Goal: Task Accomplishment & Management: Manage account settings

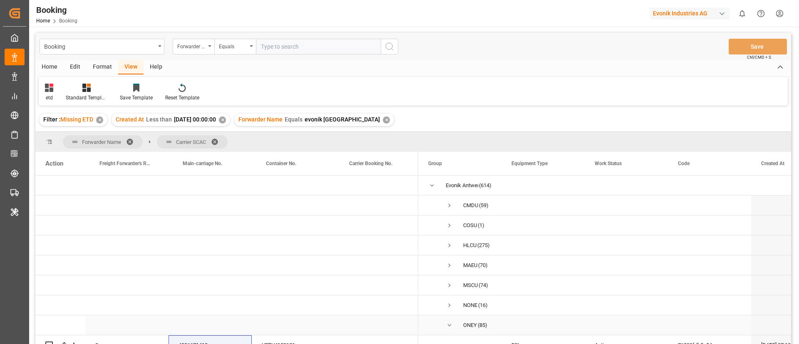
scroll to position [94, 0]
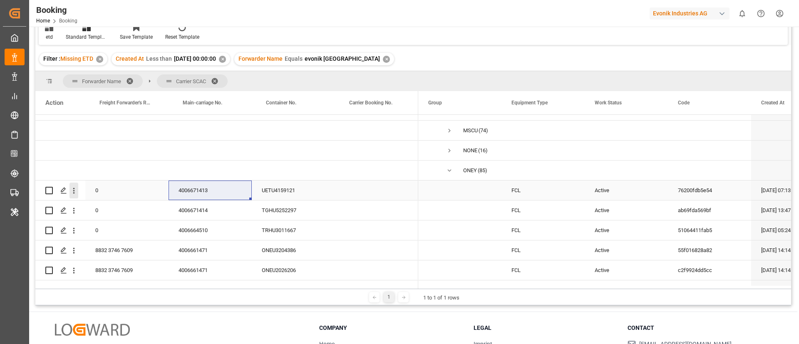
click at [72, 193] on icon "open menu" at bounding box center [73, 190] width 9 height 9
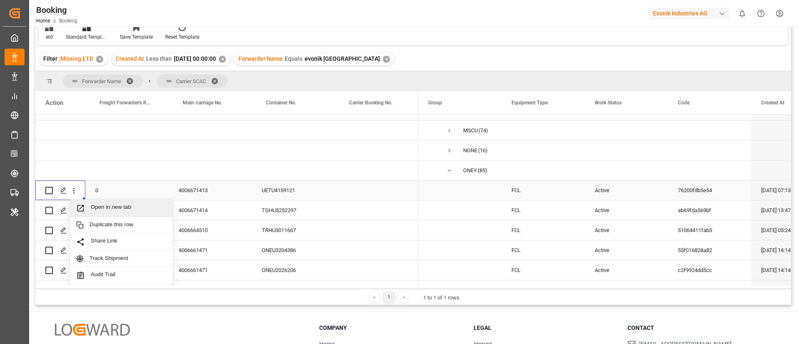
click at [107, 211] on span "Open in new tab" at bounding box center [129, 208] width 76 height 9
click at [190, 218] on div "4006671414" at bounding box center [209, 211] width 83 height 20
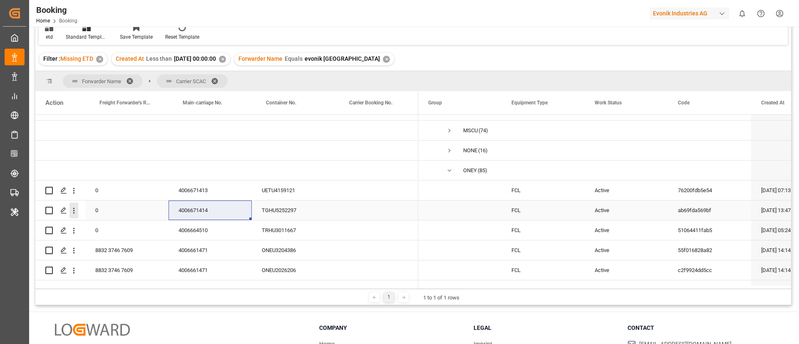
click at [74, 209] on icon "open menu" at bounding box center [74, 211] width 2 height 6
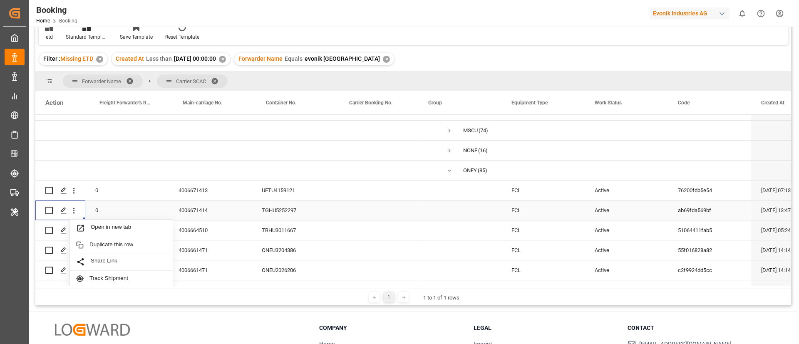
scroll to position [156, 0]
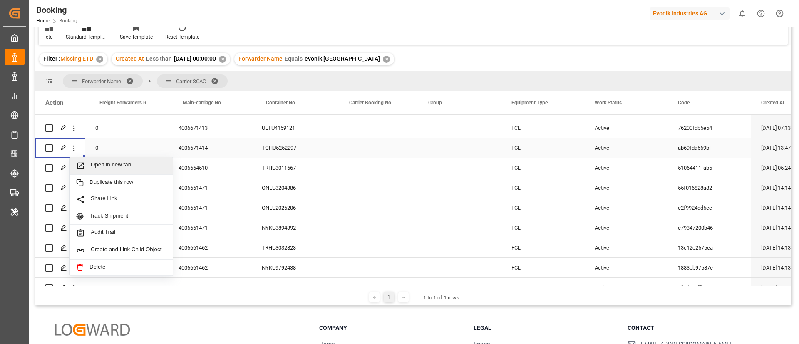
click at [111, 166] on span "Open in new tab" at bounding box center [129, 165] width 76 height 9
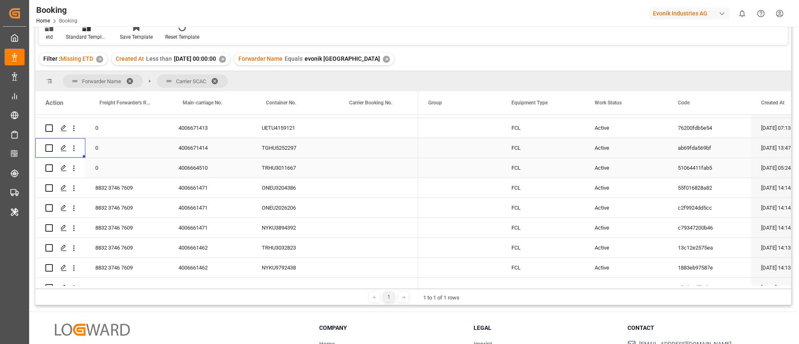
click at [201, 169] on div "4006664510" at bounding box center [209, 168] width 83 height 20
click at [74, 169] on icon "open menu" at bounding box center [73, 168] width 9 height 9
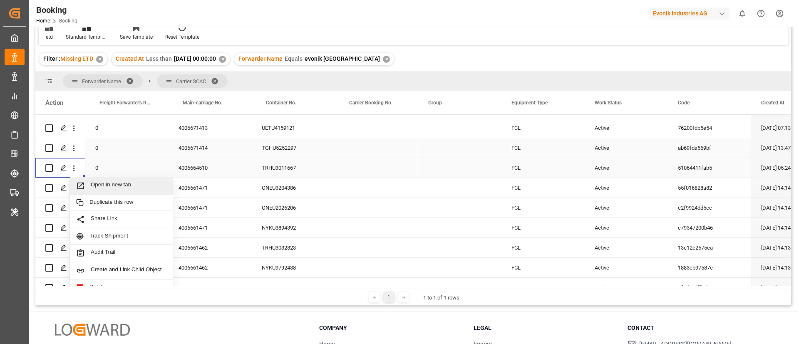
click at [103, 185] on span "Open in new tab" at bounding box center [129, 185] width 76 height 9
click at [134, 193] on div "8832 3746 7609" at bounding box center [126, 188] width 83 height 20
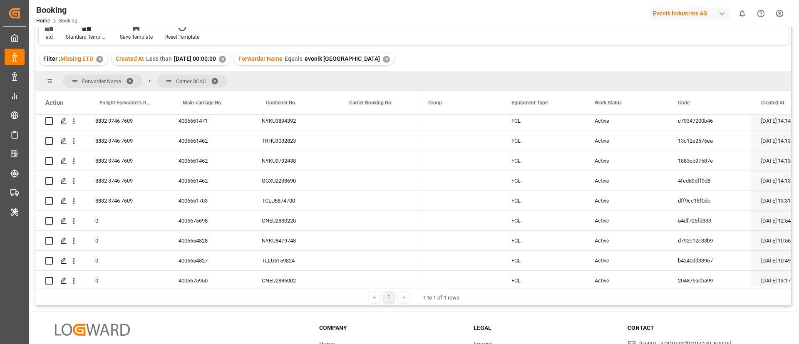
scroll to position [281, 0]
click at [71, 68] on icon "open menu" at bounding box center [73, 63] width 9 height 9
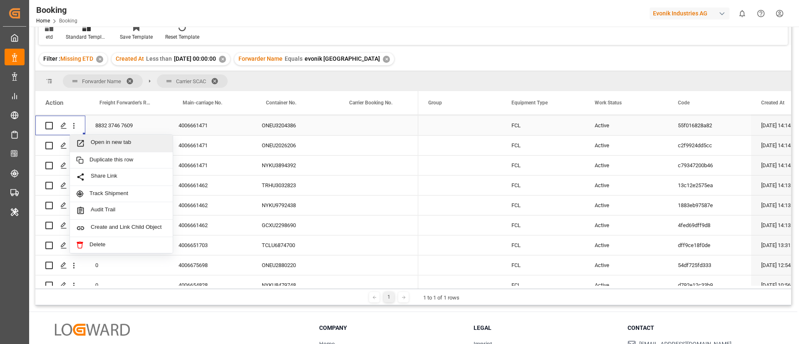
click at [109, 142] on span "Open in new tab" at bounding box center [129, 143] width 76 height 9
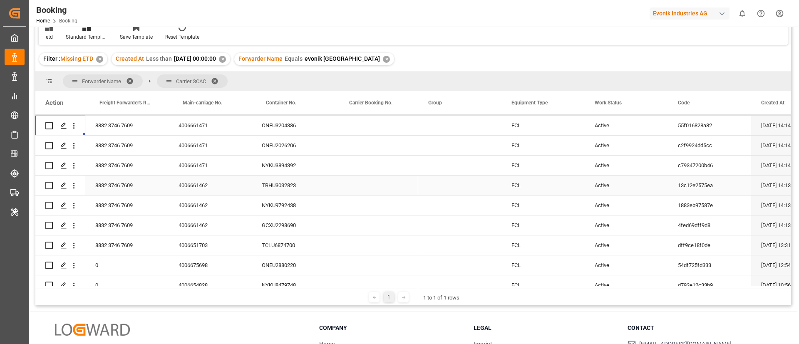
scroll to position [156, 0]
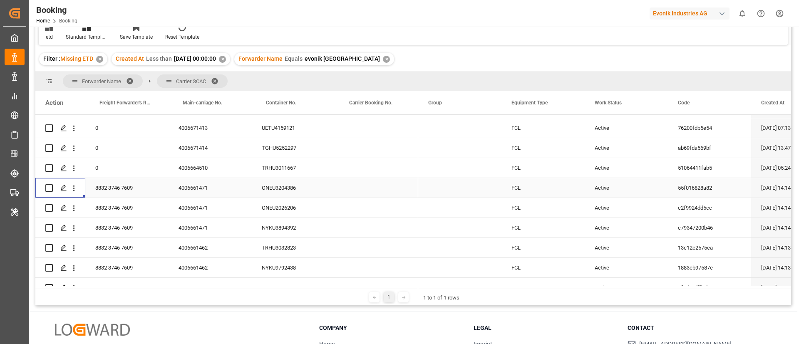
click at [194, 191] on div "4006661471" at bounding box center [209, 188] width 83 height 20
click at [72, 187] on icon "open menu" at bounding box center [73, 188] width 9 height 9
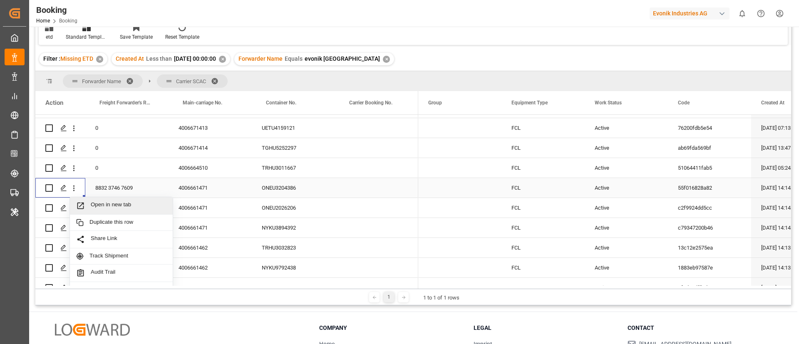
click at [110, 205] on span "Open in new tab" at bounding box center [129, 205] width 76 height 9
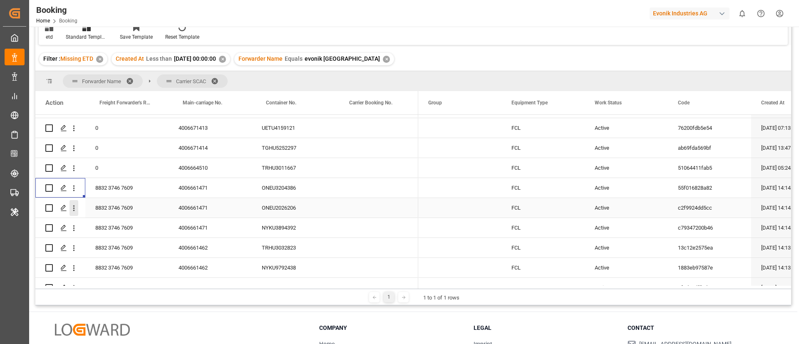
click at [78, 208] on icon "open menu" at bounding box center [73, 208] width 9 height 9
click at [94, 223] on span "Open in new tab" at bounding box center [129, 225] width 76 height 9
click at [76, 228] on icon "open menu" at bounding box center [73, 228] width 9 height 9
click at [102, 245] on span "Open in new tab" at bounding box center [129, 245] width 76 height 9
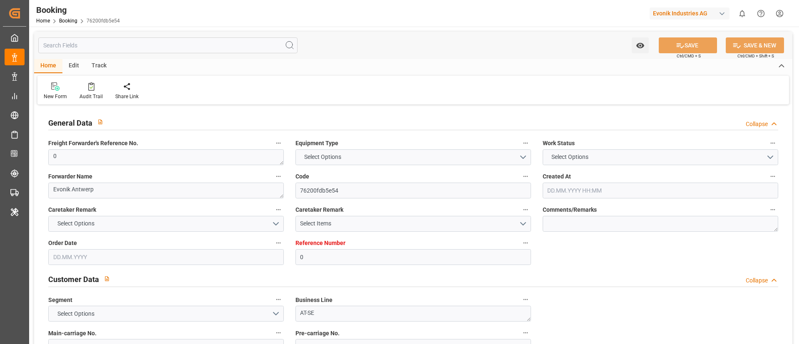
type textarea "0"
type textarea "Evonik Antwerp"
type input "76200fdb5e54"
type input "0"
type textarea "AT-SE"
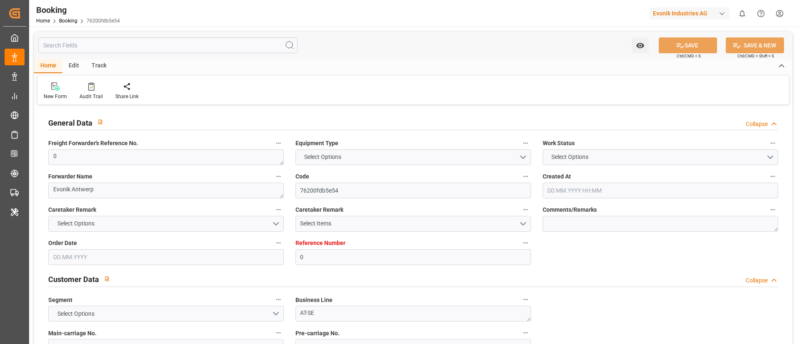
type input "4006671413"
type textarea "[PERSON_NAME][EMAIL_ADDRESS][PERSON_NAME][DOMAIN_NAME]"
type textarea "CFR"
type textarea "[GEOGRAPHIC_DATA]"
type textarea "Evonik Plant 7000213409"
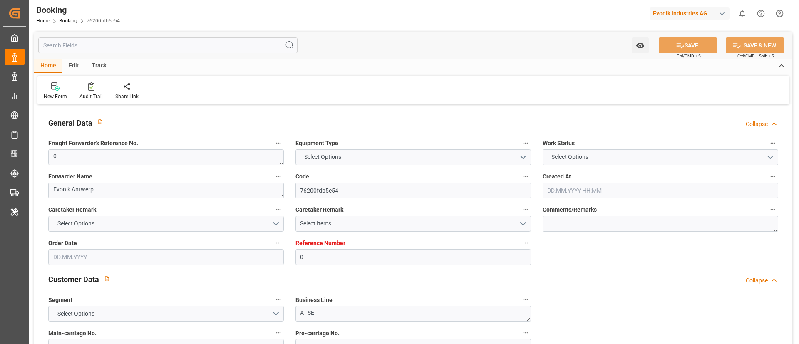
type textarea "[GEOGRAPHIC_DATA]"
type textarea "UETU4159121"
type input "ONEY"
type input "[GEOGRAPHIC_DATA]"
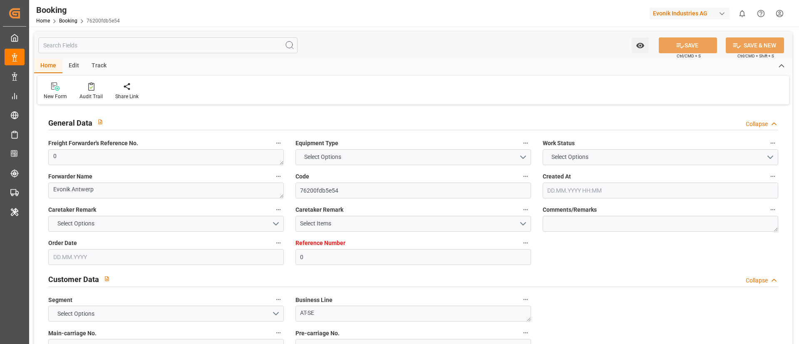
type textarea "INPUT_Evonik_Seeburger_LoadTenderOcean_1003049554_20250813173401489.xml"
type textarea "NWC/UK North West Continent / UK_PKKHI_ONEY_AT-SE"
type textarea "INPUT_Evonik_Seeburger_LoadTenderOcean_1002986753_20250724090742741.xml,INPUT_E…"
type textarea "1003049554"
type textarea "Logward System"
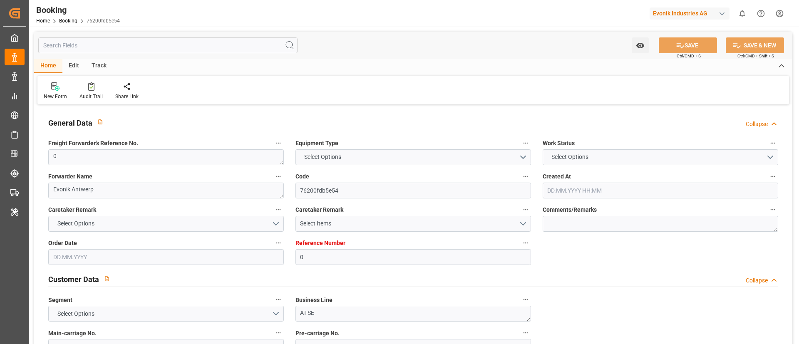
type textarea "businessDivision-businessLine-"
type textarea "EVONIK Load Tender XML"
type textarea "a011t00000LcJC5AAN"
type textarea "No"
type input "0"
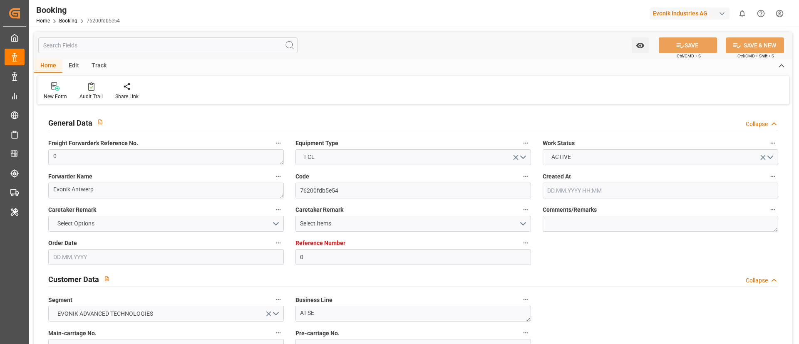
type input "ONE"
type input "Ocean Network Express"
type input "NLRTM"
type input "PKKHI"
type input "24.07.2025 07:13"
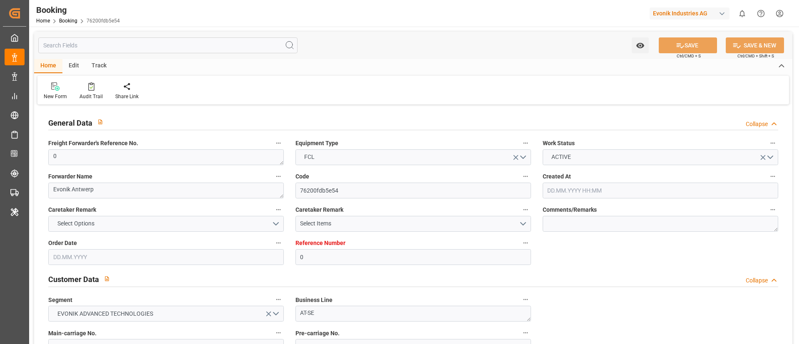
type input "[DATE]"
type input "27.09.2025"
type input "[DATE]"
type input "13.08.2025 15:41"
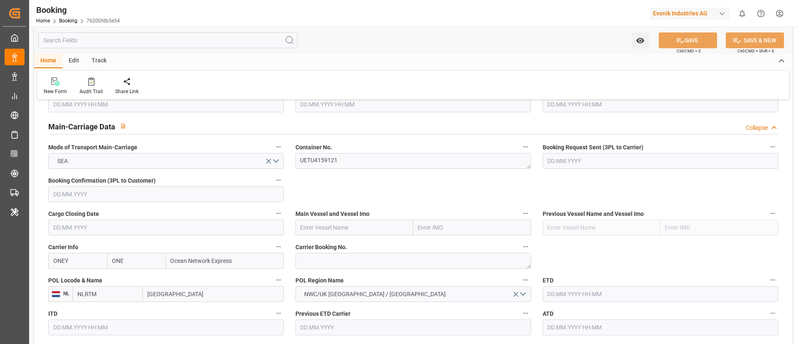
scroll to position [562, 0]
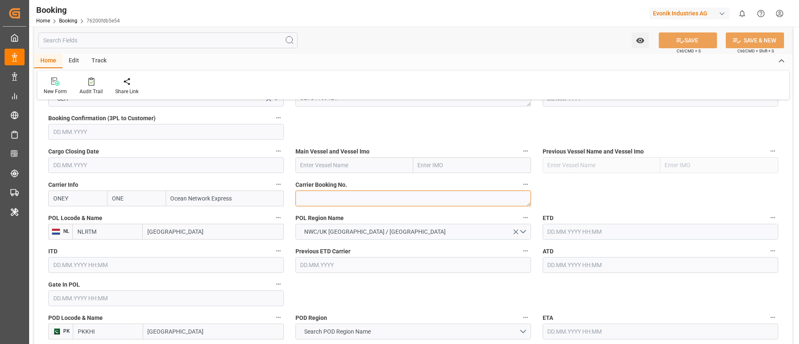
click at [329, 196] on textarea at bounding box center [412, 199] width 235 height 16
paste textarea "HAMF66812400"
type textarea "HAMF66812400"
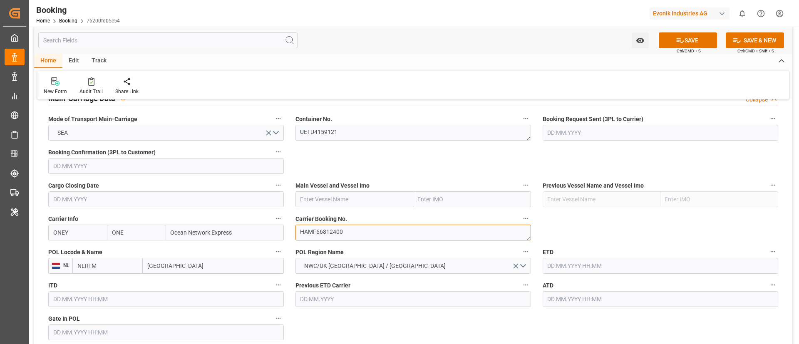
scroll to position [499, 0]
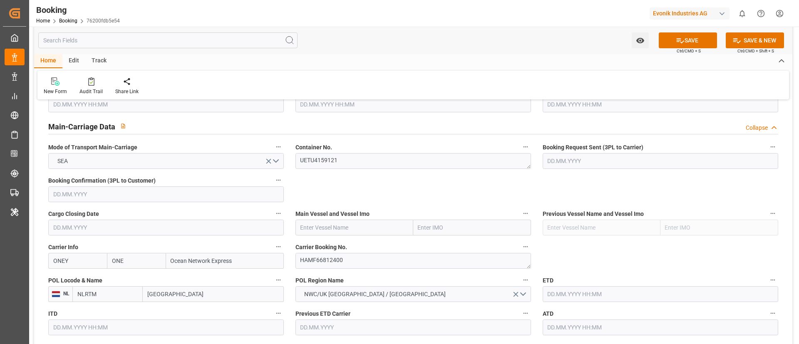
click at [332, 225] on input "text" at bounding box center [354, 228] width 118 height 16
paste input "HMM COLOMBO"
type input "HMM COLOMBO"
click at [334, 243] on b "HMM COLOMBO" at bounding box center [323, 246] width 44 height 7
type input "9323508"
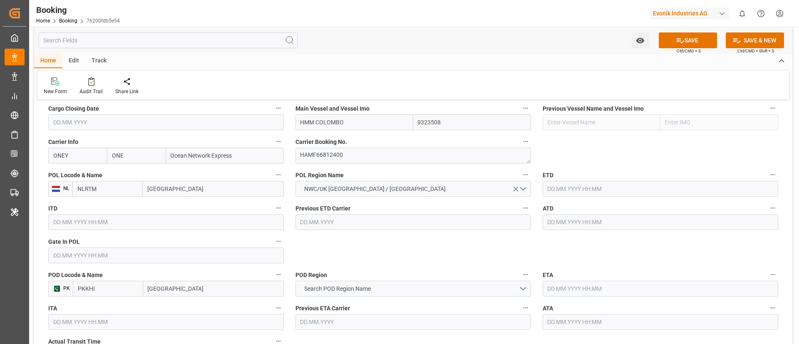
scroll to position [624, 0]
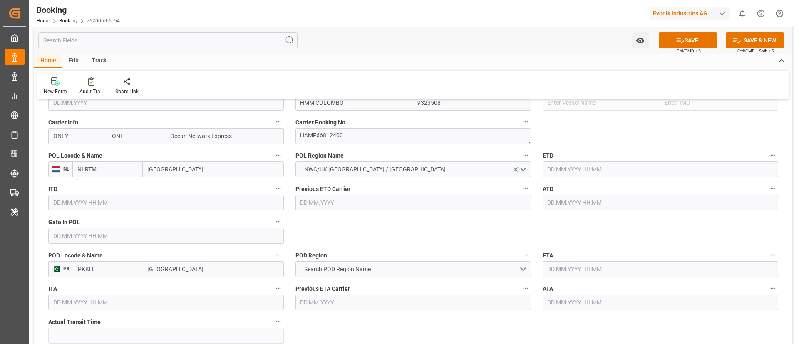
type input "HMM COLOMBO"
click at [192, 171] on input "[GEOGRAPHIC_DATA]" at bounding box center [213, 169] width 141 height 16
paste input "[GEOGRAPHIC_DATA]"
type input "[GEOGRAPHIC_DATA]"
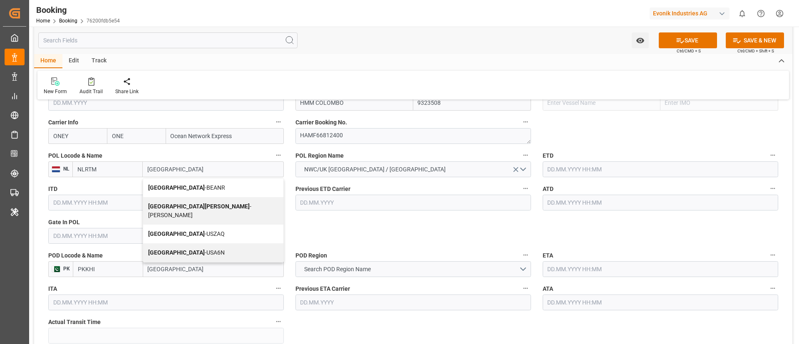
click at [172, 187] on span "Antwerp - BEANR" at bounding box center [186, 187] width 77 height 7
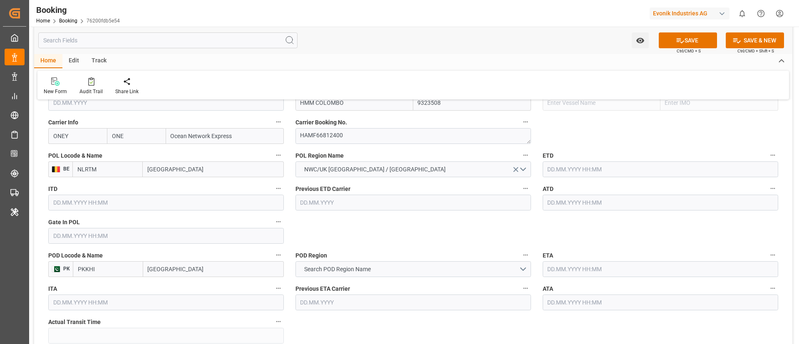
type input "BEANR"
type input "[GEOGRAPHIC_DATA]"
click at [133, 235] on input "text" at bounding box center [165, 236] width 235 height 16
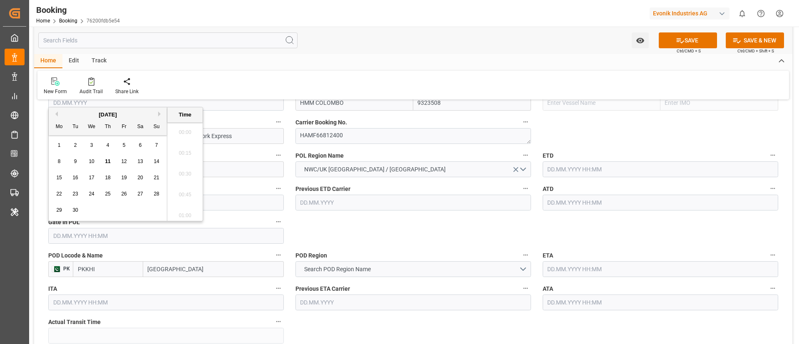
scroll to position [981, 0]
click at [56, 115] on button "Previous Month" at bounding box center [55, 113] width 5 height 5
click at [79, 178] on div "12" at bounding box center [75, 178] width 10 height 10
type input "12.08.2025 00:00"
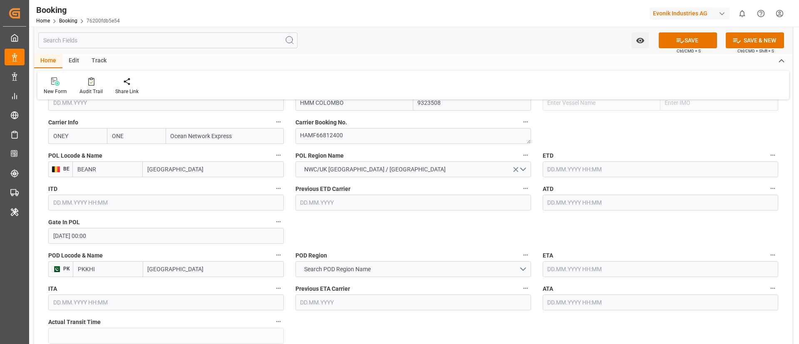
click at [120, 239] on input "12.08.2025 00:00" at bounding box center [165, 236] width 235 height 16
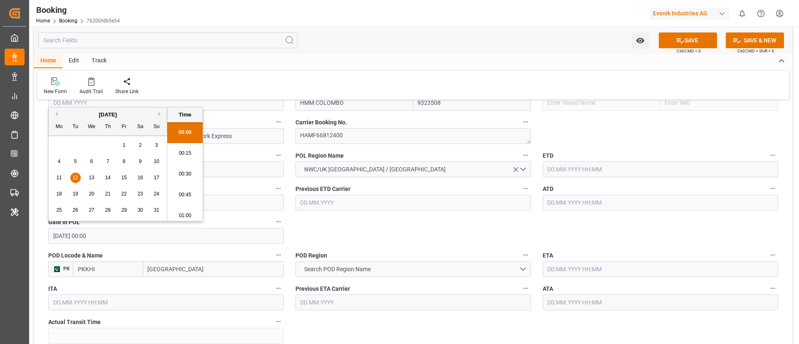
click at [120, 239] on input "12.08.2025 00:00" at bounding box center [165, 236] width 235 height 16
click at [588, 166] on input "text" at bounding box center [659, 169] width 235 height 16
paste input "12.08.2025 00:00"
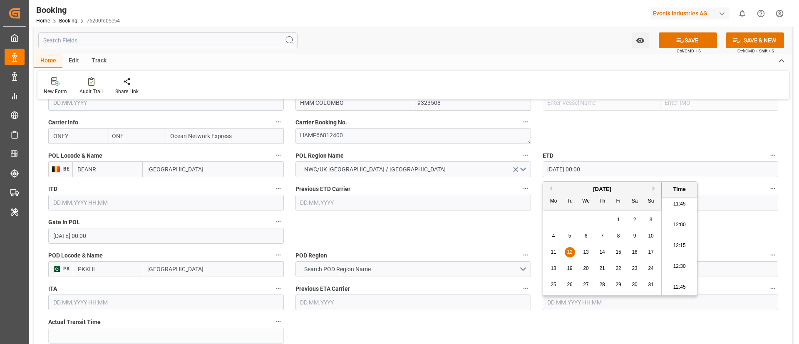
click at [555, 266] on span "18" at bounding box center [552, 268] width 5 height 6
type input "18.08.2025 00:00"
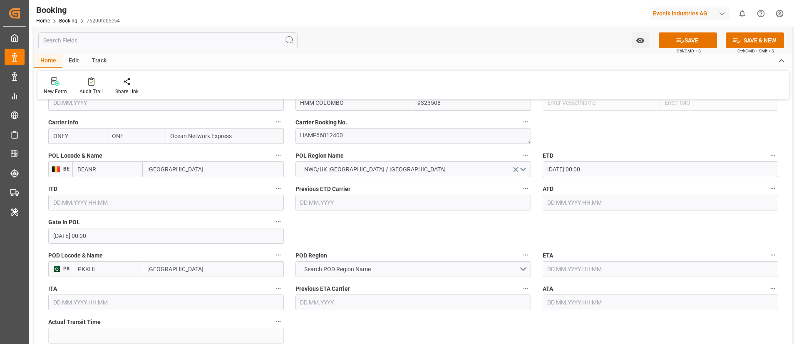
click at [603, 166] on input "18.08.2025 00:00" at bounding box center [659, 169] width 235 height 16
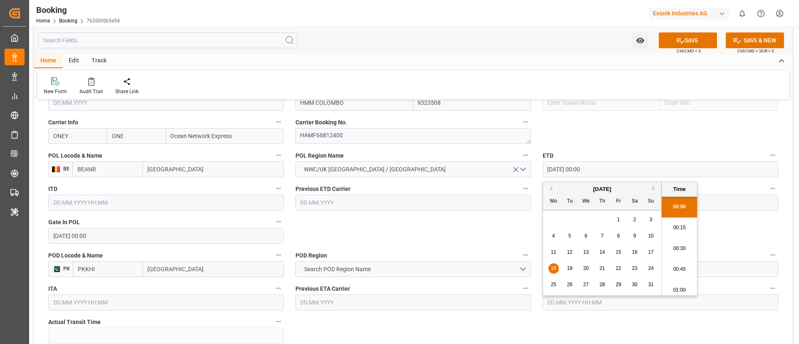
click at [603, 166] on input "18.08.2025 00:00" at bounding box center [659, 169] width 235 height 16
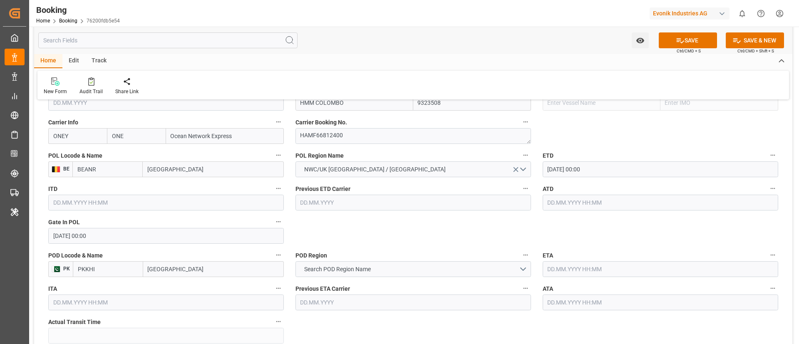
click at [567, 206] on input "text" at bounding box center [659, 203] width 235 height 16
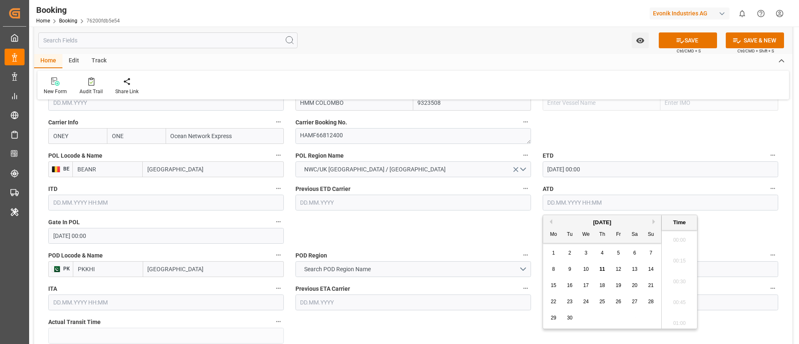
paste input "18.08.2025 00:00"
type input "18.08.2025 00:00"
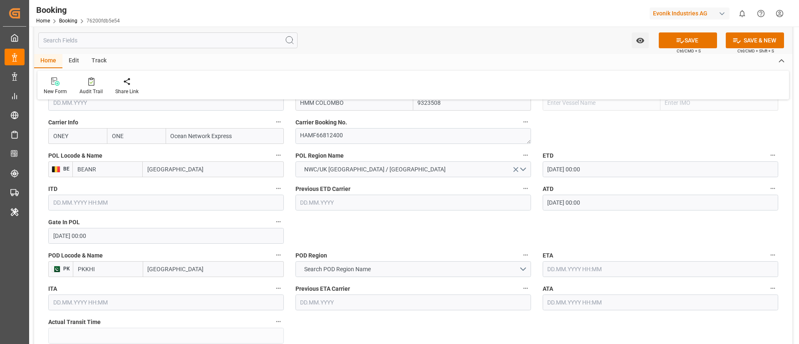
click at [185, 267] on input "Karachi" at bounding box center [213, 269] width 141 height 16
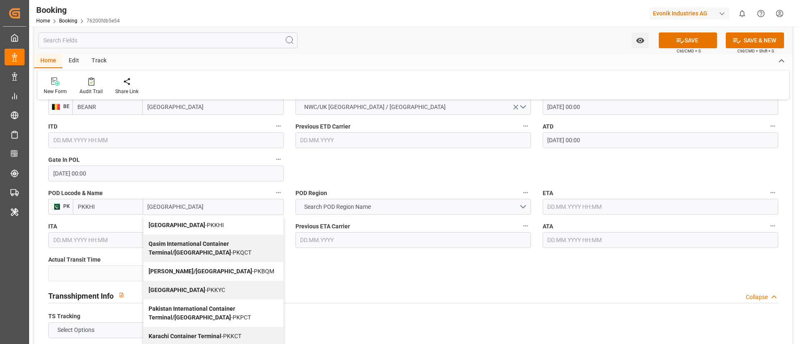
click at [188, 225] on span "Karachi - PKKHI" at bounding box center [186, 225] width 75 height 7
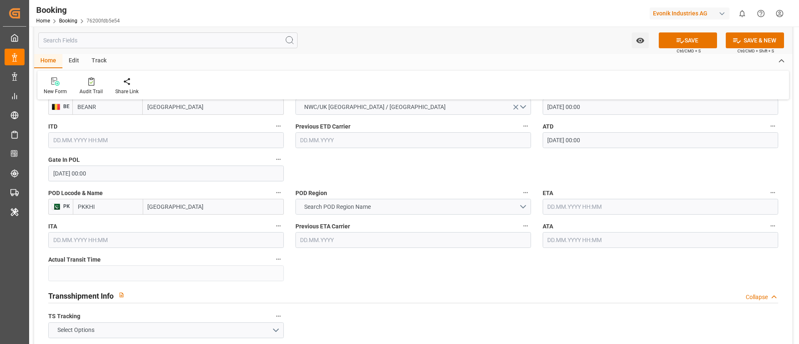
type input "Karachi"
click at [373, 208] on span "Search POD Region Name" at bounding box center [337, 207] width 75 height 9
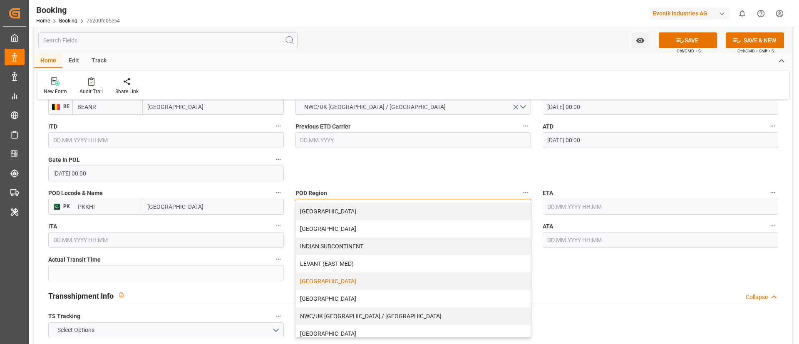
scroll to position [125, 0]
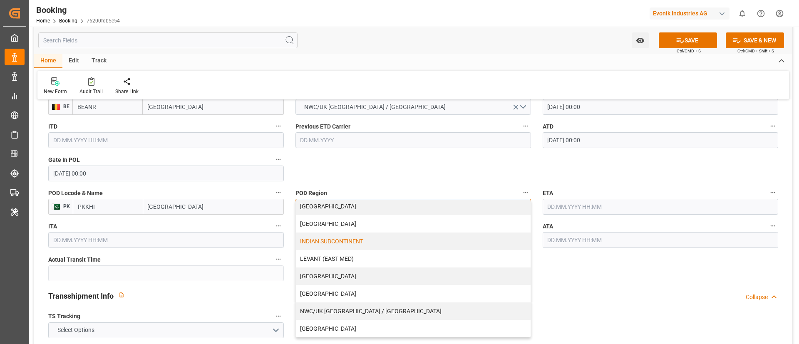
click at [357, 244] on div "INDIAN SUBCONTINENT" at bounding box center [413, 241] width 235 height 17
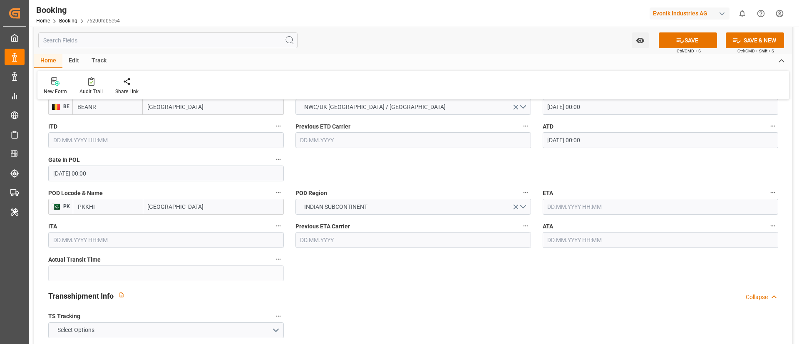
click at [580, 207] on input "text" at bounding box center [659, 207] width 235 height 16
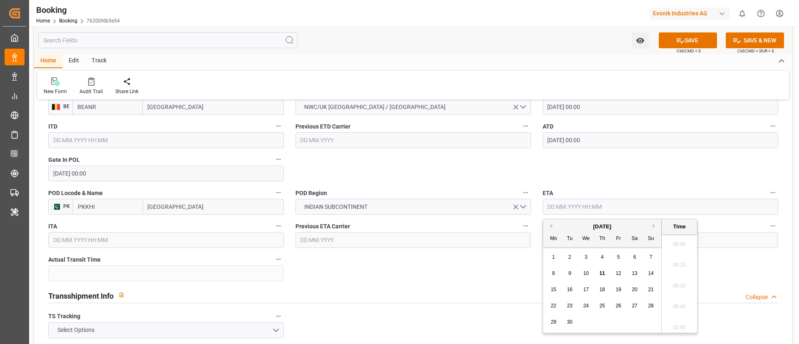
scroll to position [981, 0]
click at [656, 225] on button "Next Month" at bounding box center [654, 225] width 5 height 5
click at [587, 253] on div "1" at bounding box center [586, 258] width 10 height 10
type input "01.10.2025 00:00"
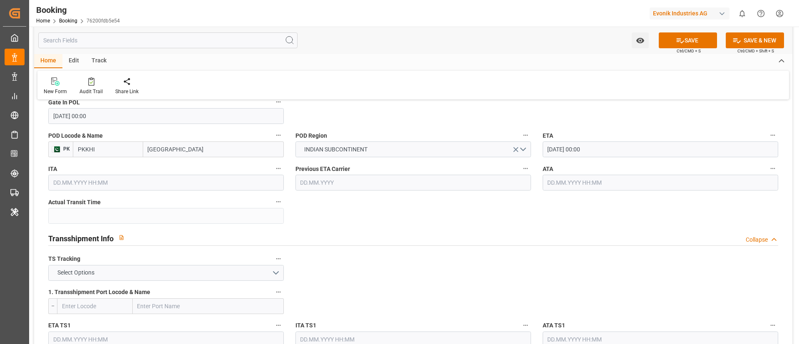
scroll to position [811, 0]
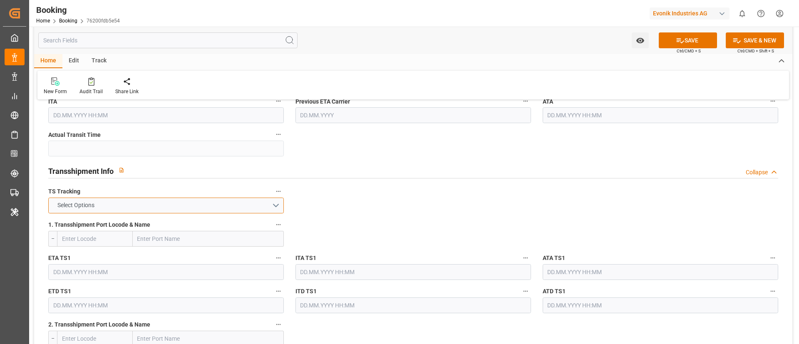
click at [202, 202] on button "Select Options" at bounding box center [165, 206] width 235 height 16
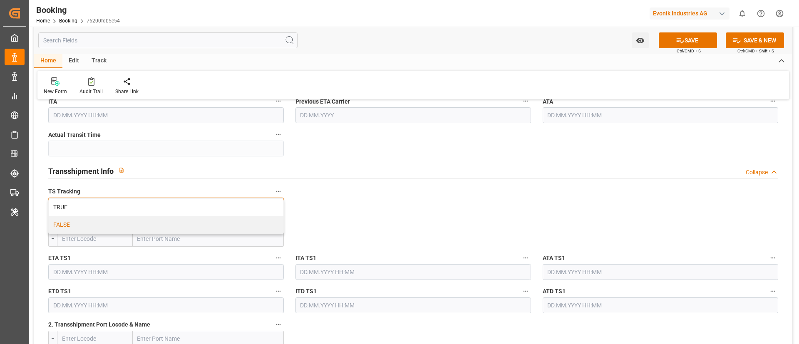
click at [196, 225] on div "FALSE" at bounding box center [166, 224] width 235 height 17
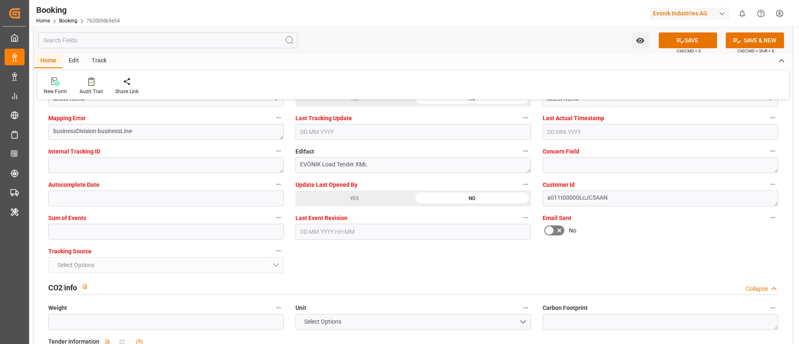
scroll to position [1622, 0]
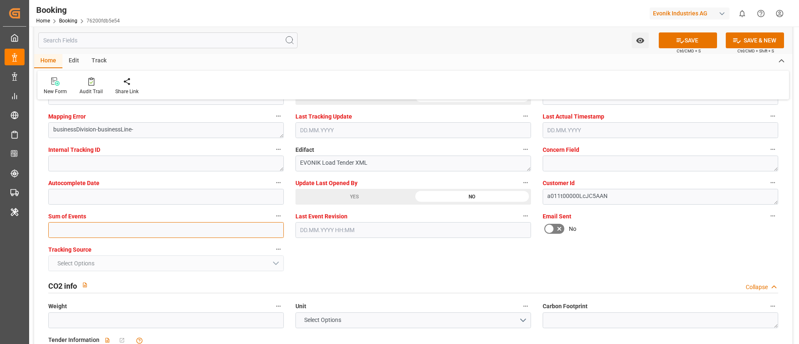
click at [163, 229] on input "text" at bounding box center [165, 230] width 235 height 16
type input "0"
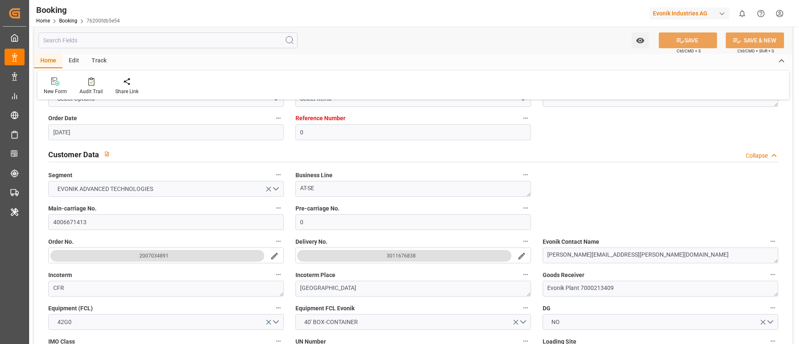
scroll to position [207, 0]
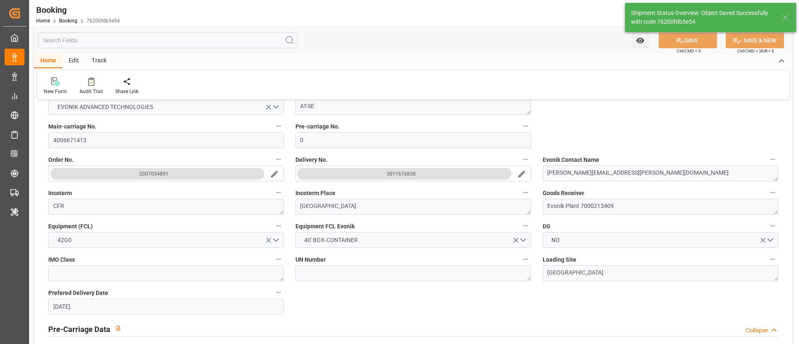
type textarea "Vismitha Mahadev"
type input "18.08.2025 00:00"
type input "01.10.2025 00:00"
type input "11.09.2025 06:50"
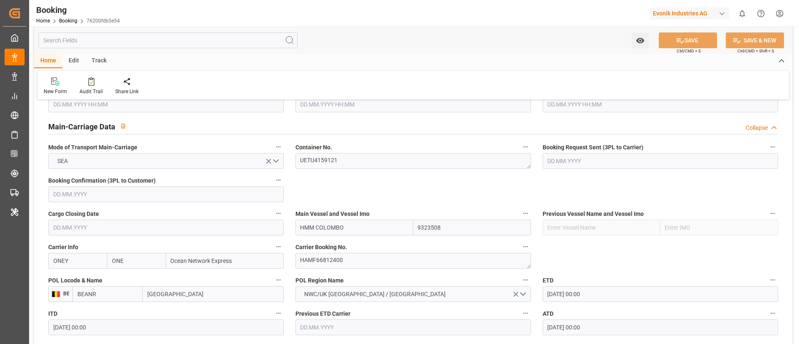
click at [483, 64] on div "Home Edit Track" at bounding box center [413, 61] width 758 height 14
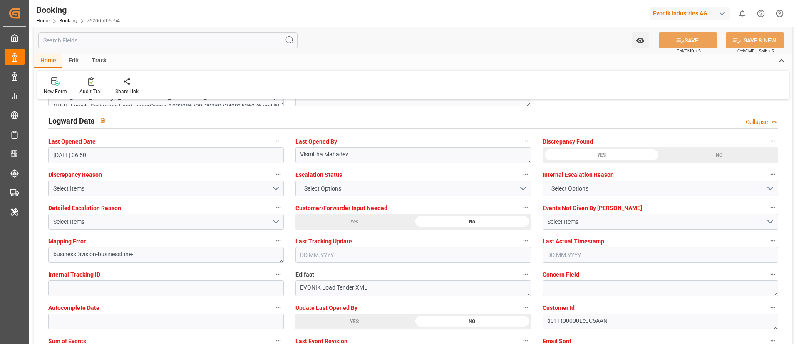
scroll to position [1541, 0]
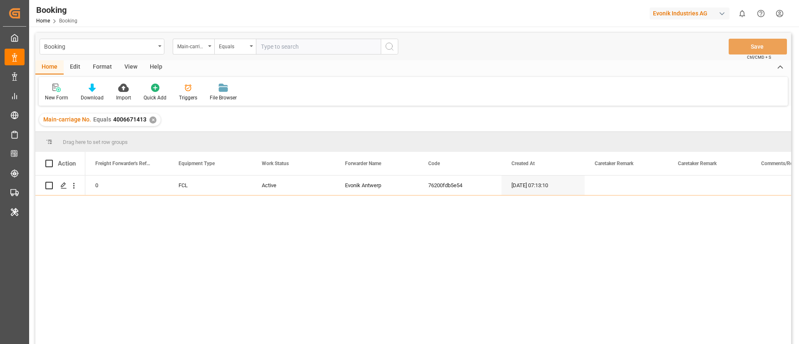
click at [294, 44] on input "text" at bounding box center [318, 47] width 125 height 16
paste input "4006671414"
type input "4006671414"
click at [128, 69] on div "View" at bounding box center [130, 67] width 25 height 14
click at [54, 94] on div "Default" at bounding box center [53, 97] width 16 height 7
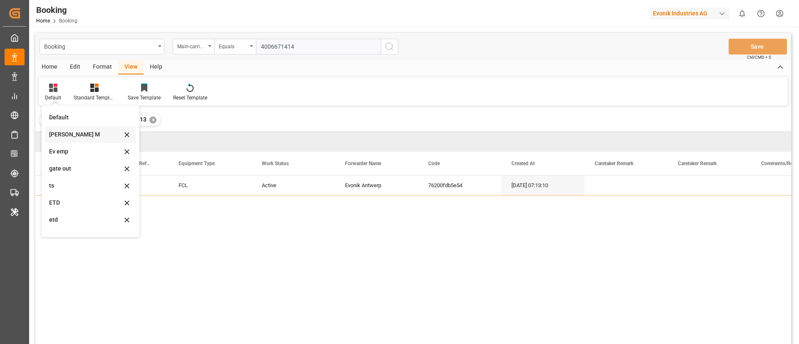
click at [63, 135] on div "[PERSON_NAME] M" at bounding box center [85, 134] width 73 height 9
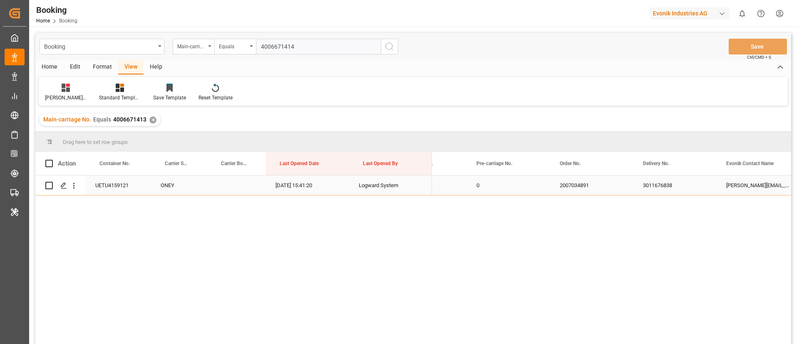
click at [664, 187] on div "3011676838" at bounding box center [674, 186] width 83 height 20
click at [390, 45] on icon "search button" at bounding box center [389, 47] width 10 height 10
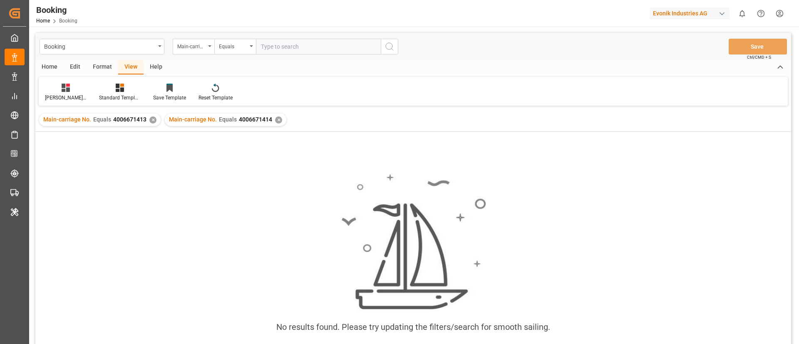
click at [151, 119] on div "✕" at bounding box center [152, 119] width 7 height 7
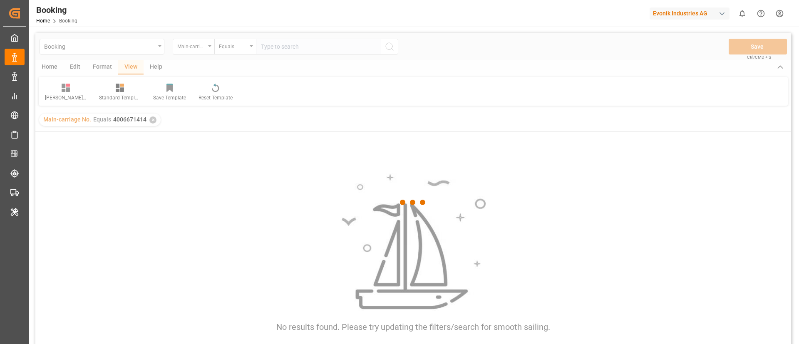
click at [367, 138] on div at bounding box center [412, 202] width 755 height 339
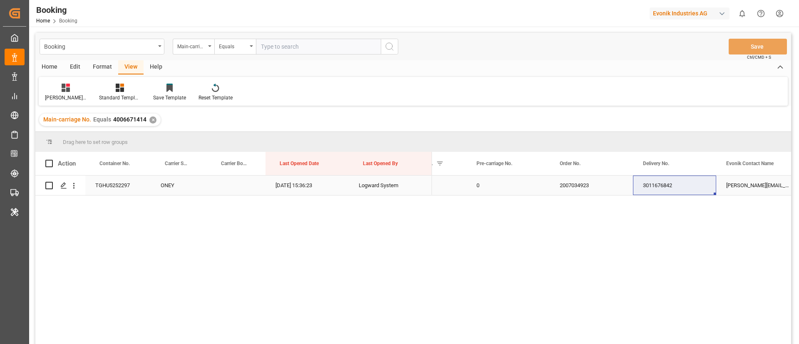
click at [592, 190] on div "2007034923" at bounding box center [591, 186] width 83 height 20
click at [644, 191] on div "3011676842" at bounding box center [674, 186] width 83 height 20
click at [319, 48] on input "text" at bounding box center [318, 47] width 125 height 16
paste input "4006664510"
type input "4006664510"
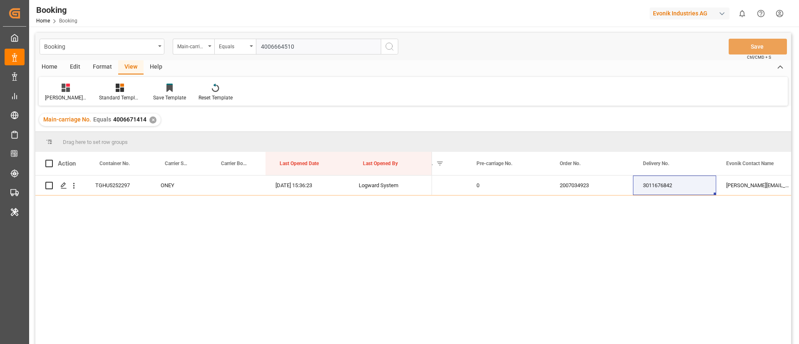
click at [387, 46] on icon "search button" at bounding box center [389, 47] width 10 height 10
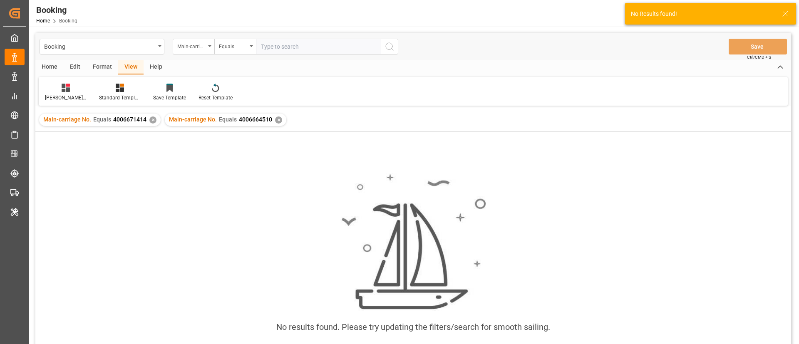
click at [151, 120] on div "✕" at bounding box center [152, 119] width 7 height 7
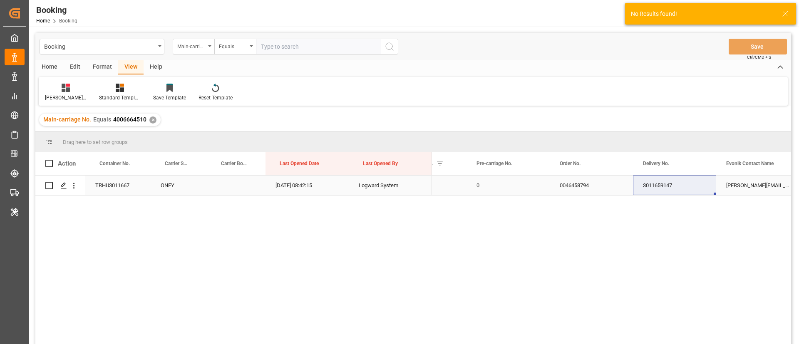
click at [587, 189] on div "0046458794" at bounding box center [591, 186] width 83 height 20
click at [644, 188] on div "3011659147" at bounding box center [674, 186] width 83 height 20
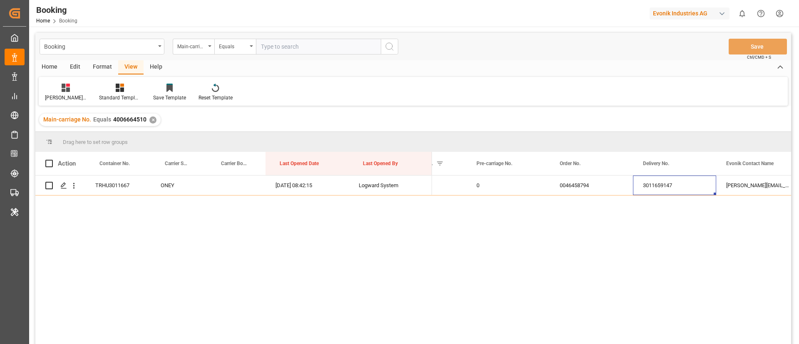
click at [304, 47] on input "text" at bounding box center [318, 47] width 125 height 16
paste input "4006661471"
type input "4006661471"
click at [387, 47] on icon "search button" at bounding box center [389, 47] width 10 height 10
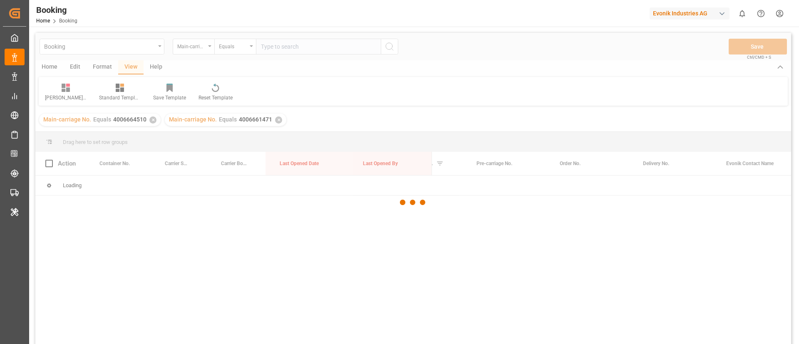
click at [152, 120] on div at bounding box center [412, 202] width 755 height 339
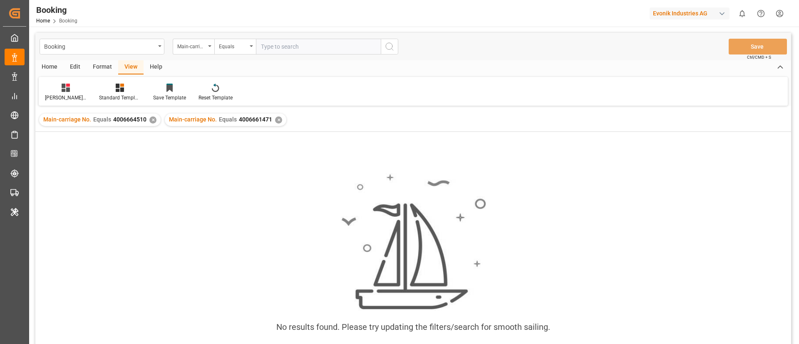
click at [153, 120] on div "✕" at bounding box center [152, 119] width 7 height 7
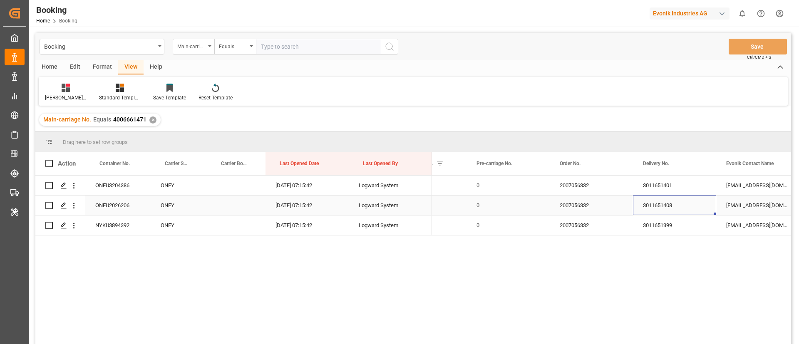
drag, startPoint x: 672, startPoint y: 202, endPoint x: 673, endPoint y: 193, distance: 9.2
click at [672, 204] on div "3011651408" at bounding box center [674, 206] width 83 height 20
click at [671, 182] on div "3011651401" at bounding box center [674, 186] width 83 height 20
click at [653, 207] on div "3011651408" at bounding box center [674, 206] width 83 height 20
click at [647, 228] on div "3011651399" at bounding box center [674, 225] width 83 height 20
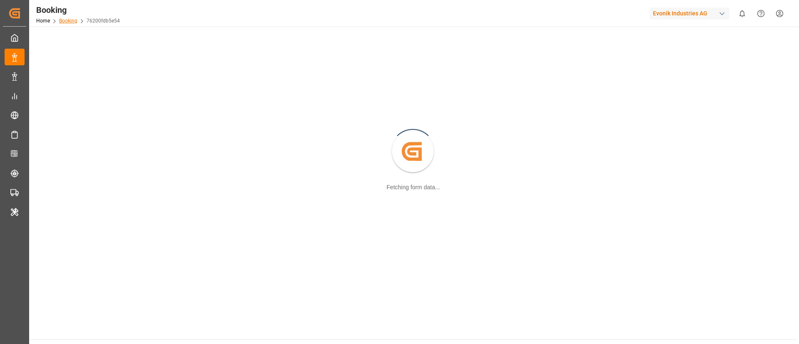
click at [73, 21] on link "Booking" at bounding box center [68, 21] width 18 height 6
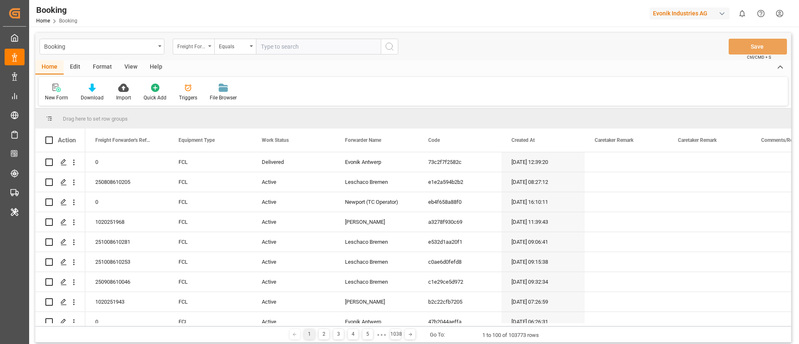
click at [199, 46] on div "Freight Forwarder's Reference No." at bounding box center [191, 46] width 28 height 10
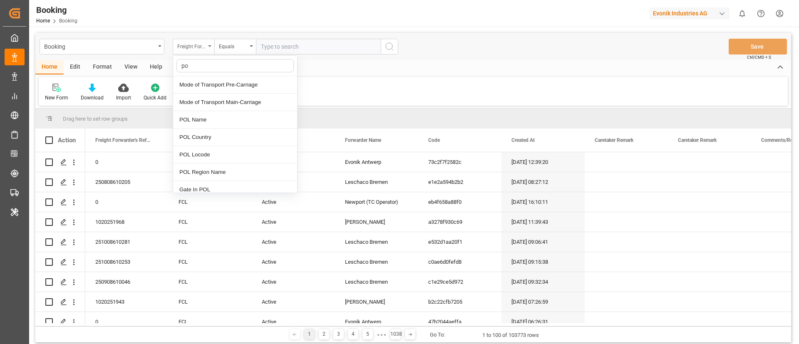
type input "pod"
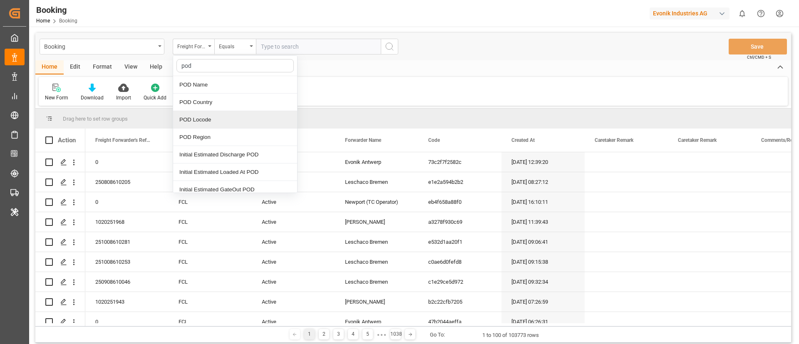
click at [207, 119] on div "POD Locode" at bounding box center [235, 119] width 124 height 17
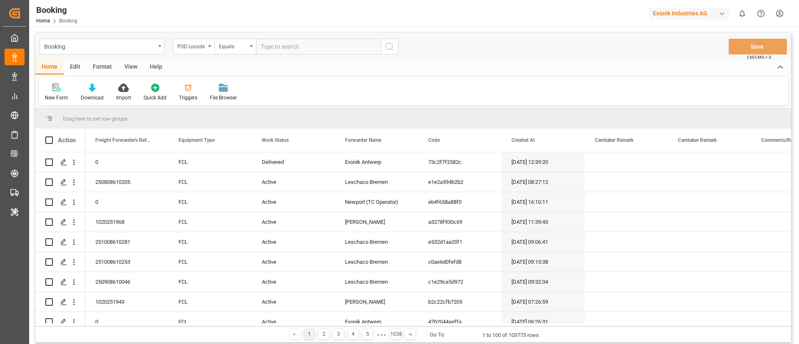
click at [279, 47] on input "text" at bounding box center [318, 47] width 125 height 16
type input "PKKHI"
click at [389, 48] on icon "search button" at bounding box center [389, 47] width 10 height 10
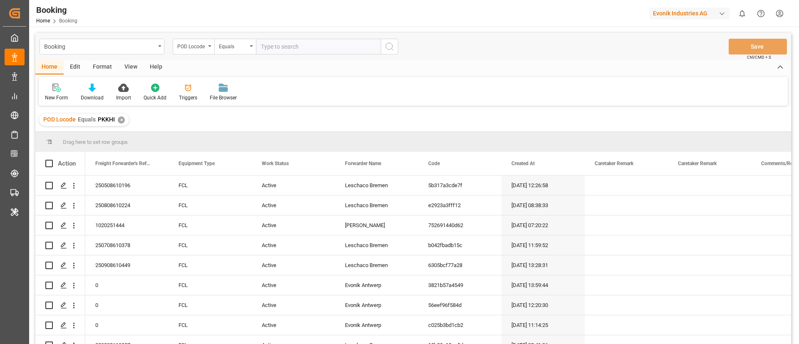
click at [129, 67] on div "View" at bounding box center [130, 67] width 25 height 14
click at [42, 87] on div "Default" at bounding box center [53, 92] width 29 height 18
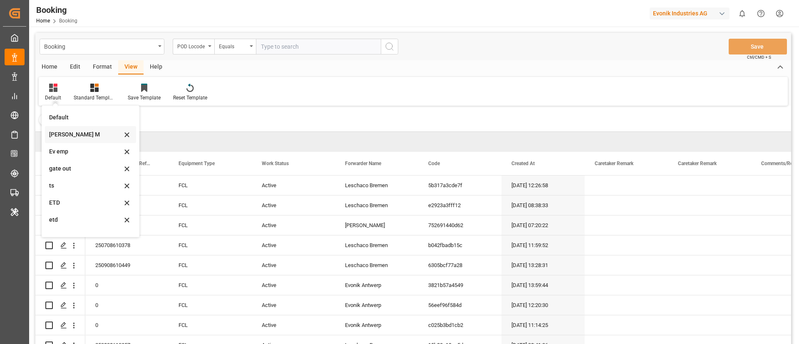
click at [62, 135] on div "Vishmita M" at bounding box center [85, 134] width 73 height 9
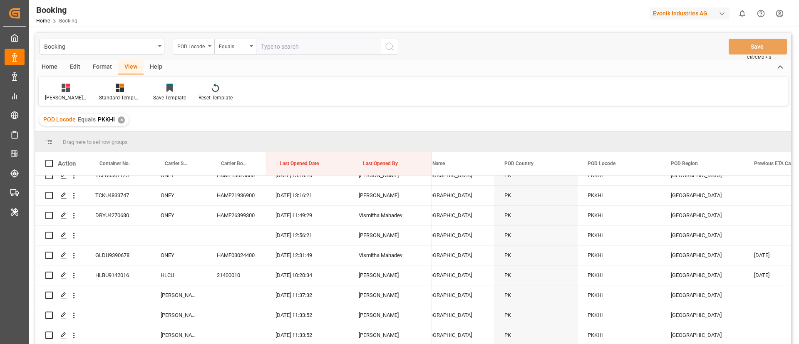
click at [295, 51] on input "text" at bounding box center [318, 47] width 125 height 16
paste input "CIABJ"
type input "CIABJ"
click at [390, 45] on icon "search button" at bounding box center [389, 47] width 10 height 10
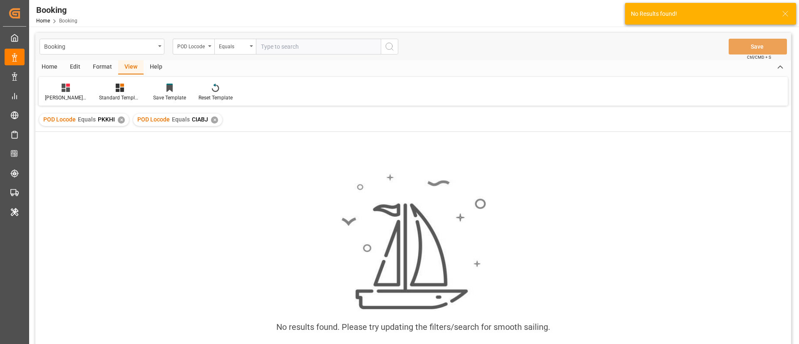
click at [122, 120] on div "✕" at bounding box center [121, 119] width 7 height 7
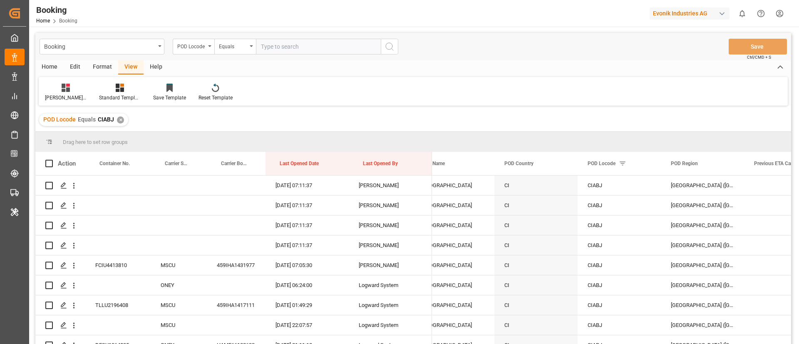
scroll to position [374, 0]
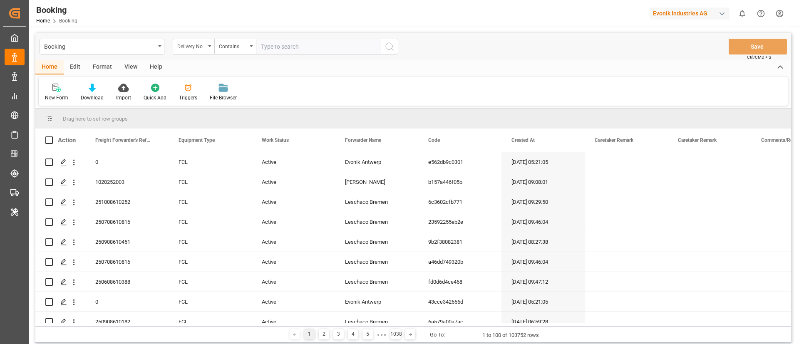
click at [309, 45] on input "text" at bounding box center [318, 47] width 125 height 16
type input "3011676838"
click at [384, 46] on icon "search button" at bounding box center [389, 47] width 10 height 10
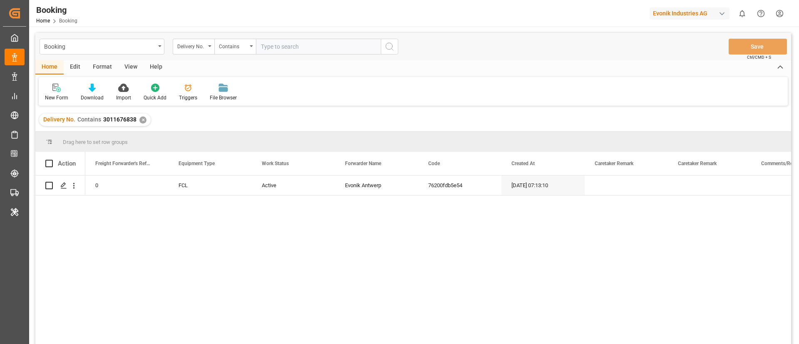
click at [294, 44] on input "text" at bounding box center [318, 47] width 125 height 16
paste input "3011676842"
type input "3011676842"
click at [389, 49] on icon "search button" at bounding box center [389, 47] width 10 height 10
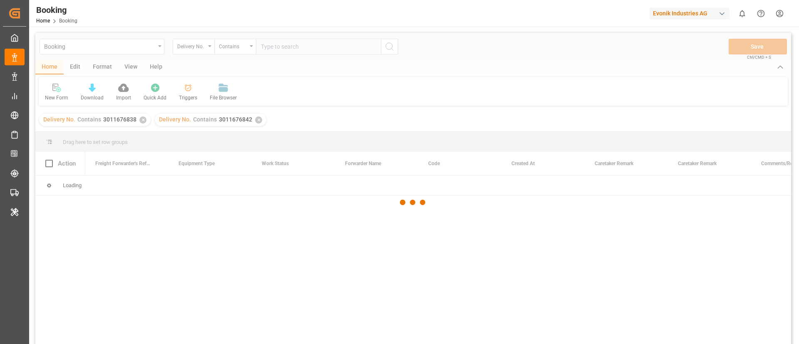
click at [142, 121] on div at bounding box center [412, 202] width 755 height 339
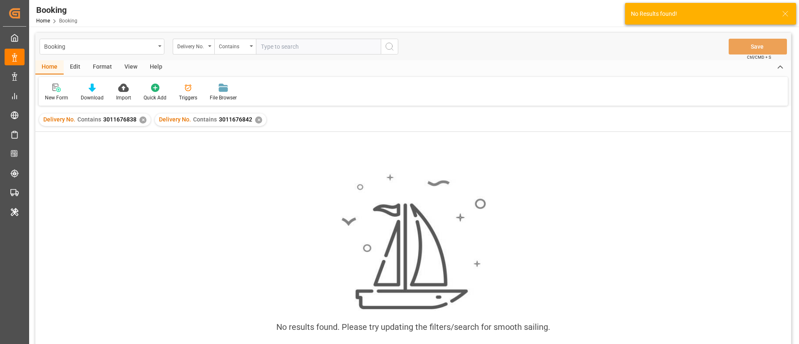
click at [142, 121] on div "✕" at bounding box center [142, 119] width 7 height 7
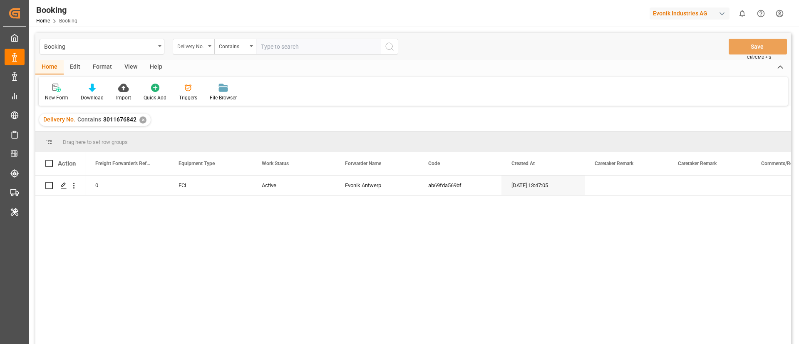
click at [295, 48] on input "text" at bounding box center [318, 47] width 125 height 16
paste input "3011659147"
type input "3011659147"
click at [388, 46] on icon "search button" at bounding box center [389, 47] width 10 height 10
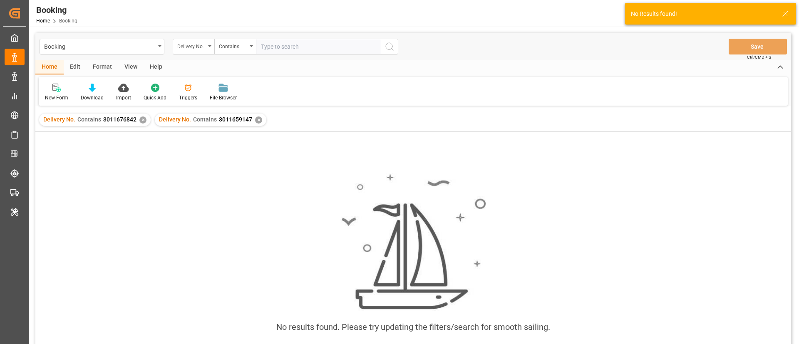
click at [143, 120] on div "✕" at bounding box center [142, 119] width 7 height 7
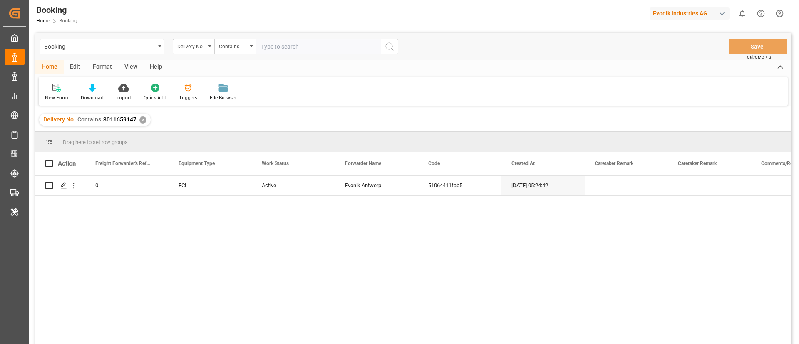
click at [312, 44] on input "text" at bounding box center [318, 47] width 125 height 16
paste input "3011651401"
type input "3011651401"
click at [390, 50] on icon "search button" at bounding box center [389, 47] width 10 height 10
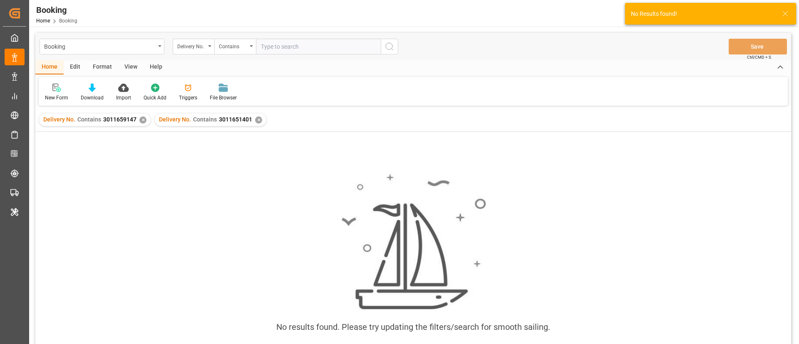
click at [141, 121] on div "✕" at bounding box center [142, 119] width 7 height 7
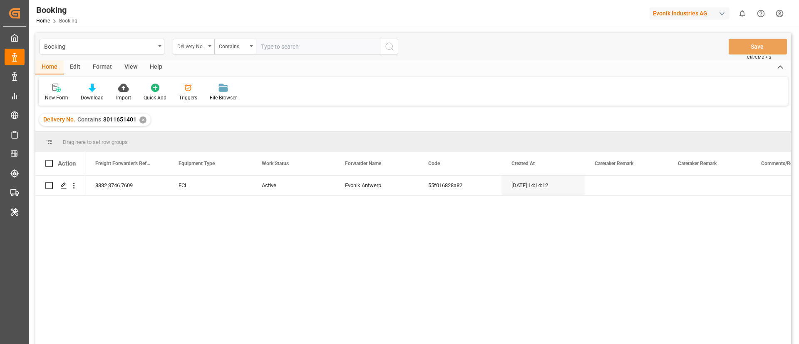
click at [307, 49] on input "text" at bounding box center [318, 47] width 125 height 16
paste input "3011651408"
type input "3011651408"
click at [392, 42] on icon "search button" at bounding box center [389, 47] width 10 height 10
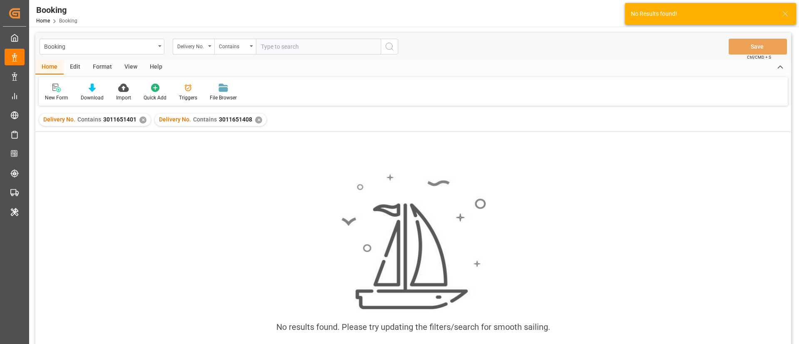
click at [142, 119] on div "✕" at bounding box center [142, 119] width 7 height 7
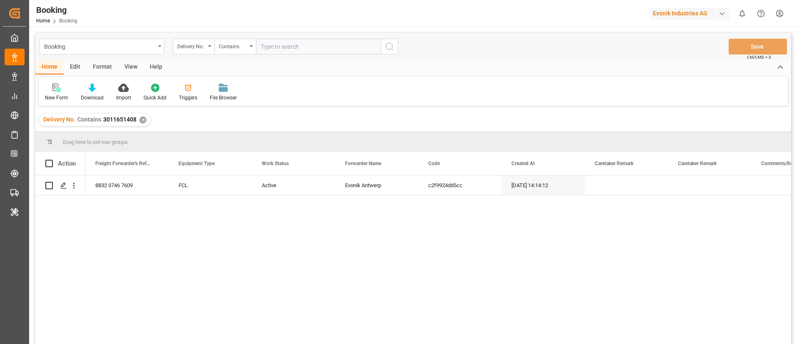
click at [319, 47] on input "text" at bounding box center [318, 47] width 125 height 16
paste input "3011651399"
type input "3011651399"
click at [389, 46] on icon "search button" at bounding box center [389, 47] width 10 height 10
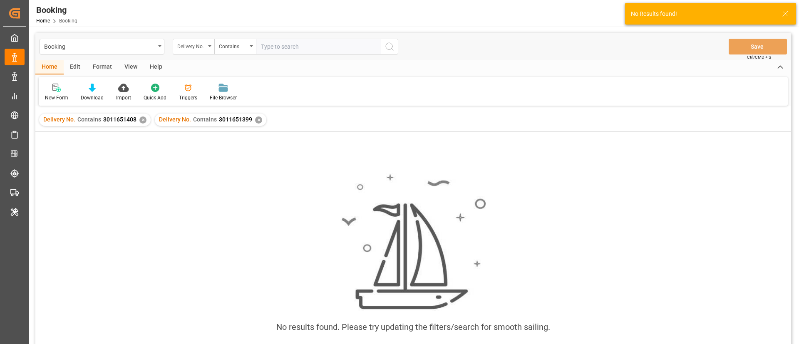
click at [142, 119] on div "✕" at bounding box center [142, 119] width 7 height 7
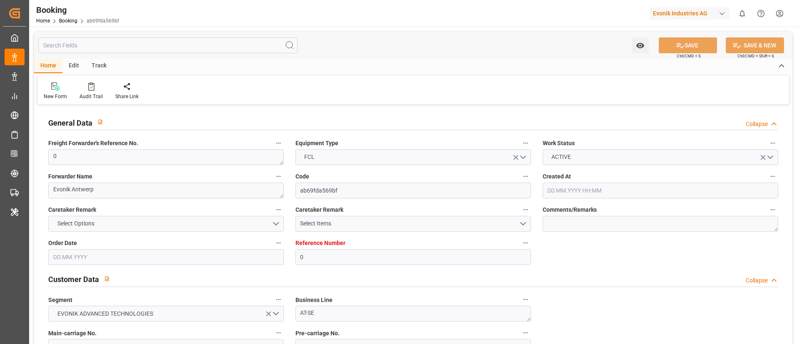
type input "0"
type input "ONE"
type input "Ocean Network Express"
type input "NLRTM"
type input "PKKHI"
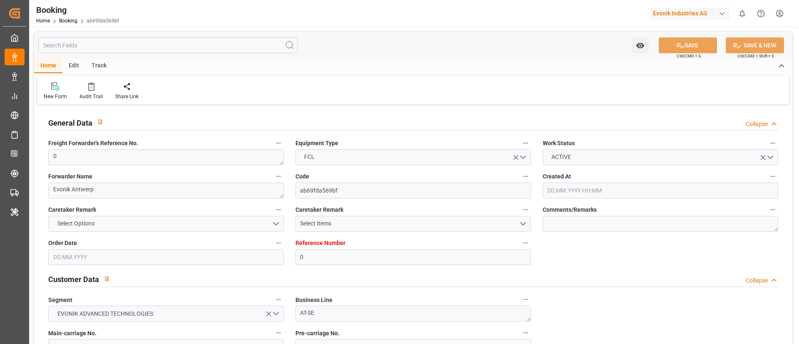
type input "[DATE] 13:47"
type input "[DATE]"
type input "[DATE] 15:36"
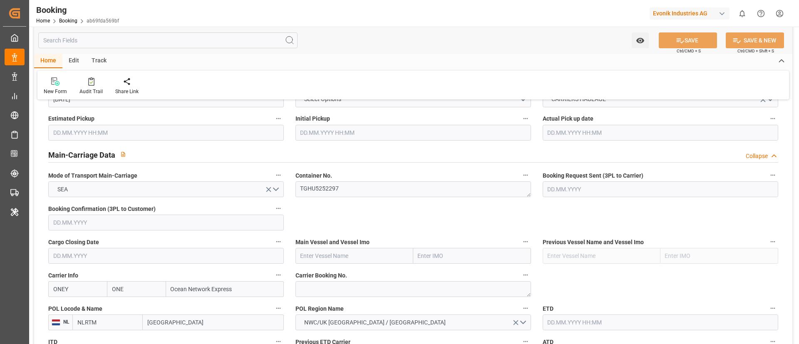
scroll to position [499, 0]
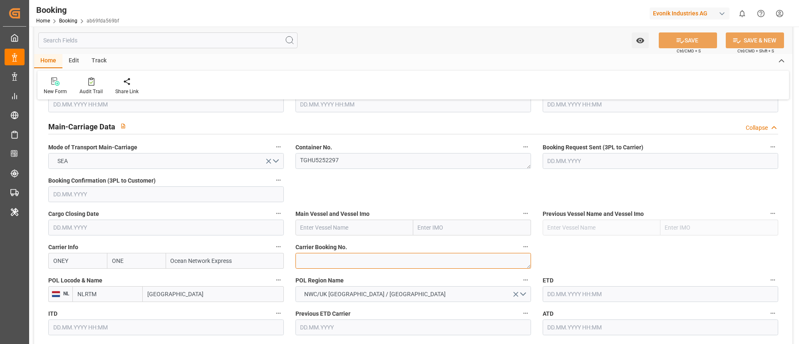
click at [338, 260] on textarea at bounding box center [412, 261] width 235 height 16
paste textarea "HAMF68042800"
type textarea "HAMF68042800"
click at [327, 227] on input "text" at bounding box center [354, 228] width 118 height 16
paste input "HMM COLOMBO"
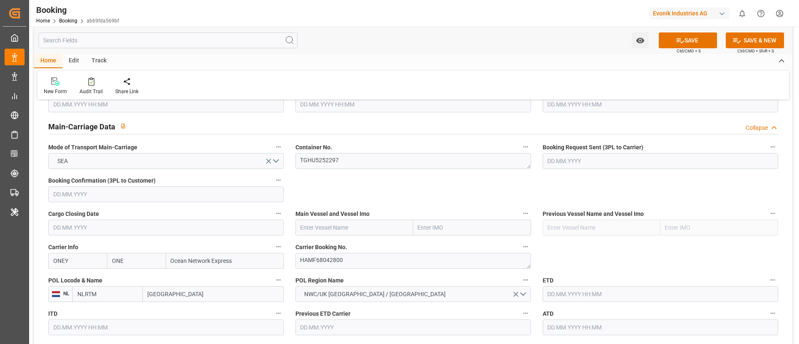
type input "HMM COLOMBO"
click at [333, 244] on b "HMM COLOMBO" at bounding box center [323, 246] width 44 height 7
type input "9323508"
type input "HMM COLOMBO"
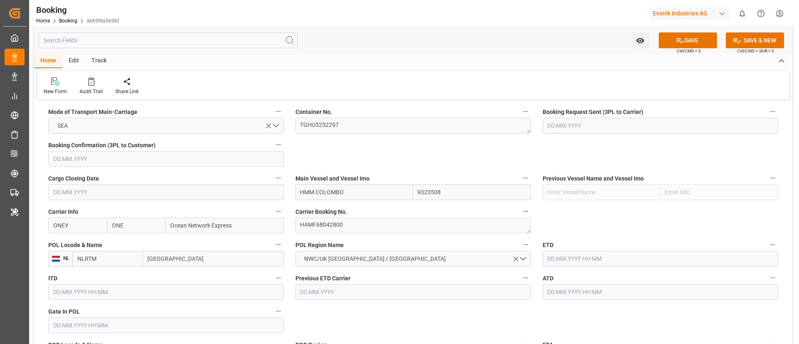
scroll to position [562, 0]
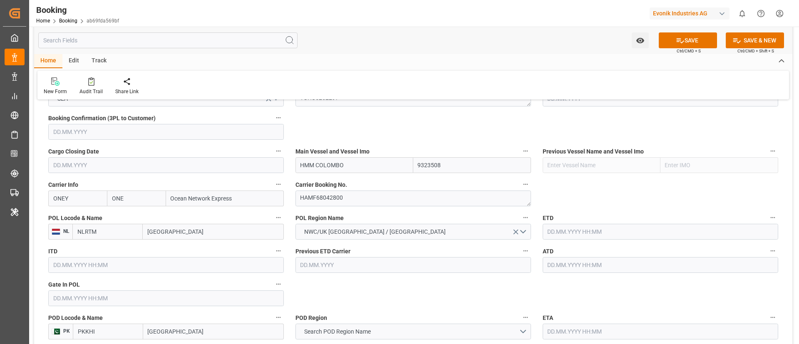
click at [191, 227] on input "[GEOGRAPHIC_DATA]" at bounding box center [213, 232] width 141 height 16
paste input "[GEOGRAPHIC_DATA]"
type input "[GEOGRAPHIC_DATA]"
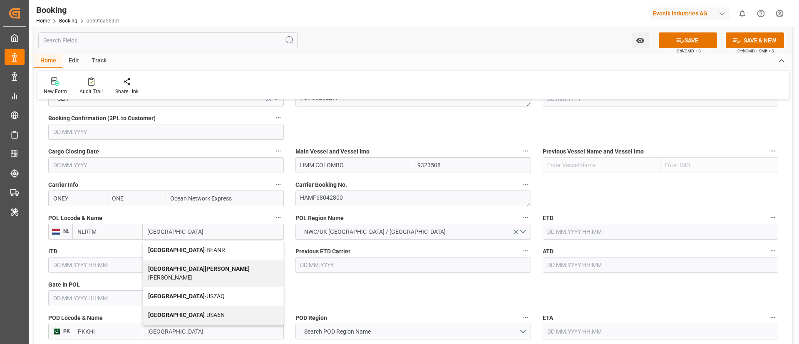
click at [184, 245] on div "Antwerp - BEANR" at bounding box center [213, 250] width 140 height 19
type input "BEANR"
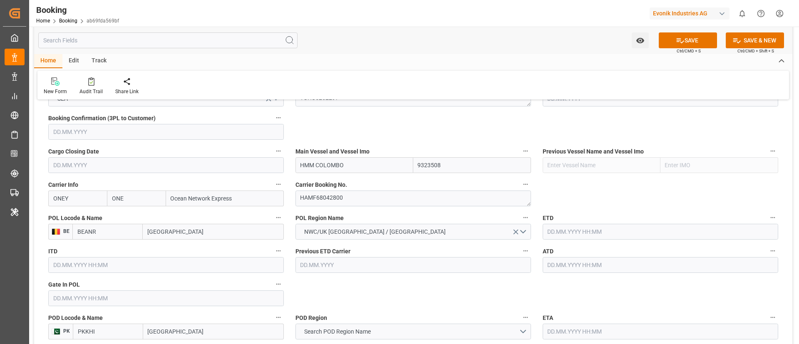
type input "[GEOGRAPHIC_DATA]"
click at [127, 297] on input "text" at bounding box center [165, 298] width 235 height 16
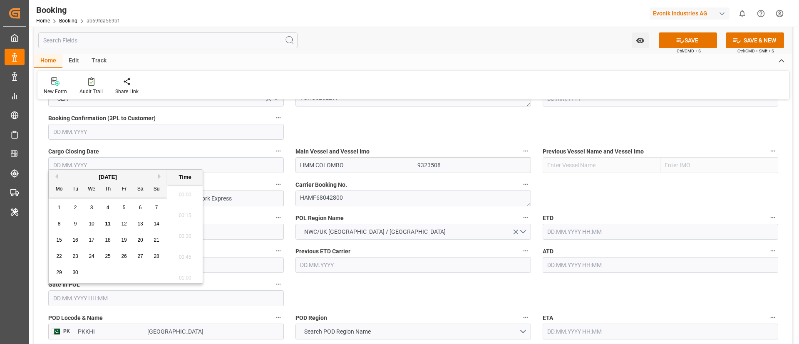
scroll to position [981, 0]
click at [55, 178] on button "Previous Month" at bounding box center [55, 176] width 5 height 5
click at [61, 240] on span "11" at bounding box center [58, 240] width 5 height 6
type input "11.08.2025 00:00"
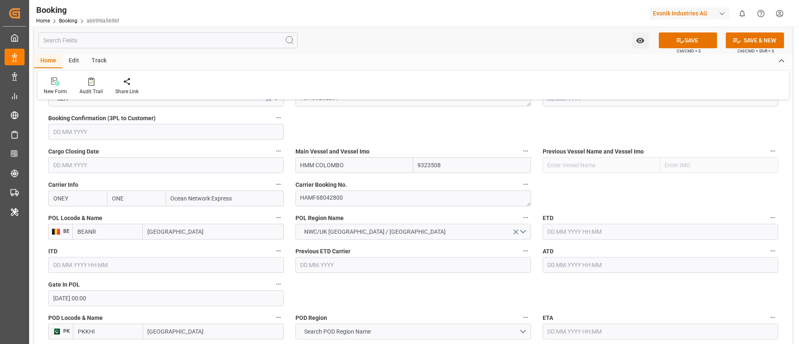
click at [582, 225] on input "text" at bounding box center [659, 232] width 235 height 16
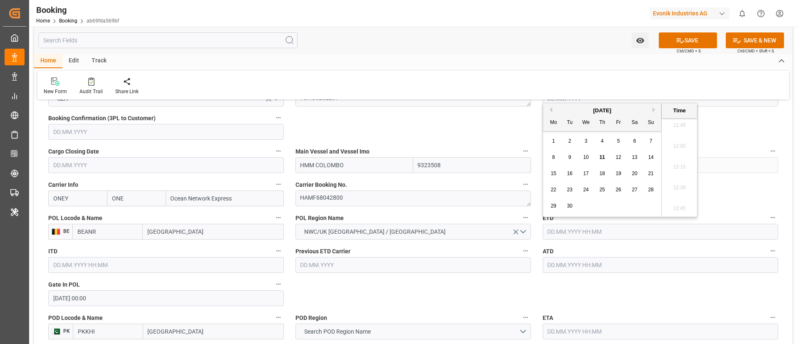
click at [550, 109] on button "Previous Month" at bounding box center [549, 109] width 5 height 5
click at [552, 190] on span "18" at bounding box center [552, 190] width 5 height 6
type input "18.08.2025 00:00"
click at [605, 231] on input "18.08.2025 00:00" at bounding box center [659, 232] width 235 height 16
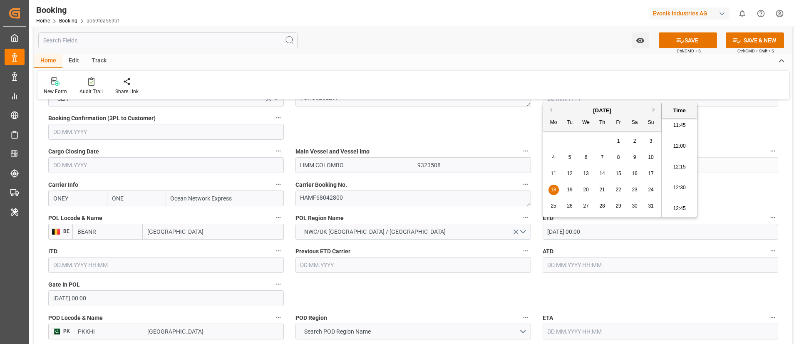
click at [605, 231] on input "18.08.2025 00:00" at bounding box center [659, 232] width 235 height 16
click at [582, 262] on input "text" at bounding box center [659, 265] width 235 height 16
paste input "18.08.2025 00:00"
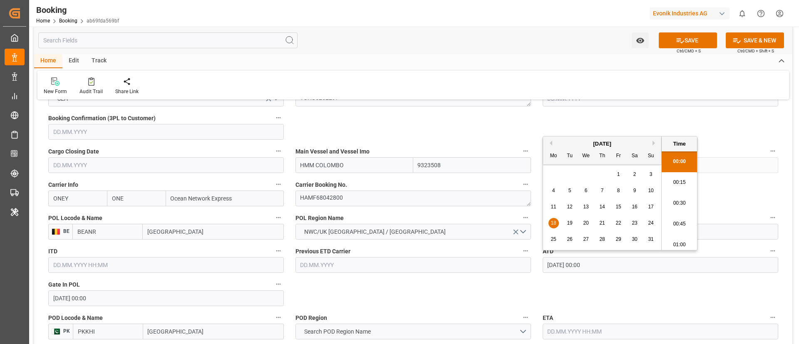
type input "18.08.2025 00:00"
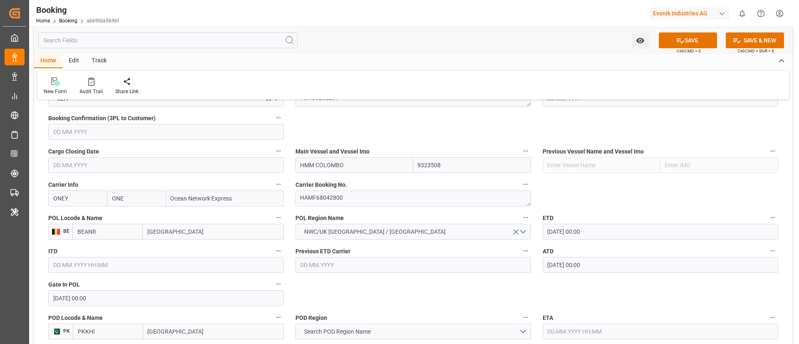
scroll to position [624, 0]
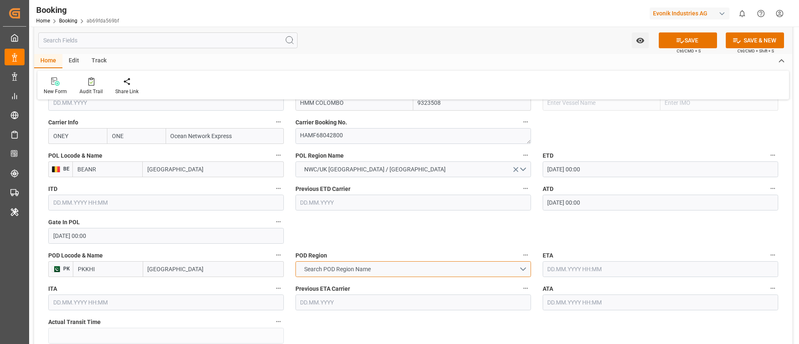
click at [372, 267] on span "Search POD Region Name" at bounding box center [337, 269] width 75 height 9
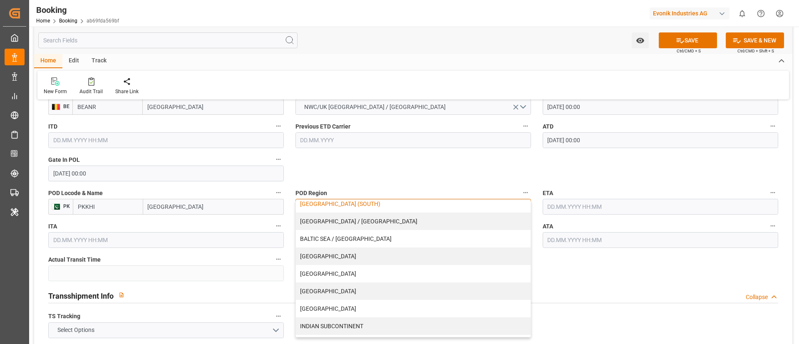
scroll to position [62, 0]
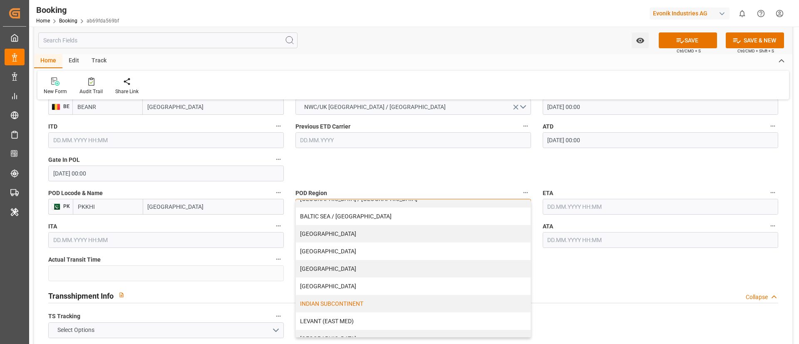
click at [358, 299] on div "INDIAN SUBCONTINENT" at bounding box center [413, 303] width 235 height 17
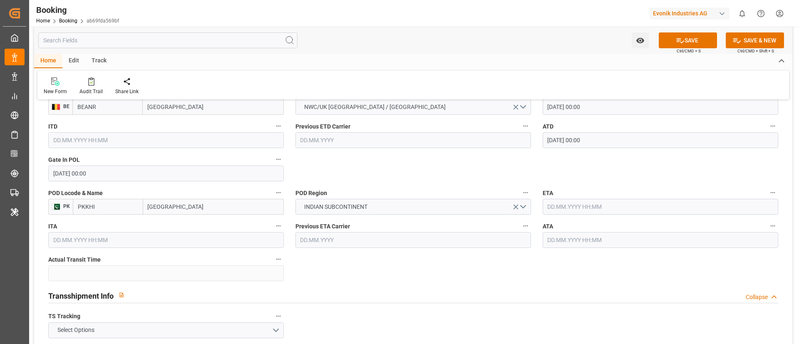
click at [567, 206] on input "text" at bounding box center [659, 207] width 235 height 16
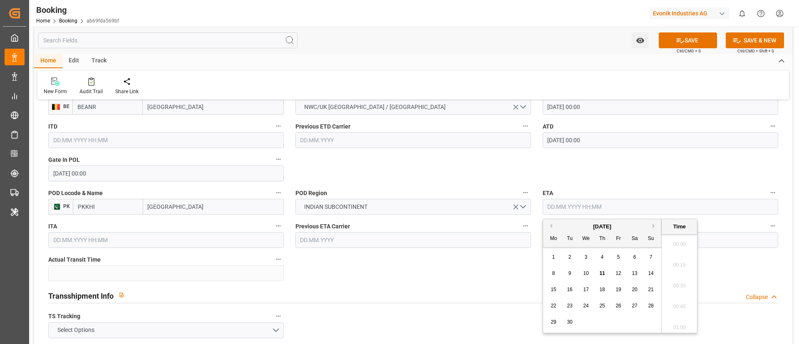
scroll to position [981, 0]
click at [655, 225] on button "Next Month" at bounding box center [654, 225] width 5 height 5
click at [587, 256] on span "1" at bounding box center [585, 257] width 3 height 6
type input "01.10.2025 00:00"
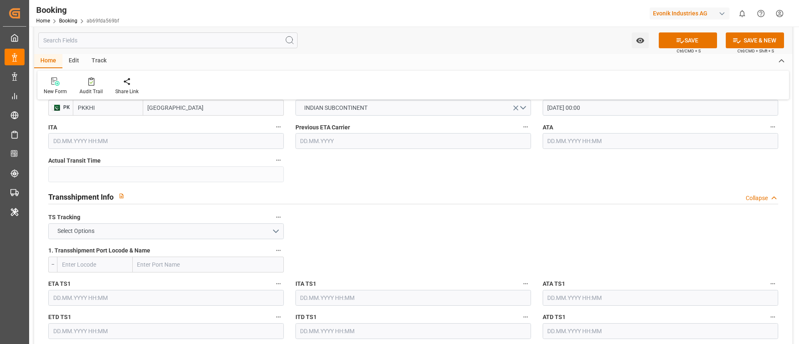
scroll to position [811, 0]
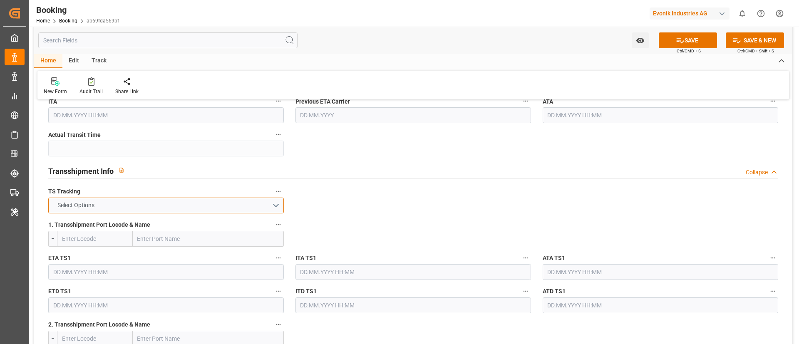
click at [234, 206] on button "Select Options" at bounding box center [165, 206] width 235 height 16
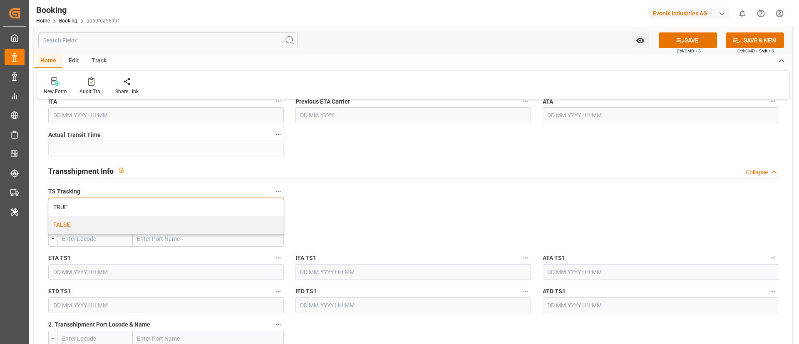
click at [216, 228] on div "FALSE" at bounding box center [166, 224] width 235 height 17
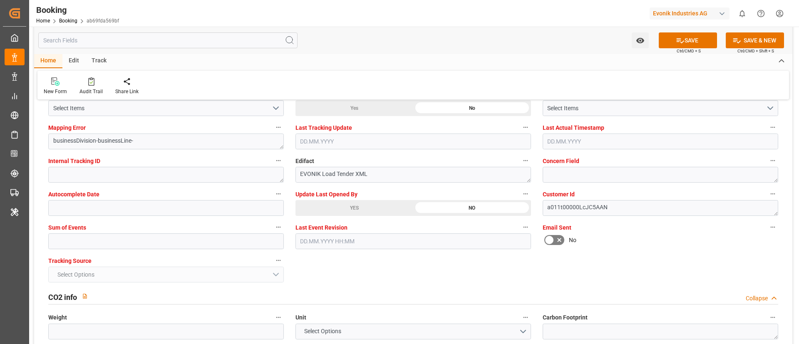
scroll to position [1622, 0]
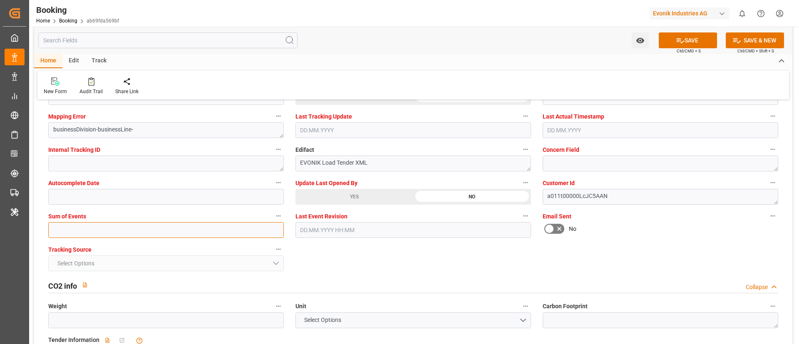
click at [188, 228] on input "text" at bounding box center [165, 230] width 235 height 16
type input "0"
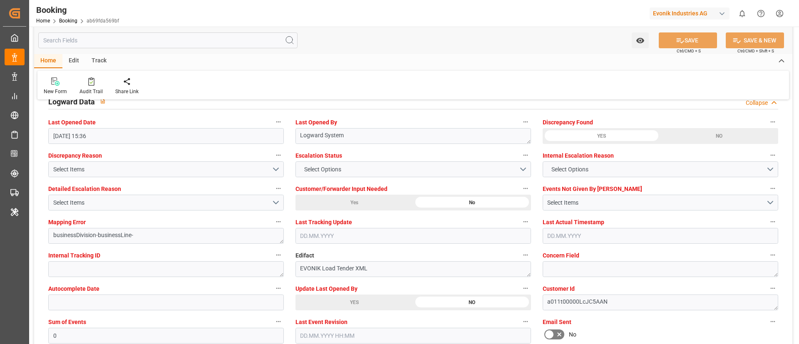
scroll to position [1498, 0]
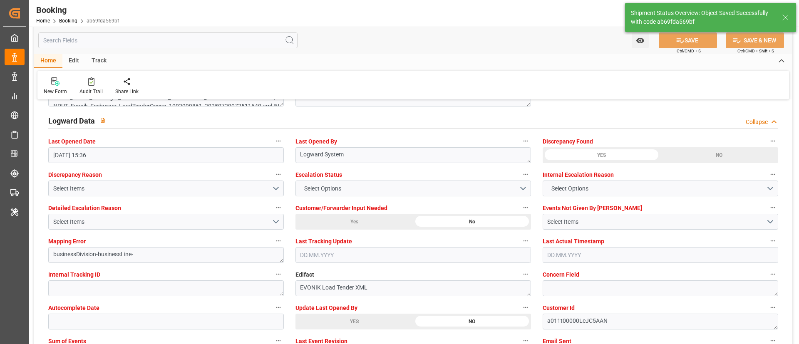
type textarea "Vismitha Mahadev"
type input "18.08.2025 00:00"
type input "01.10.2025 00:00"
type input "11.09.2025 06:58"
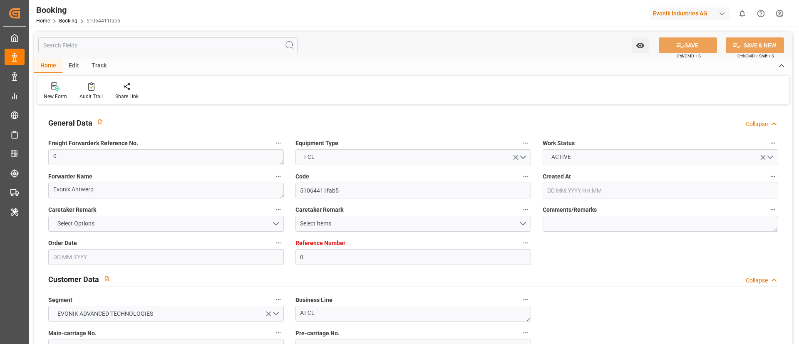
type input "0"
type input "ONE"
type input "Ocean Network Express"
type input "NLRTM"
type input "JPUKB"
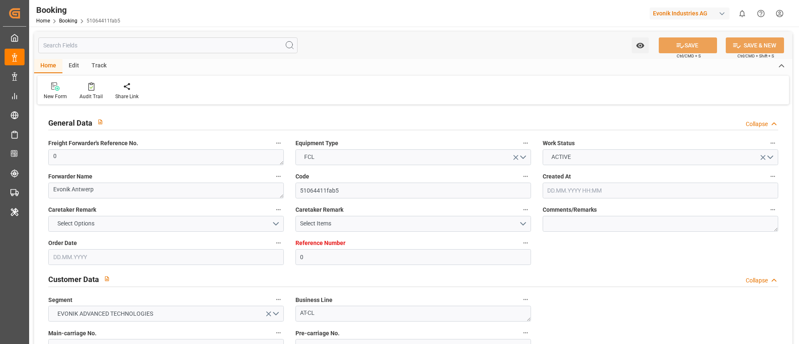
type input "[DATE] 05:24"
type input "[DATE]"
type input "[DATE] 08:42"
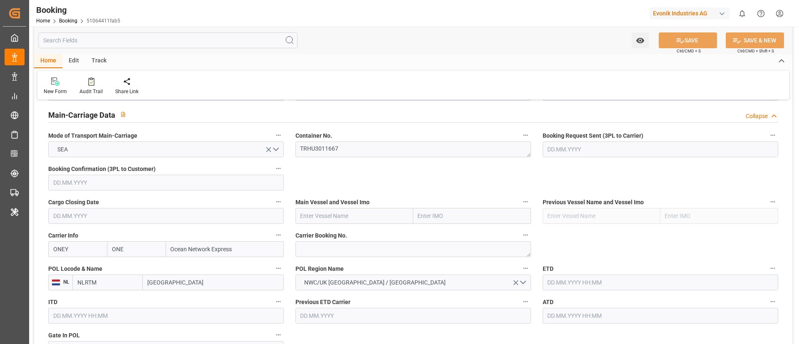
scroll to position [562, 0]
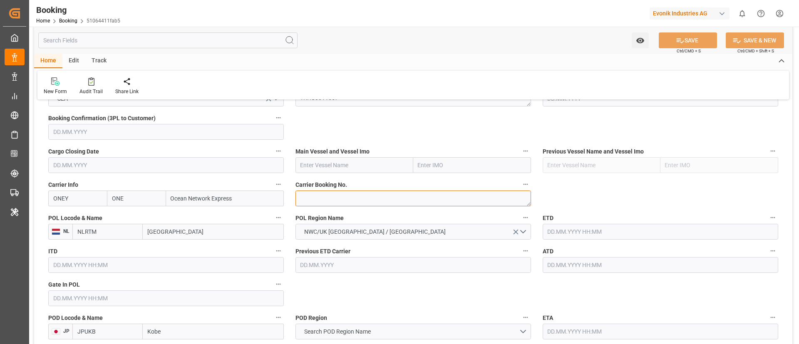
click at [339, 198] on textarea at bounding box center [412, 199] width 235 height 16
paste textarea "HAMF63137800"
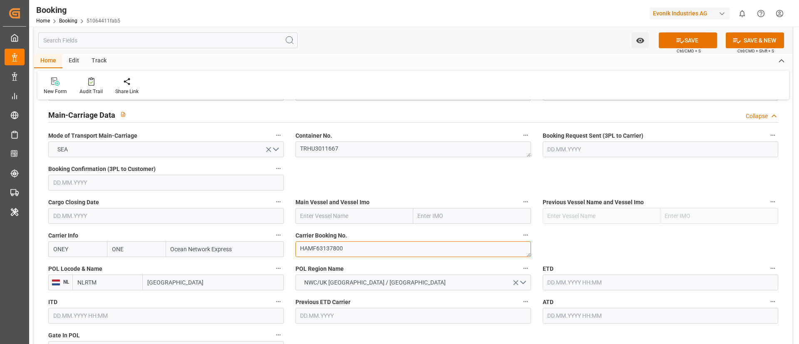
scroll to position [499, 0]
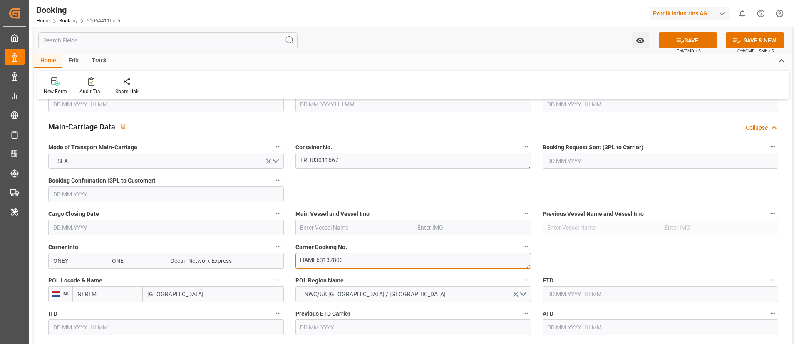
type textarea "HAMF63137800"
click at [332, 228] on input "text" at bounding box center [354, 228] width 118 height 16
paste input "YM TRIUMPH"
click at [330, 243] on b "YM TRIUMPH" at bounding box center [319, 246] width 36 height 7
type input "YM TRIUMPH"
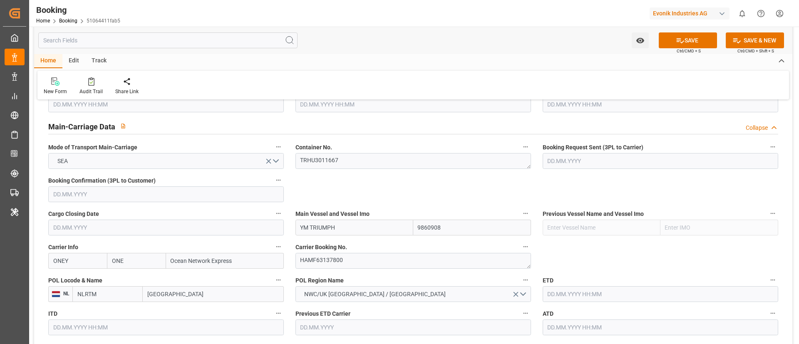
type input "9860908"
type input "YM TRIUMPH"
click at [189, 297] on input "[GEOGRAPHIC_DATA]" at bounding box center [213, 294] width 141 height 16
paste input "ANTWERP"
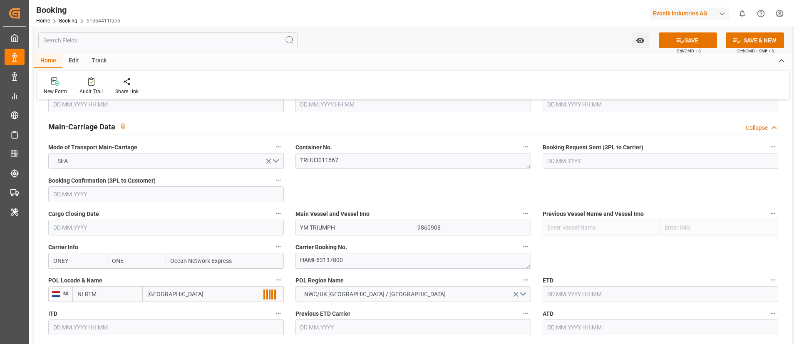
scroll to position [562, 0]
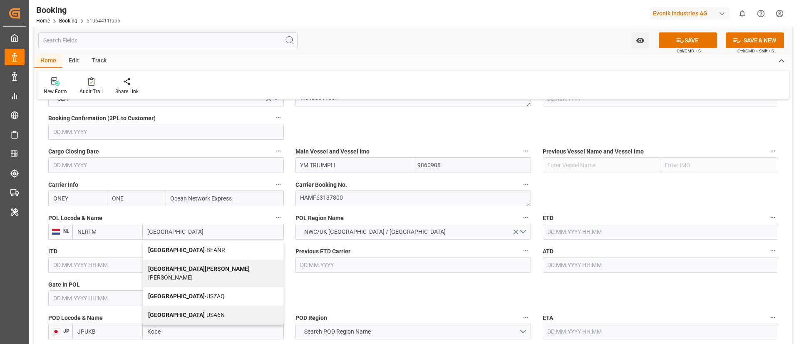
click at [184, 249] on span "Antwerp - BEANR" at bounding box center [186, 250] width 77 height 7
type input "[GEOGRAPHIC_DATA]"
type input "BEANR"
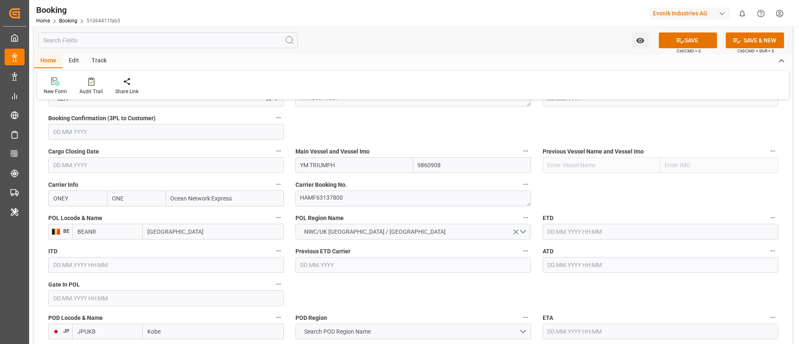
click at [98, 300] on input "text" at bounding box center [165, 298] width 235 height 16
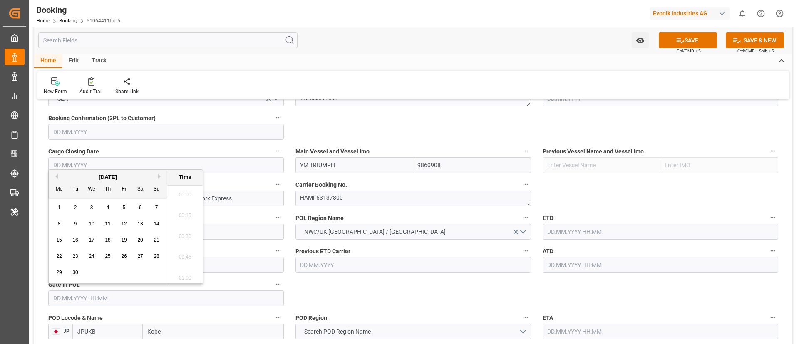
scroll to position [1001, 0]
click at [56, 174] on button "Previous Month" at bounding box center [55, 176] width 5 height 5
click at [94, 222] on div "6" at bounding box center [92, 224] width 10 height 10
type input "06.08.2025 00:00"
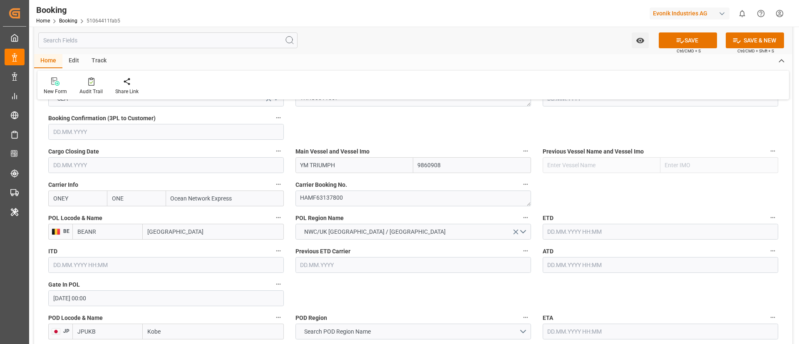
click at [581, 228] on input "text" at bounding box center [659, 232] width 235 height 16
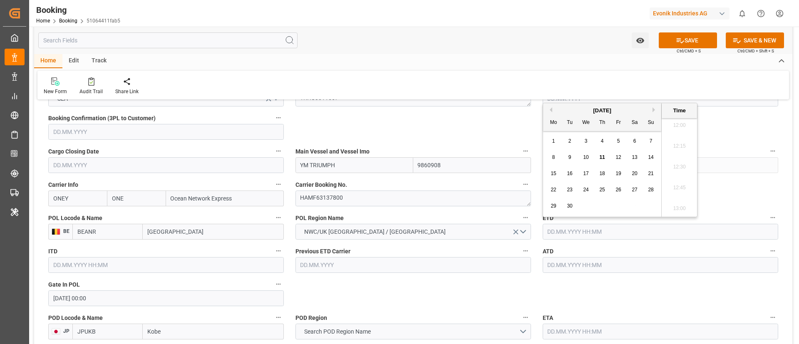
click at [551, 110] on button "Previous Month" at bounding box center [549, 109] width 5 height 5
click at [648, 157] on span "10" at bounding box center [650, 157] width 5 height 6
type input "[DATE] 00:00"
click at [597, 233] on input "[DATE] 00:00" at bounding box center [659, 232] width 235 height 16
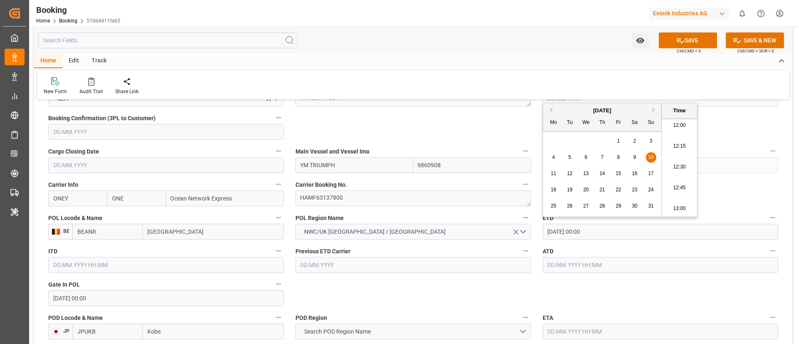
click at [597, 233] on input "[DATE] 00:00" at bounding box center [659, 232] width 235 height 16
click at [570, 261] on input "text" at bounding box center [659, 265] width 235 height 16
paste input "[DATE] 00:00"
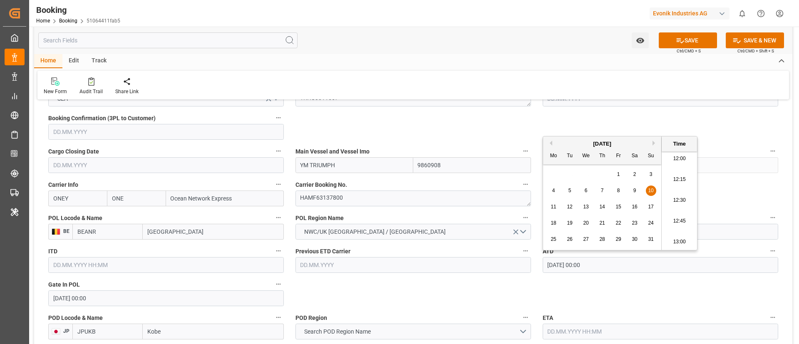
type input "[DATE] 00:00"
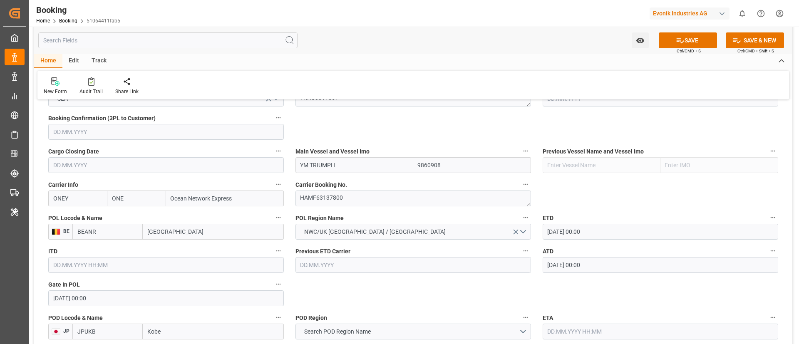
scroll to position [624, 0]
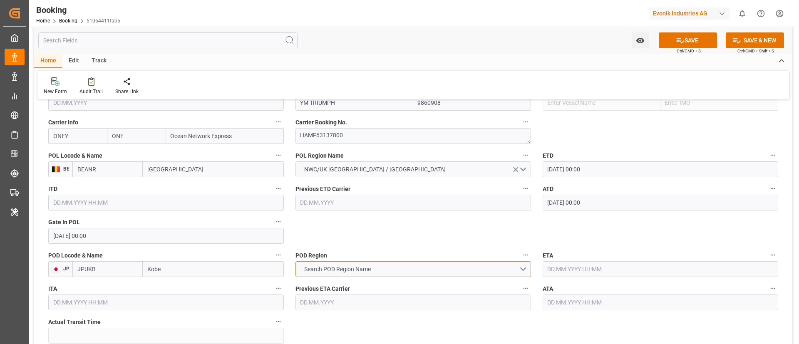
click at [386, 270] on button "Search POD Region Name" at bounding box center [412, 269] width 235 height 16
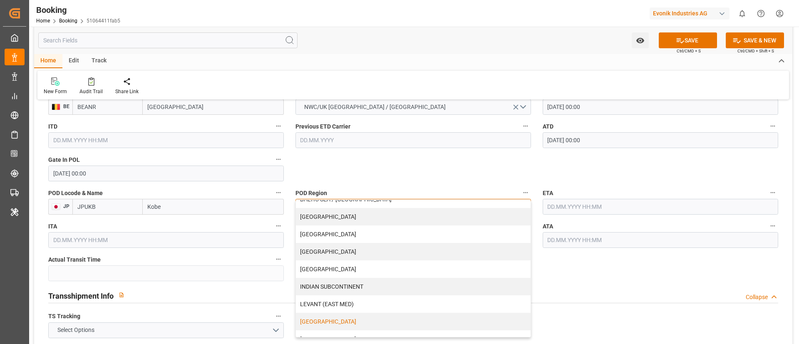
scroll to position [62, 0]
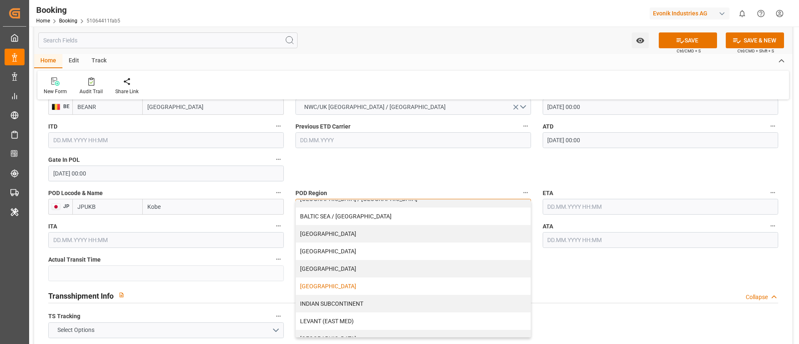
click at [339, 289] on div "[GEOGRAPHIC_DATA]" at bounding box center [413, 285] width 235 height 17
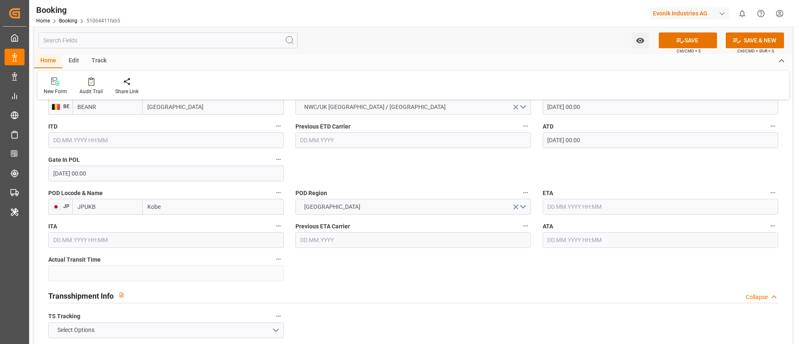
click at [604, 206] on input "text" at bounding box center [659, 207] width 235 height 16
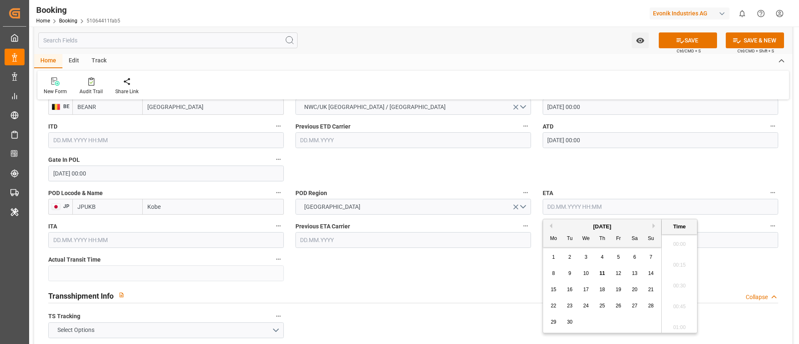
scroll to position [1001, 0]
click at [650, 305] on span "28" at bounding box center [650, 306] width 5 height 6
type input "28.09.2025 00:00"
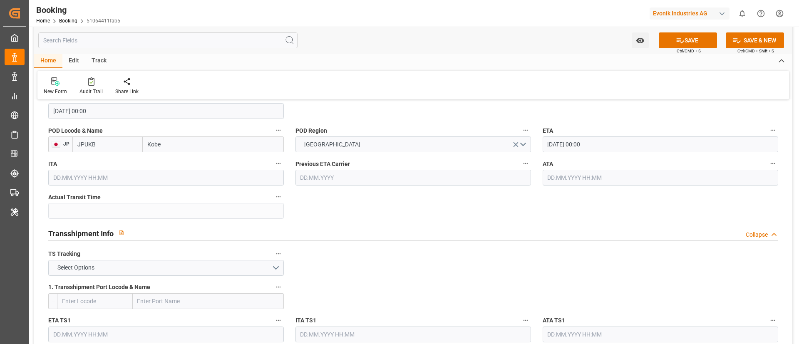
scroll to position [811, 0]
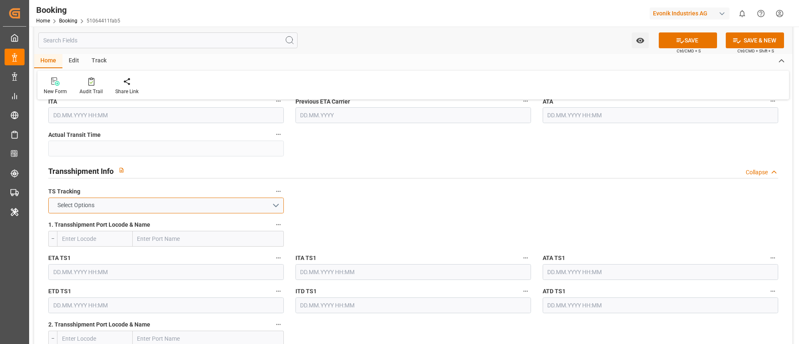
click at [241, 207] on button "Select Options" at bounding box center [165, 206] width 235 height 16
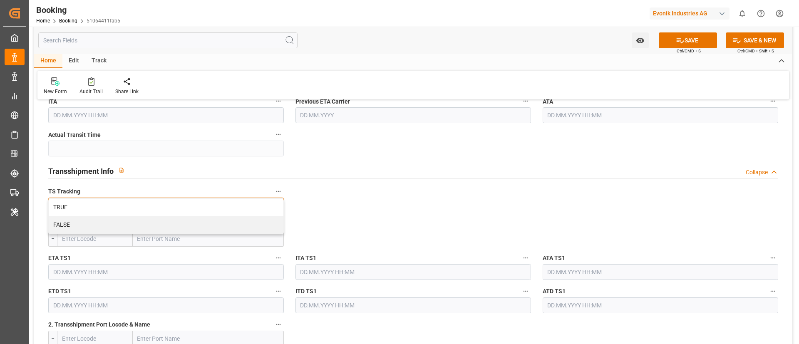
click at [241, 207] on div "TRUE" at bounding box center [166, 207] width 235 height 17
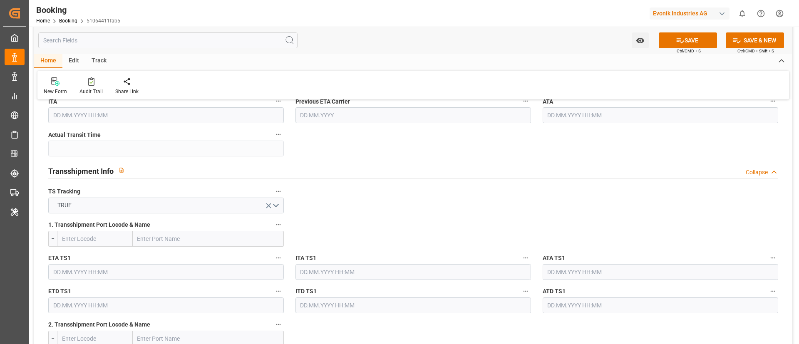
click at [197, 242] on input "text" at bounding box center [208, 239] width 151 height 16
paste input "SINGAPORE"
type input "Singapore"
type input "SGSIN"
click at [92, 271] on input "text" at bounding box center [165, 272] width 235 height 16
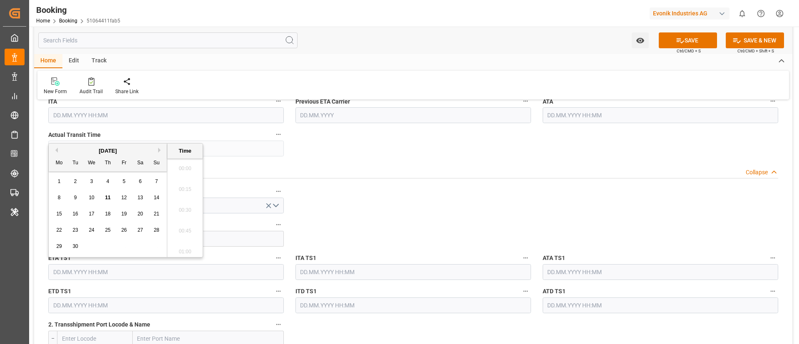
scroll to position [1001, 0]
click at [104, 198] on div "11" at bounding box center [108, 198] width 10 height 10
type input "11.09.2025 00:00"
click at [119, 268] on input "11.09.2025 00:00" at bounding box center [165, 272] width 235 height 16
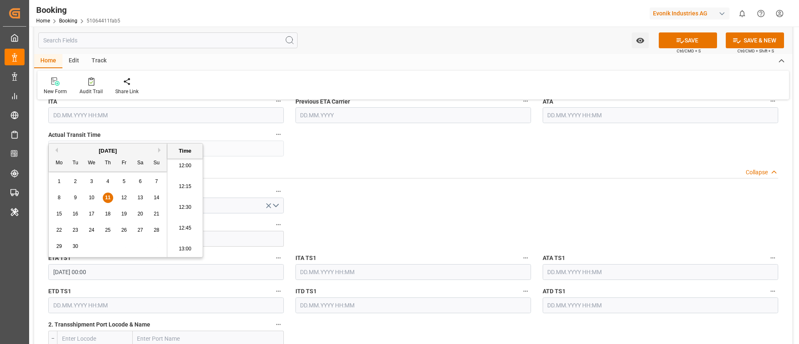
click at [119, 268] on input "11.09.2025 00:00" at bounding box center [165, 272] width 235 height 16
click at [594, 266] on input "text" at bounding box center [659, 272] width 235 height 16
paste input "11.09.2025 00:00"
type input "11.09.2025 00:00"
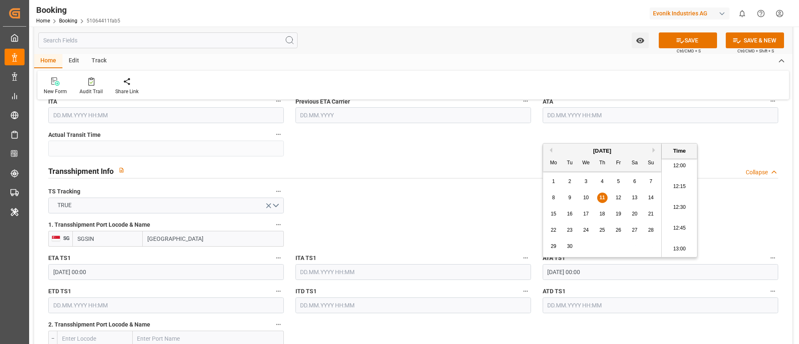
click at [121, 304] on input "text" at bounding box center [165, 305] width 235 height 16
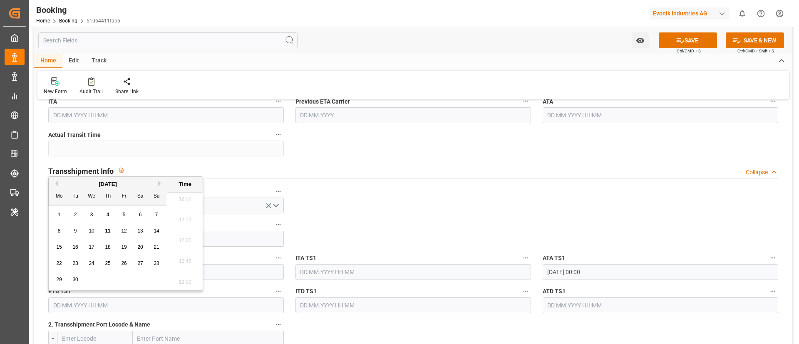
click at [158, 251] on div "21" at bounding box center [156, 248] width 10 height 10
type input "21.09.2025 00:00"
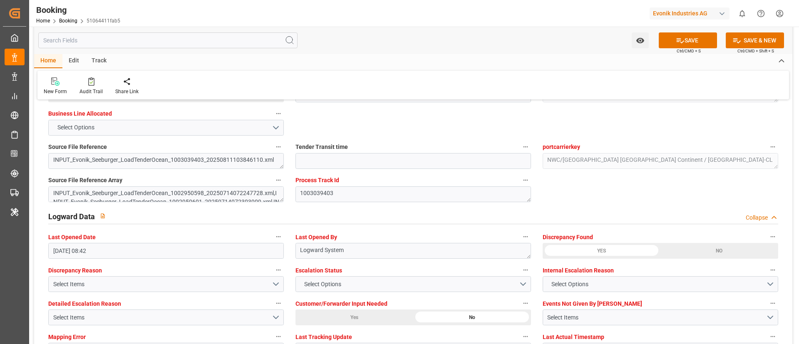
scroll to position [1498, 0]
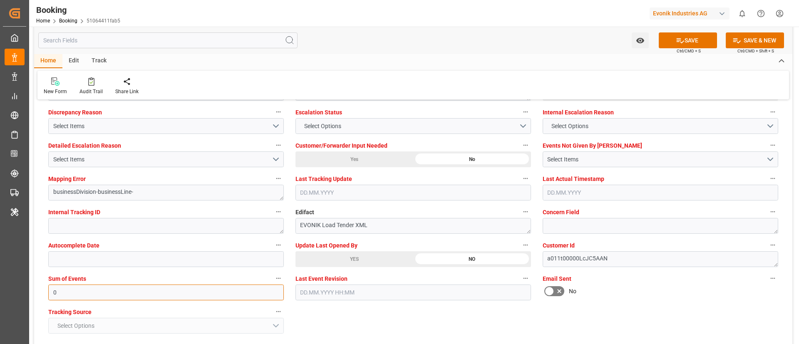
type input "0"
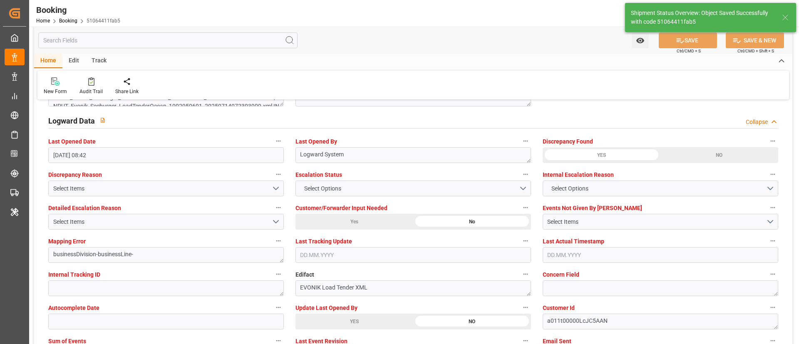
type textarea "Vismitha Mahadev"
type textarea "Yes"
type input "YM TRIUMPH"
type input "[DATE] 00:00"
type input "28.09.2025 00:00"
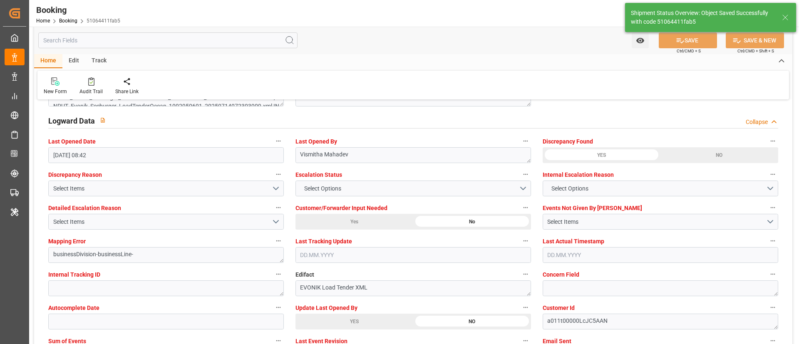
type input "11.09.2025 00:00"
type input "21.09.2025 00:00"
type input "11.09.2025 07:02"
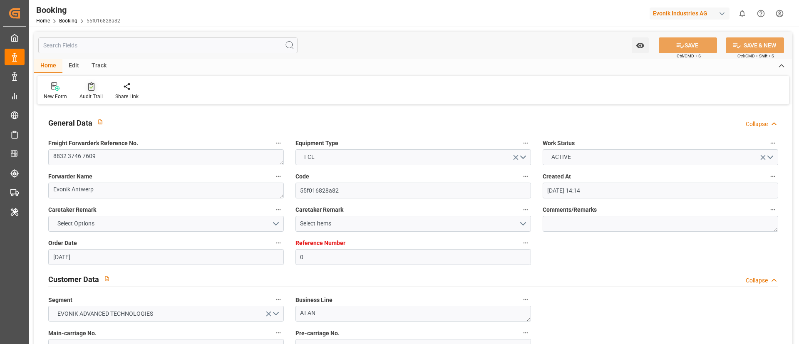
click at [94, 97] on div "Audit Trail" at bounding box center [90, 96] width 23 height 7
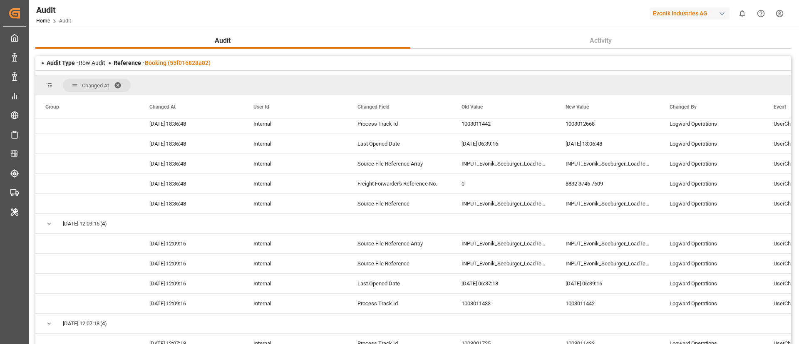
scroll to position [62, 0]
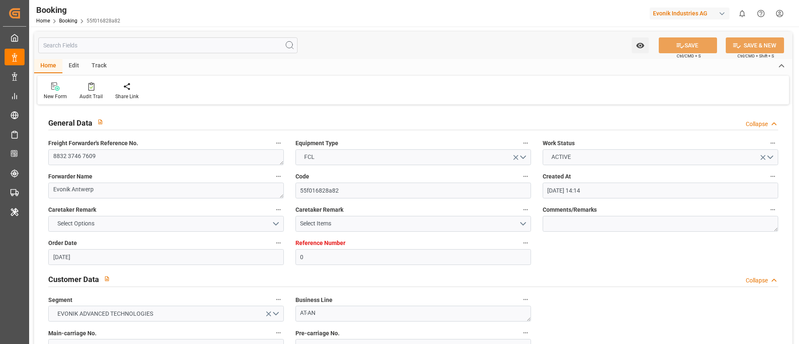
scroll to position [499, 0]
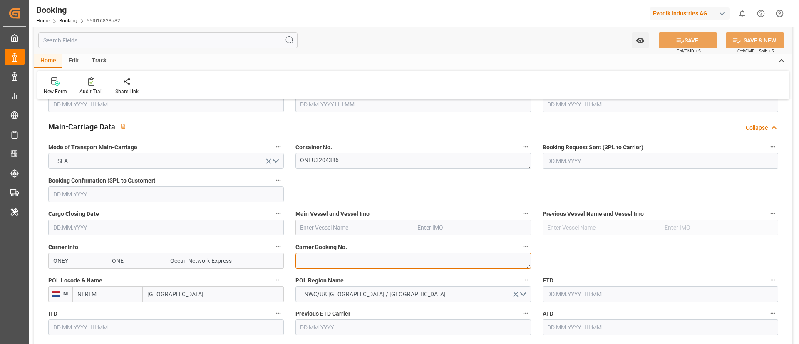
click at [338, 258] on textarea at bounding box center [412, 261] width 235 height 16
paste textarea "HAMF63461800"
type textarea "HAMF63461800"
click at [332, 227] on input "text" at bounding box center [354, 228] width 118 height 16
paste input "NAVIOS VERMILION"
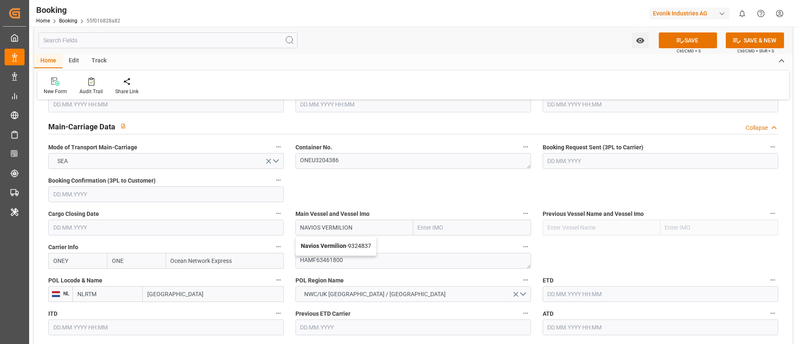
click at [342, 247] on b "Navios Vermilion" at bounding box center [323, 246] width 45 height 7
type input "Navios Vermilion"
type input "9324837"
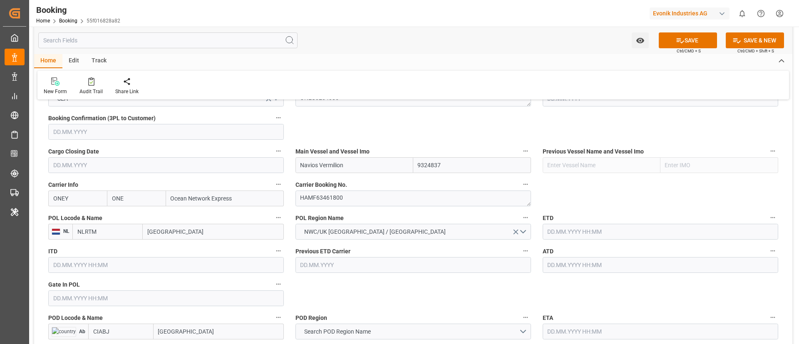
type input "Navios Vermilion"
click at [193, 233] on input "[GEOGRAPHIC_DATA]" at bounding box center [213, 232] width 141 height 16
paste input "[GEOGRAPHIC_DATA]"
type input "[GEOGRAPHIC_DATA]"
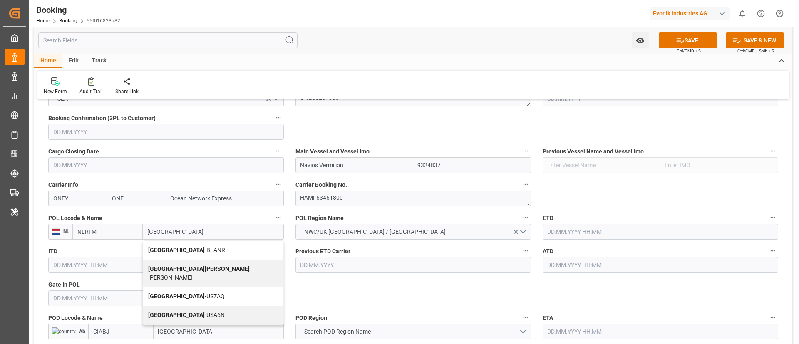
click at [191, 247] on span "Antwerp - BEANR" at bounding box center [186, 250] width 77 height 7
type input "BEANR"
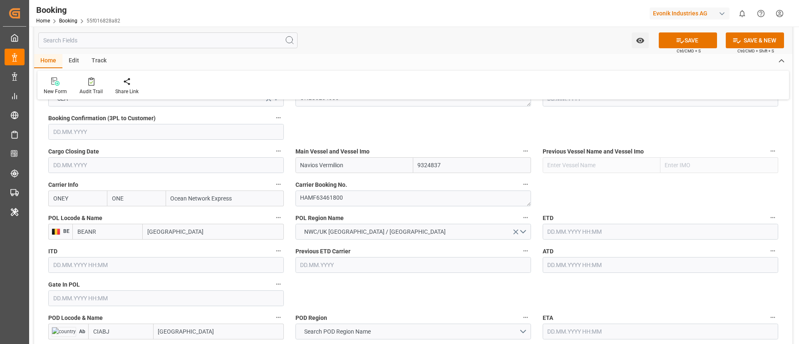
type input "[GEOGRAPHIC_DATA]"
click at [82, 302] on input "text" at bounding box center [165, 298] width 235 height 16
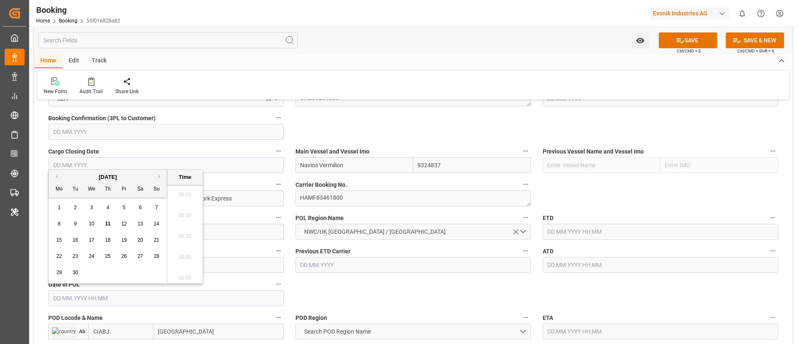
scroll to position [1001, 0]
click at [56, 176] on button "Previous Month" at bounding box center [55, 176] width 5 height 5
click at [156, 176] on div "July 2025" at bounding box center [108, 177] width 118 height 8
click at [161, 176] on button "Next Month" at bounding box center [160, 176] width 5 height 5
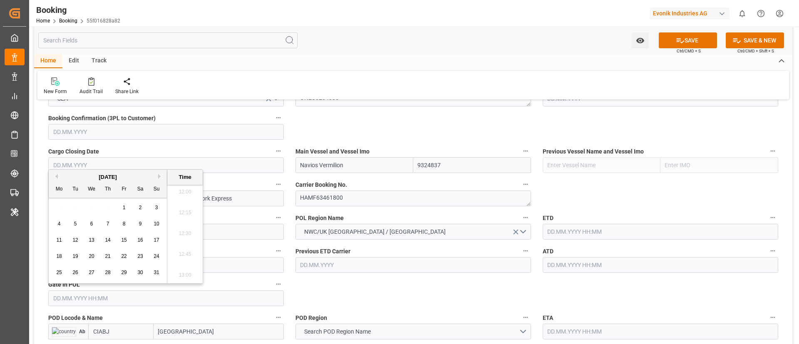
click at [79, 225] on div "5" at bounding box center [75, 224] width 10 height 10
type input "[DATE] 00:00"
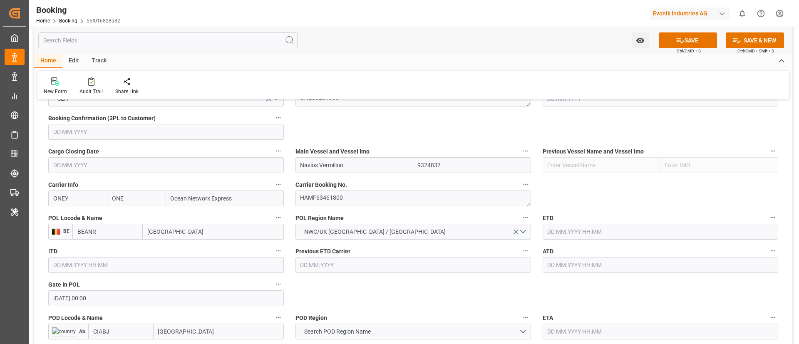
click at [343, 63] on div "Home Edit Track" at bounding box center [413, 61] width 758 height 14
click at [592, 228] on input "text" at bounding box center [659, 232] width 235 height 16
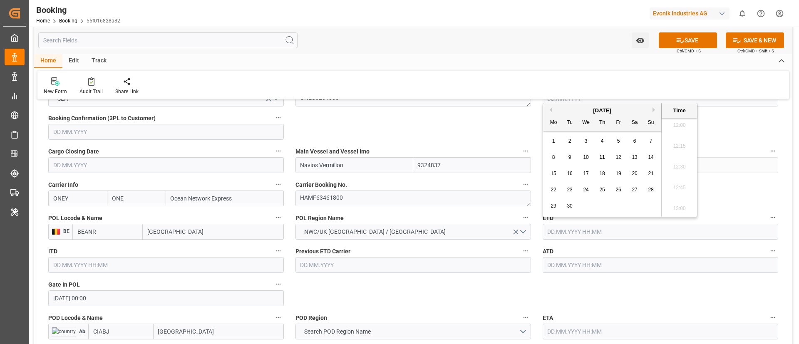
click at [550, 109] on button "Previous Month" at bounding box center [549, 109] width 5 height 5
click at [650, 156] on span "10" at bounding box center [650, 157] width 5 height 6
type input "[DATE] 00:00"
click at [605, 233] on input "[DATE] 00:00" at bounding box center [659, 232] width 235 height 16
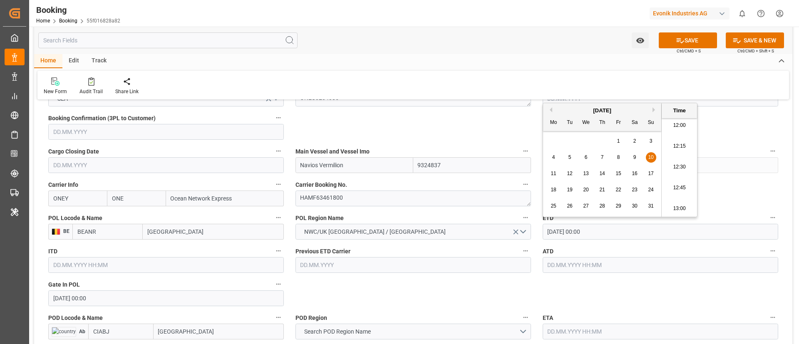
click at [605, 233] on input "[DATE] 00:00" at bounding box center [659, 232] width 235 height 16
click at [575, 266] on input "text" at bounding box center [659, 265] width 235 height 16
paste input "[DATE] 00:00"
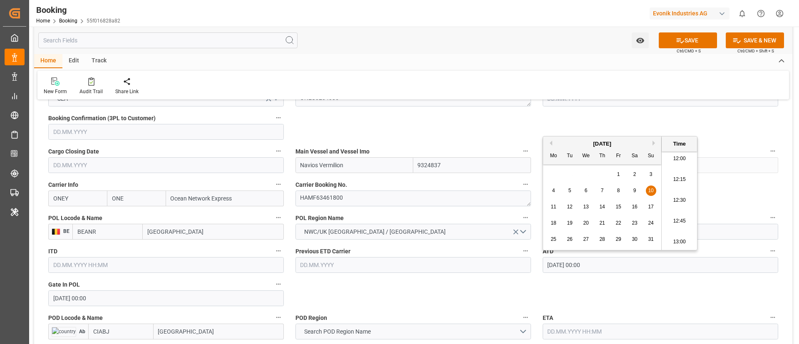
type input "[DATE] 00:00"
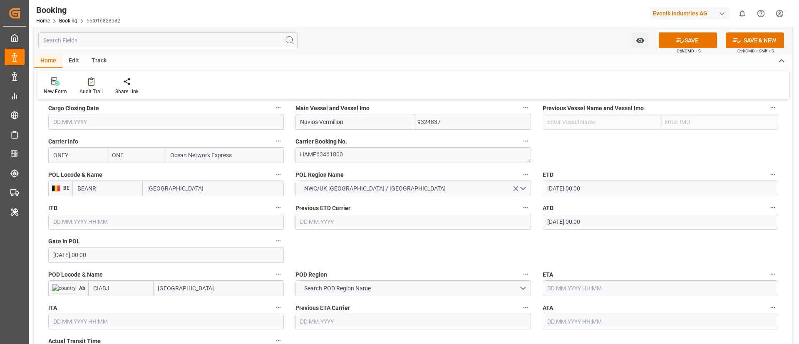
scroll to position [624, 0]
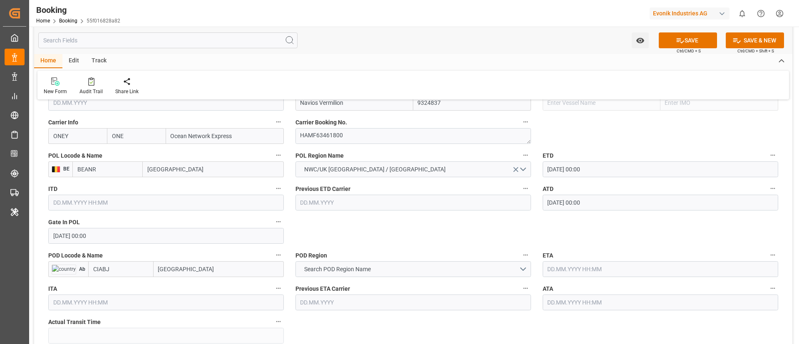
click at [196, 270] on input "[GEOGRAPHIC_DATA]" at bounding box center [219, 269] width 130 height 16
click at [191, 285] on span "Abidjan - CIABJ" at bounding box center [196, 287] width 74 height 7
type input "[GEOGRAPHIC_DATA]"
click at [78, 270] on input "CIABJ" at bounding box center [106, 269] width 71 height 16
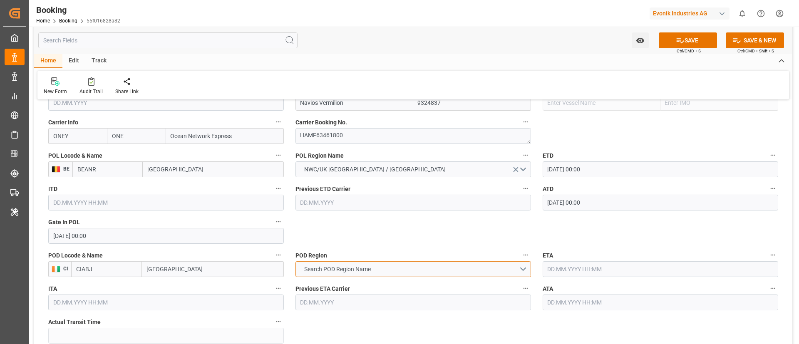
click at [400, 268] on button "Search POD Region Name" at bounding box center [412, 269] width 235 height 16
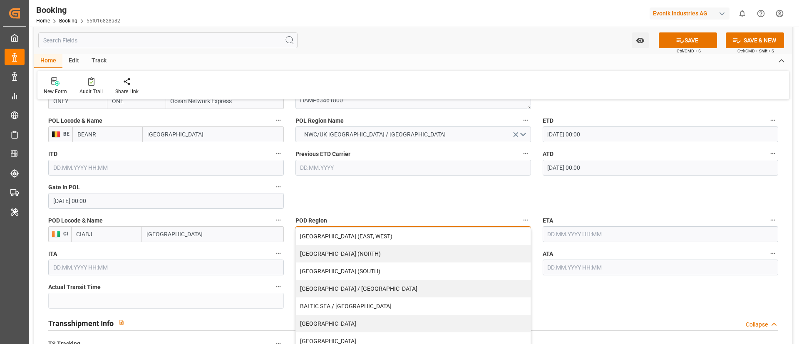
scroll to position [686, 0]
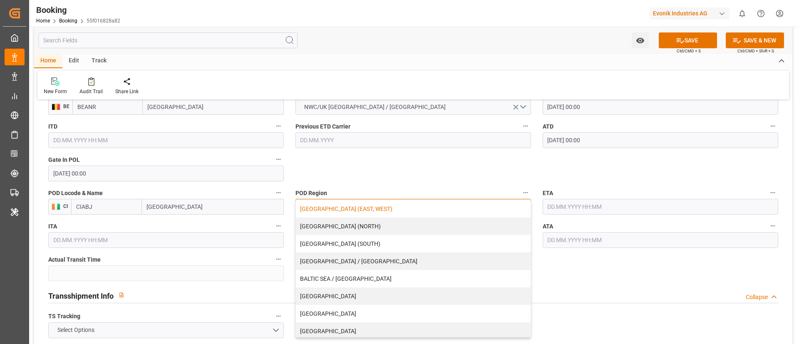
click at [372, 209] on div "[GEOGRAPHIC_DATA] (EAST, WEST)" at bounding box center [413, 208] width 235 height 17
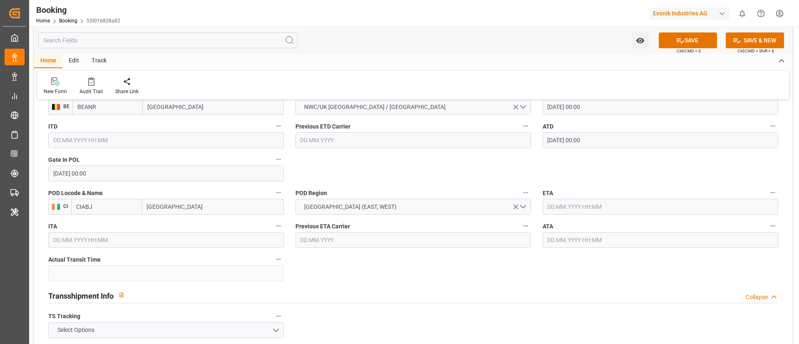
click at [587, 207] on input "text" at bounding box center [659, 207] width 235 height 16
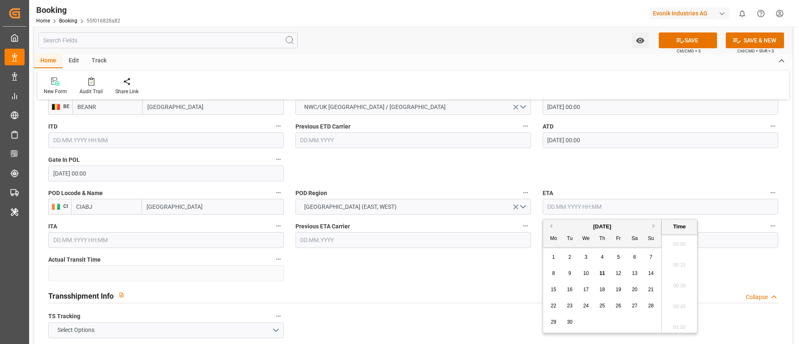
scroll to position [1001, 0]
click at [548, 306] on div "22" at bounding box center [553, 306] width 10 height 10
type input "[DATE] 00:00"
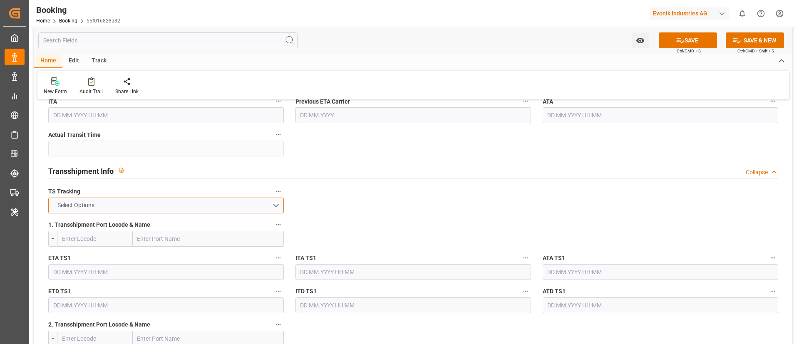
click at [244, 206] on button "Select Options" at bounding box center [165, 206] width 235 height 16
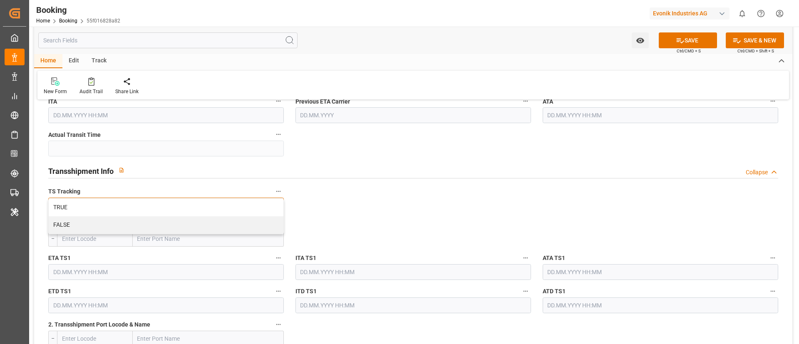
click at [244, 206] on div "TRUE" at bounding box center [166, 207] width 235 height 17
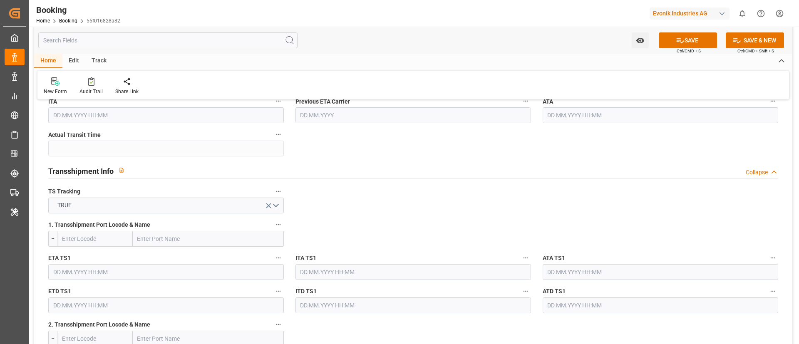
click at [203, 238] on input "text" at bounding box center [208, 239] width 151 height 16
paste input "ALGECIRAS"
type input "ALGECIRAS"
click at [161, 256] on b "Algeciras" at bounding box center [150, 257] width 25 height 7
type input "ESALG"
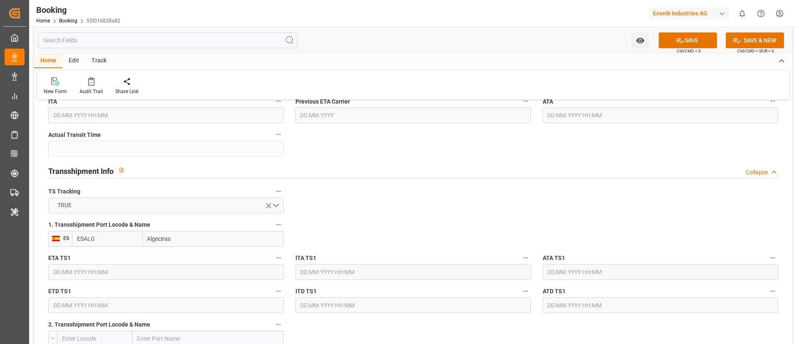
type input "Algeciras"
click at [143, 271] on input "text" at bounding box center [165, 272] width 235 height 16
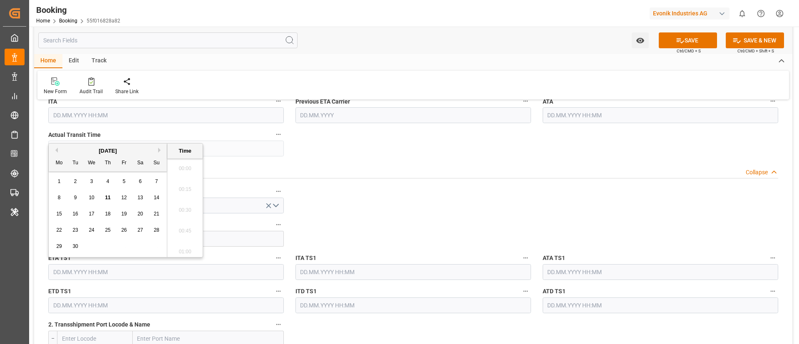
scroll to position [1001, 0]
click at [57, 152] on button "Previous Month" at bounding box center [55, 150] width 5 height 5
click at [154, 216] on span "17" at bounding box center [156, 214] width 5 height 6
type input "[DATE] 00:00"
click at [127, 273] on input "[DATE] 00:00" at bounding box center [165, 272] width 235 height 16
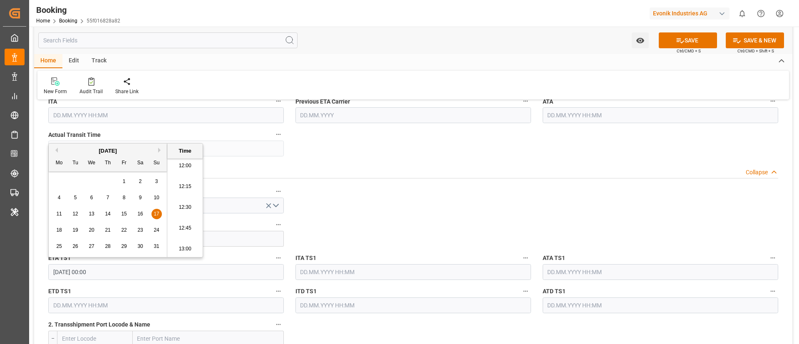
click at [127, 273] on input "[DATE] 00:00" at bounding box center [165, 272] width 235 height 16
click at [634, 271] on input "text" at bounding box center [659, 272] width 235 height 16
paste input "[DATE] 00:00"
type input "[DATE] 00:00"
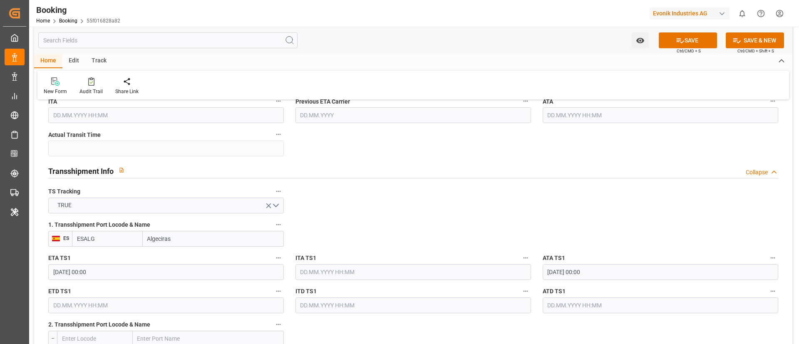
click at [101, 303] on input "text" at bounding box center [165, 305] width 235 height 16
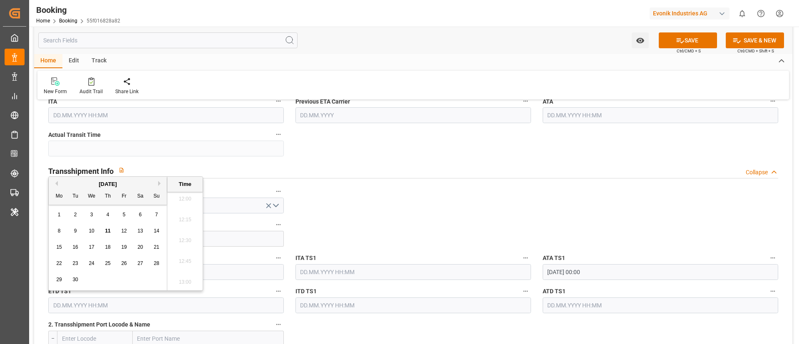
click at [57, 182] on button "Previous Month" at bounding box center [55, 183] width 5 height 5
click at [59, 277] on span "25" at bounding box center [58, 280] width 5 height 6
type input "25.08.2025 00:00"
click at [109, 305] on input "25.08.2025 00:00" at bounding box center [165, 305] width 235 height 16
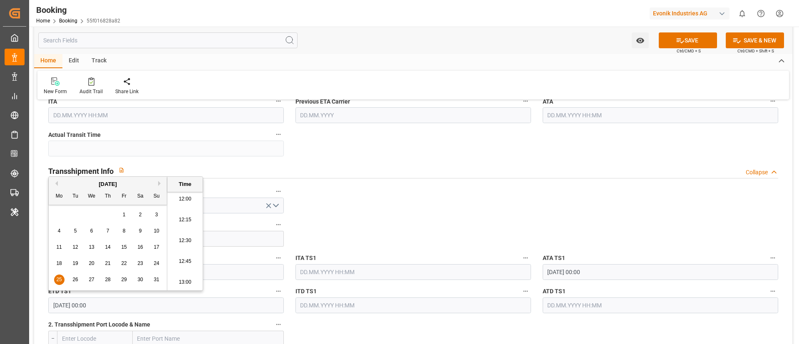
click at [109, 305] on input "25.08.2025 00:00" at bounding box center [165, 305] width 235 height 16
click at [587, 302] on input "text" at bounding box center [659, 305] width 235 height 16
paste input "25.08.2025 00:00"
type input "25.08.2025 00:00"
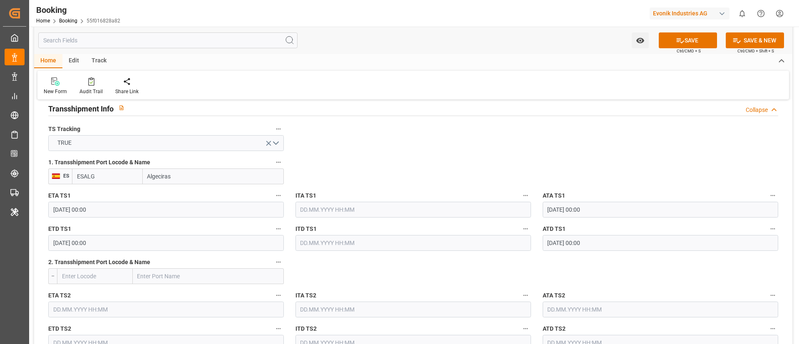
scroll to position [936, 0]
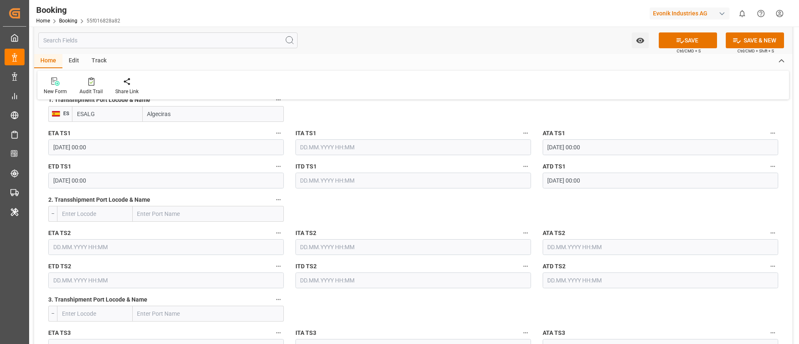
click at [172, 215] on input "text" at bounding box center [208, 214] width 151 height 16
paste input "TANGIER"
type input "TANGIER"
click at [163, 233] on span "Tangier - MATNG" at bounding box center [159, 232] width 42 height 7
type input "MATNG"
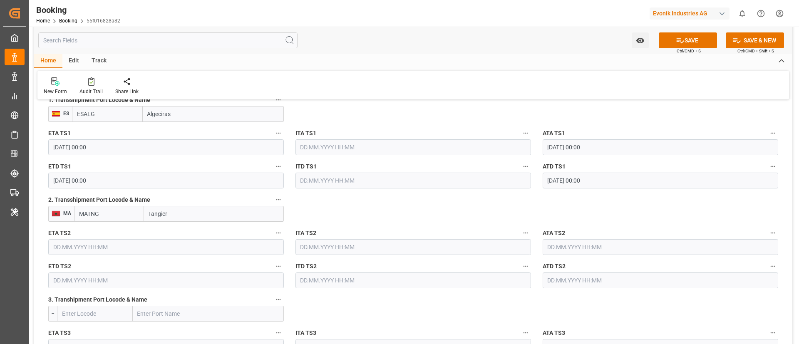
type input "Tangier"
click at [614, 181] on input "25.08.2025 00:00" at bounding box center [659, 181] width 235 height 16
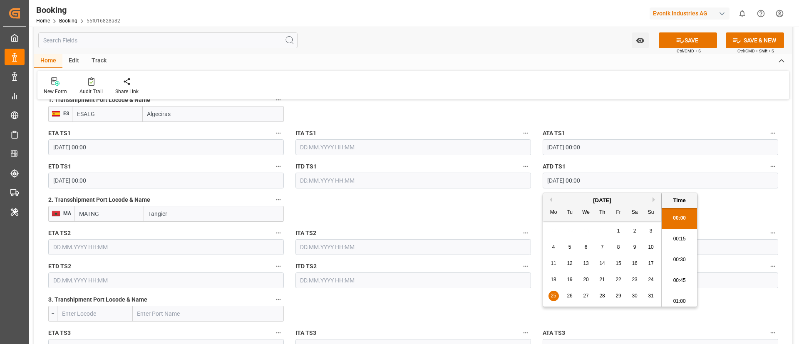
click at [200, 245] on input "text" at bounding box center [165, 247] width 235 height 16
paste input "25.08.2025 00:00"
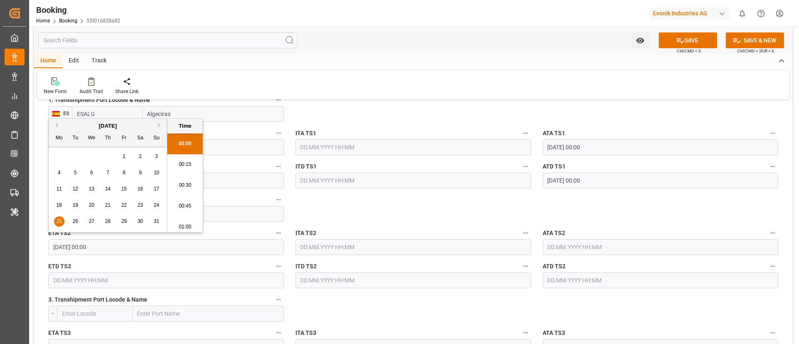
scroll to position [1001, 0]
type input "25.08.2025 00:00"
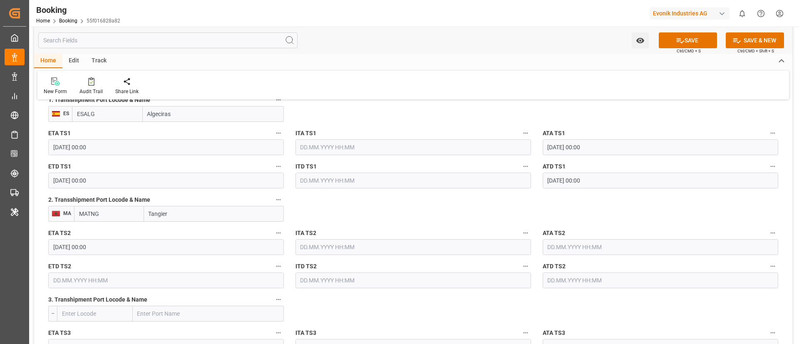
click at [618, 244] on input "text" at bounding box center [659, 247] width 235 height 16
paste input "25.08.2025 00:00"
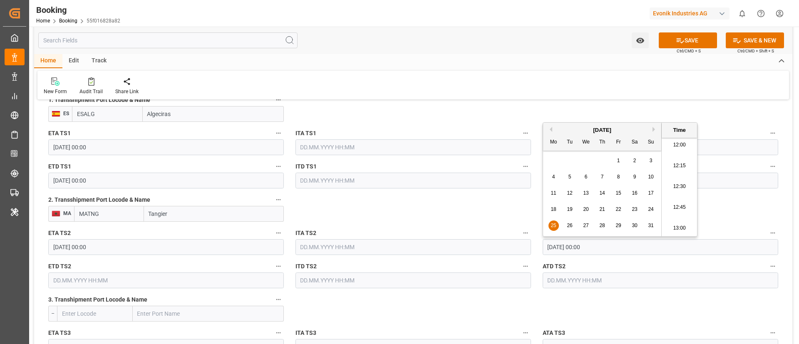
type input "25.08.2025 00:00"
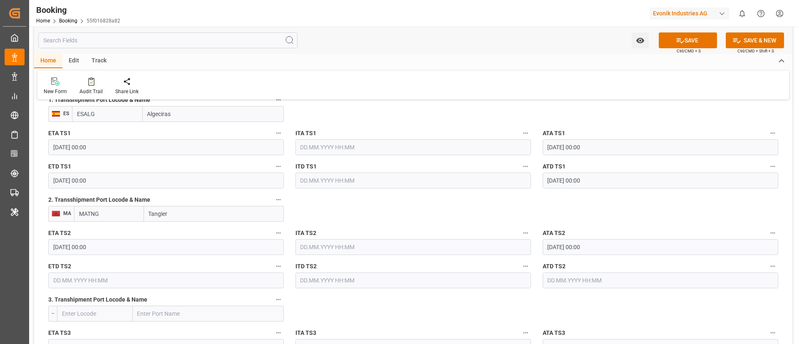
click at [103, 282] on input "text" at bounding box center [165, 280] width 235 height 16
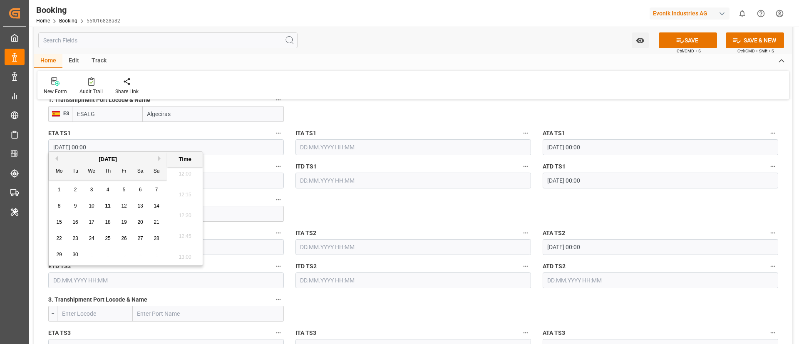
click at [57, 206] on div "8" at bounding box center [59, 206] width 10 height 10
type input "[DATE] 00:00"
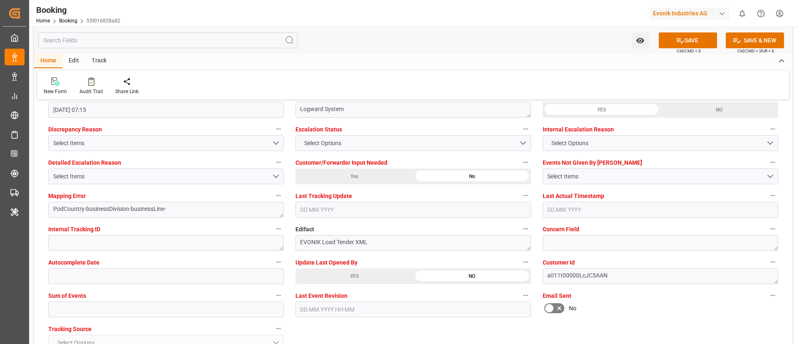
scroll to position [1560, 0]
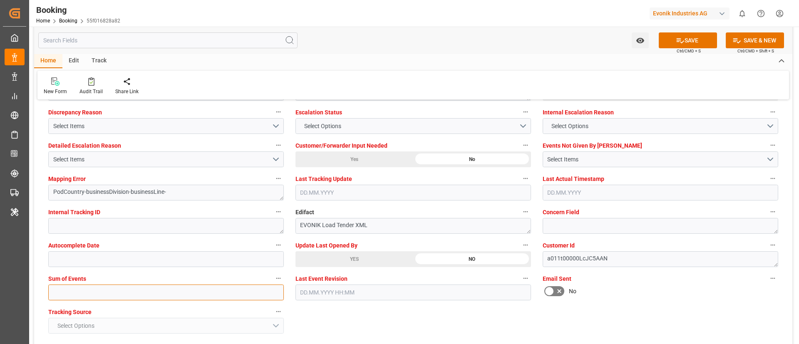
click at [130, 291] on input "text" at bounding box center [165, 293] width 235 height 16
type input "0"
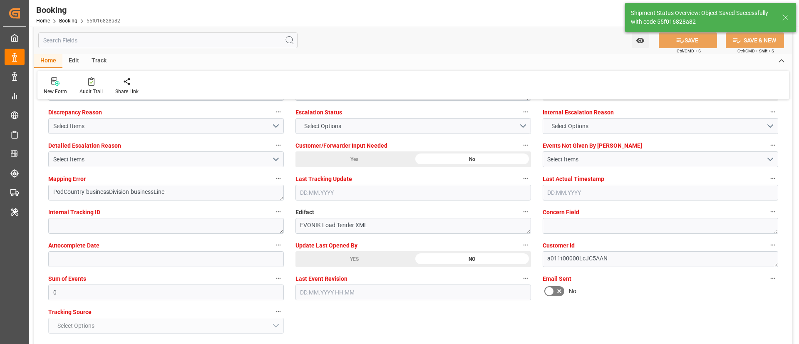
type textarea "Vismitha Mahadev"
type textarea "businessDivision-businessLine-"
type textarea "Yes"
type input "[DATE] 00:00"
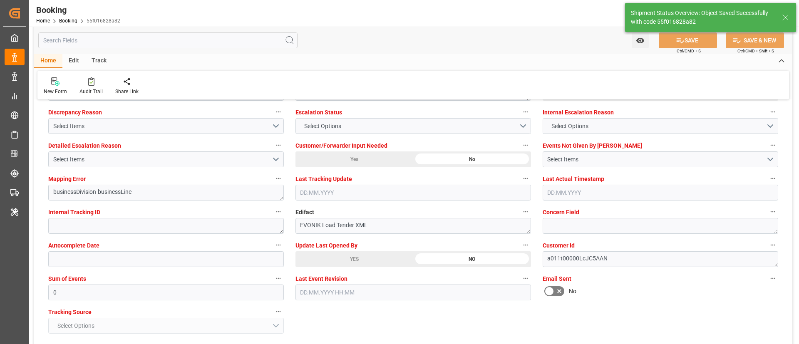
type input "[DATE] 00:00"
type input "25.08.2025 00:00"
type input "[DATE] 00:00"
type input "11.09.2025 07:16"
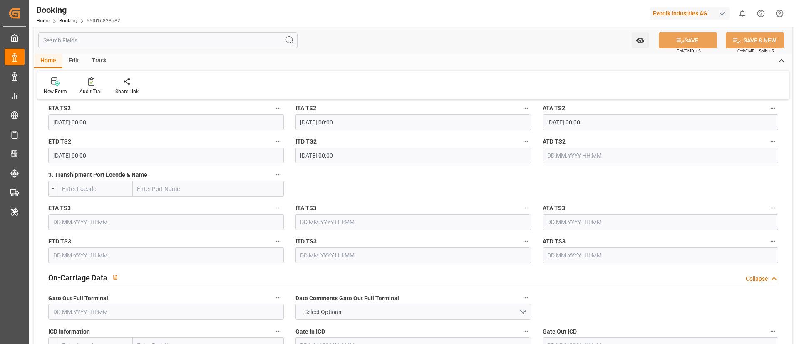
scroll to position [998, 0]
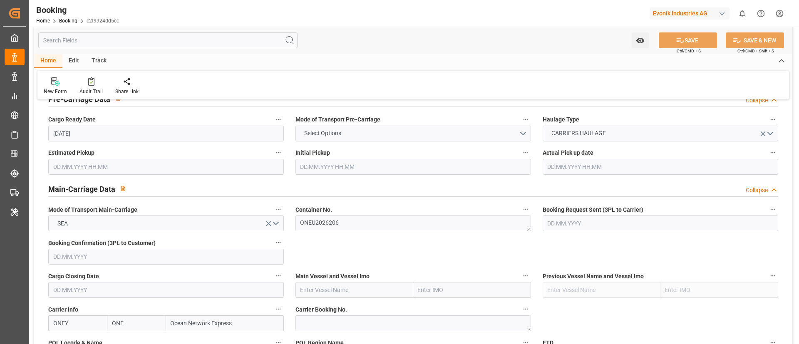
scroll to position [499, 0]
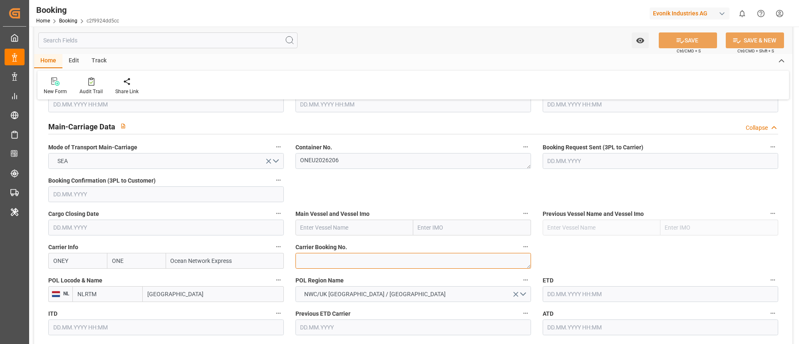
click at [329, 229] on textarea at bounding box center [412, 261] width 235 height 16
paste textarea "HAMF63461800"
type textarea "HAMF63461800"
click at [325, 223] on input "text" at bounding box center [354, 228] width 118 height 16
paste input "NAVIOS VERMILION"
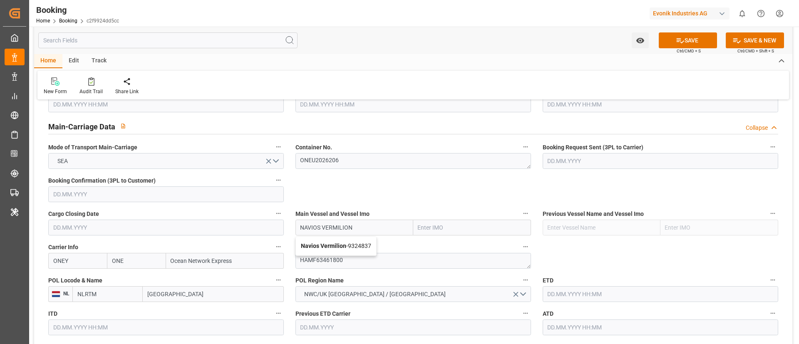
click at [336, 229] on b "Navios Vermilion" at bounding box center [323, 246] width 45 height 7
type input "Navios Vermilion"
type input "9324837"
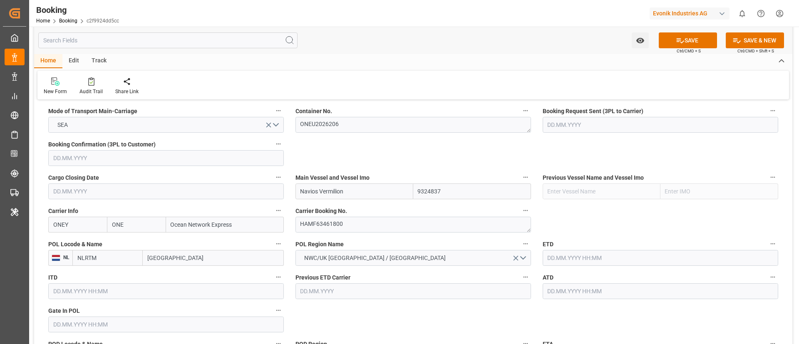
scroll to position [562, 0]
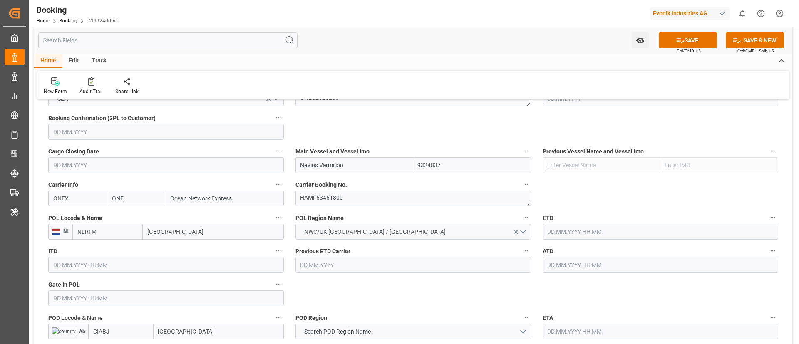
type input "Navios Vermilion"
click at [183, 229] on input "[GEOGRAPHIC_DATA]" at bounding box center [213, 232] width 141 height 16
paste input "[GEOGRAPHIC_DATA]"
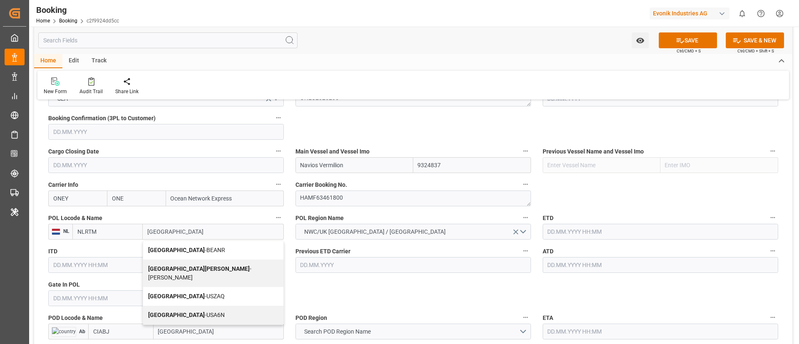
click at [183, 229] on span "Antwerp - BEANR" at bounding box center [186, 250] width 77 height 7
type input "[GEOGRAPHIC_DATA]"
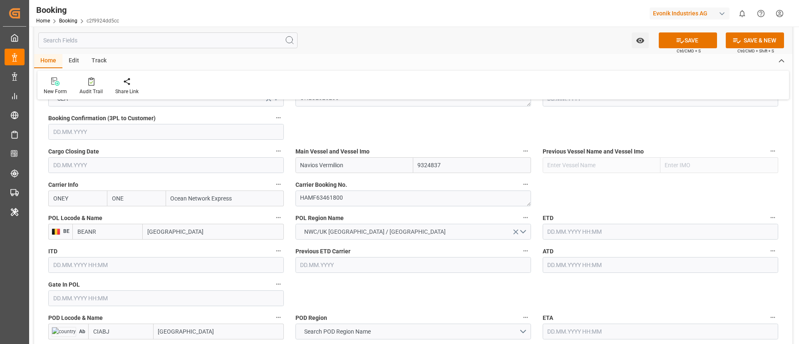
type input "BEANR"
click at [115, 229] on input "text" at bounding box center [165, 298] width 235 height 16
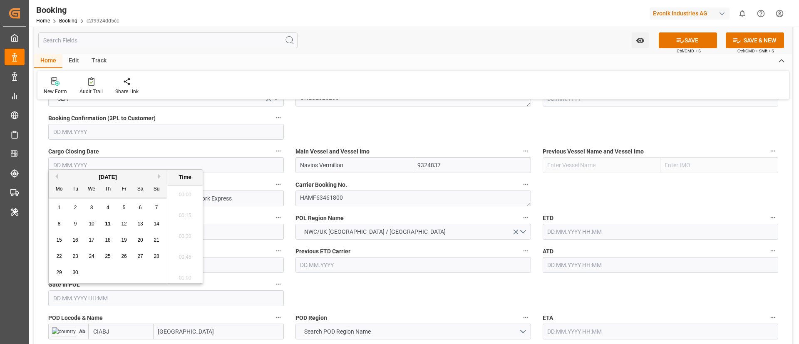
scroll to position [1022, 0]
click at [55, 175] on button "Previous Month" at bounding box center [55, 176] width 5 height 5
click at [76, 224] on span "5" at bounding box center [75, 224] width 3 height 6
type input "05.08.2025 00:00"
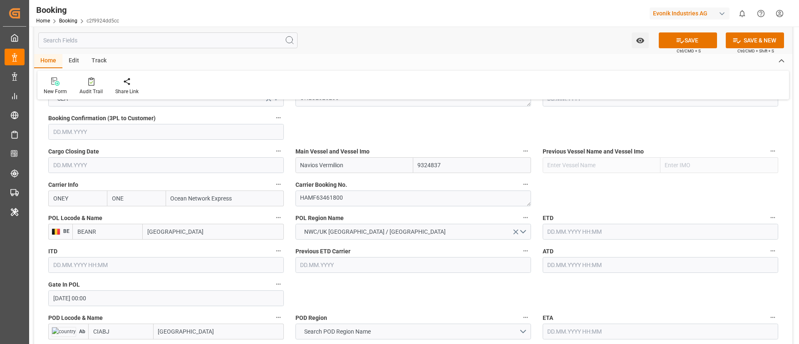
click at [532, 229] on input "text" at bounding box center [659, 232] width 235 height 16
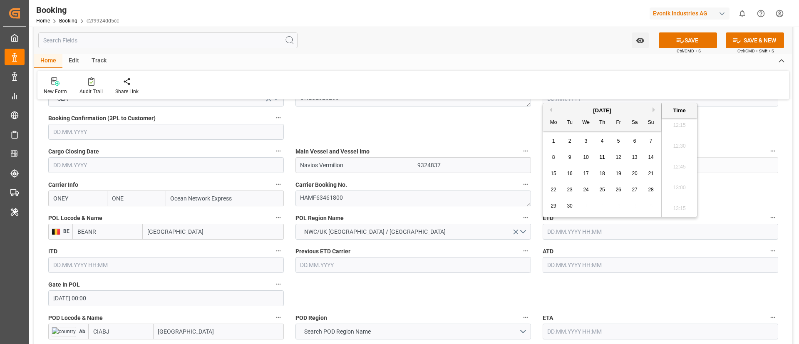
click at [532, 112] on button "Previous Month" at bounding box center [549, 109] width 5 height 5
click at [532, 158] on span "10" at bounding box center [650, 157] width 5 height 6
type input "[DATE] 00:00"
click at [532, 228] on input "[DATE] 00:00" at bounding box center [659, 232] width 235 height 16
click at [532, 229] on input "[DATE] 00:00" at bounding box center [659, 232] width 235 height 16
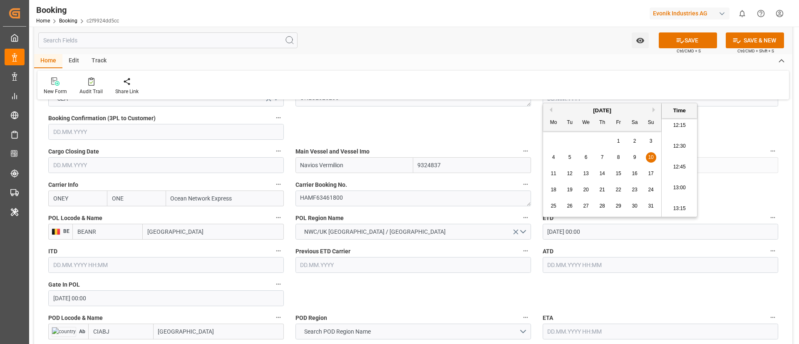
click at [532, 229] on input "[DATE] 00:00" at bounding box center [659, 232] width 235 height 16
click at [532, 229] on input "text" at bounding box center [659, 265] width 235 height 16
paste input "[DATE] 00:00"
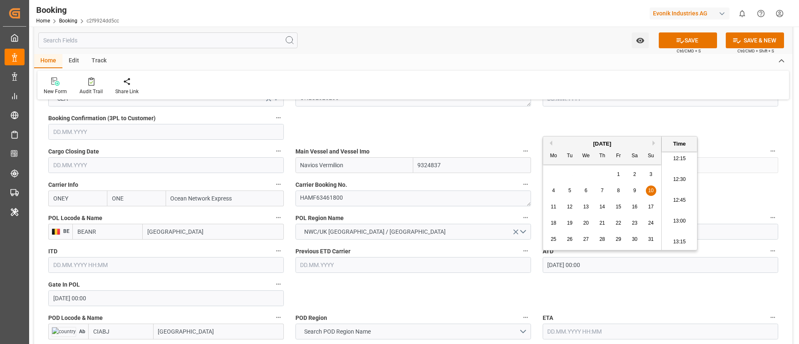
type input "[DATE] 00:00"
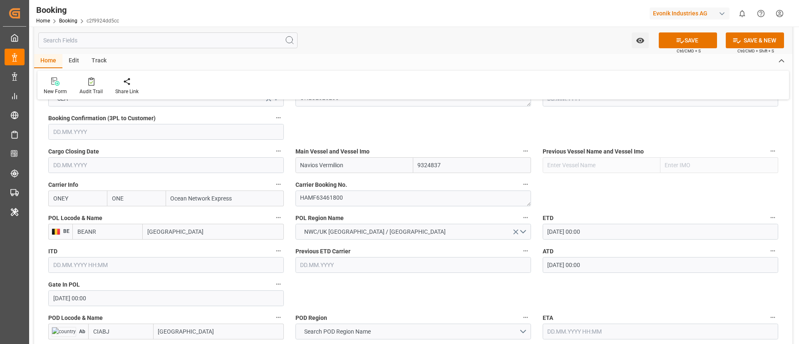
scroll to position [624, 0]
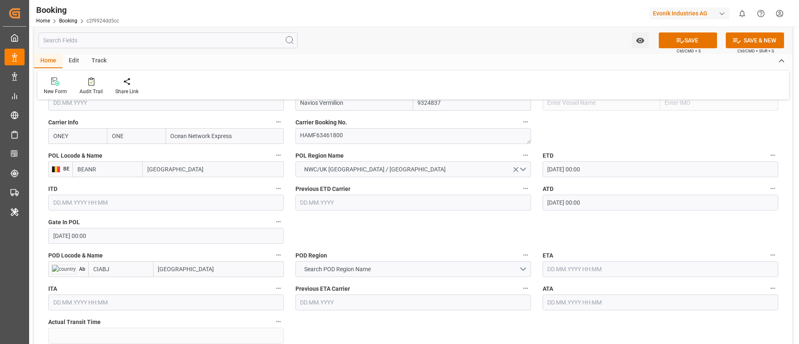
click at [184, 229] on input "[GEOGRAPHIC_DATA]" at bounding box center [219, 269] width 130 height 16
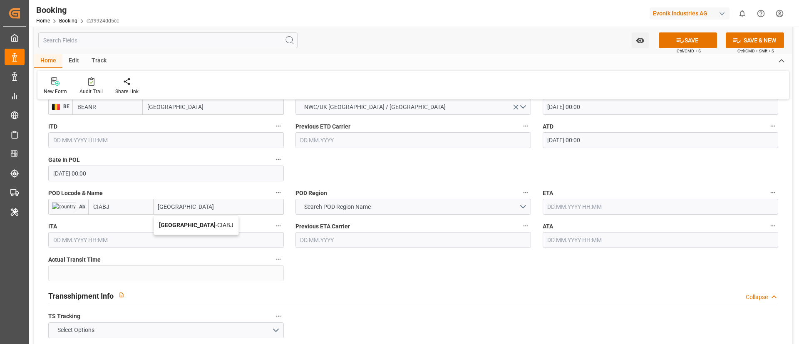
click at [194, 225] on span "Abidjan - CIABJ" at bounding box center [196, 225] width 74 height 7
type input "[GEOGRAPHIC_DATA]"
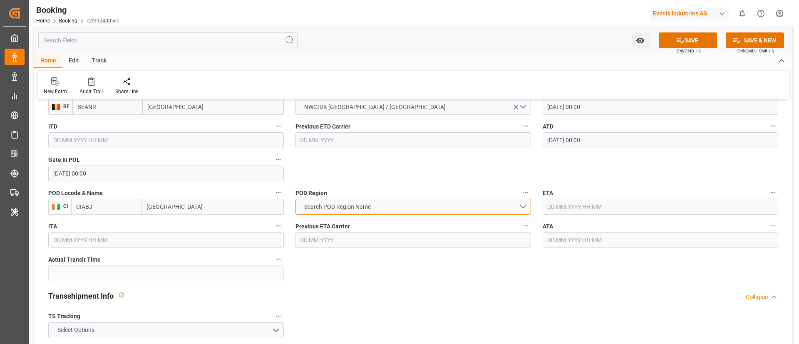
click at [392, 205] on button "Search POD Region Name" at bounding box center [412, 207] width 235 height 16
click at [532, 201] on input "text" at bounding box center [659, 207] width 235 height 16
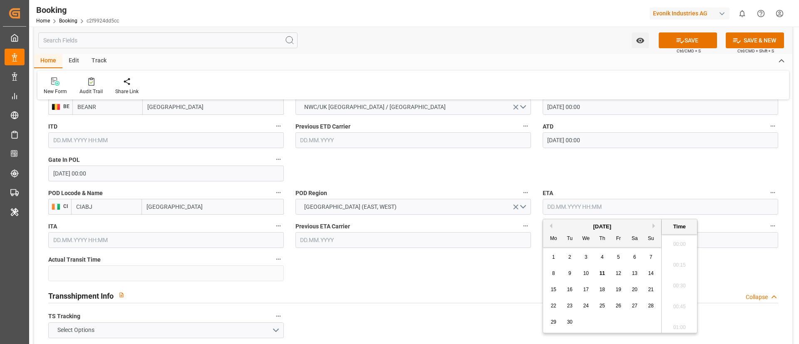
scroll to position [1022, 0]
click at [532, 229] on span "22" at bounding box center [552, 306] width 5 height 6
type input "[DATE] 00:00"
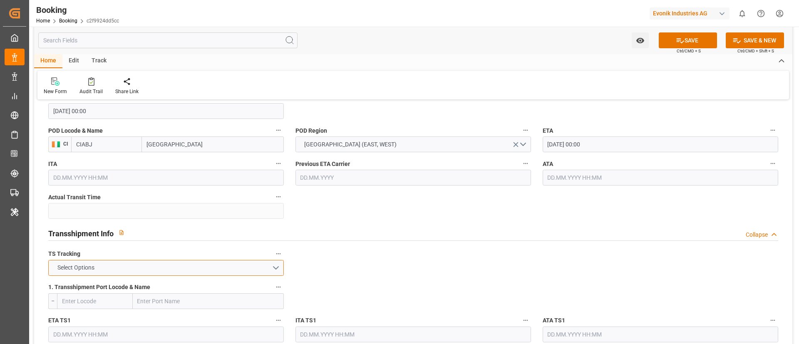
click at [208, 229] on button "Select Options" at bounding box center [165, 268] width 235 height 16
click at [196, 229] on div "Select Options" at bounding box center [165, 268] width 235 height 16
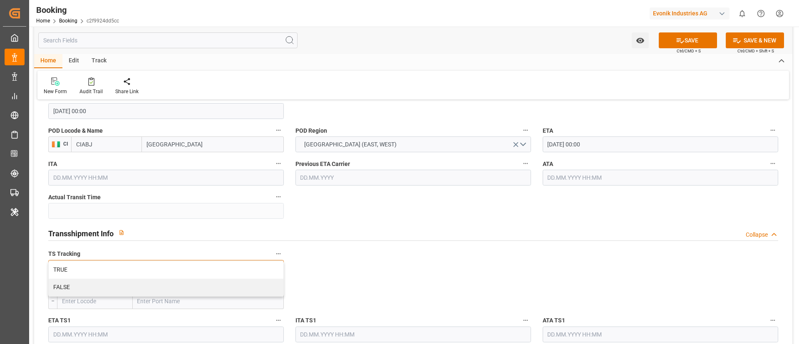
click at [196, 229] on div "TRUE" at bounding box center [166, 269] width 235 height 17
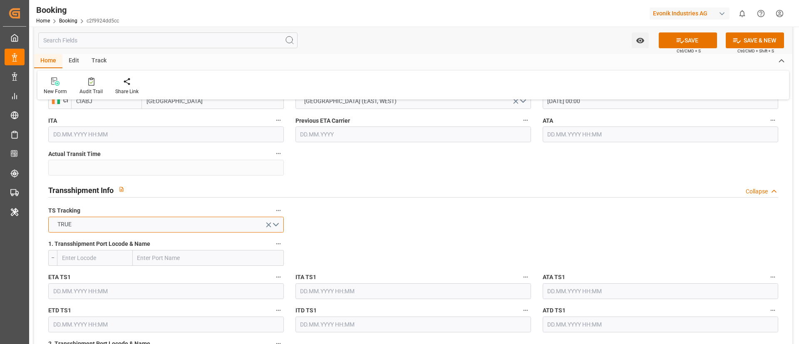
scroll to position [811, 0]
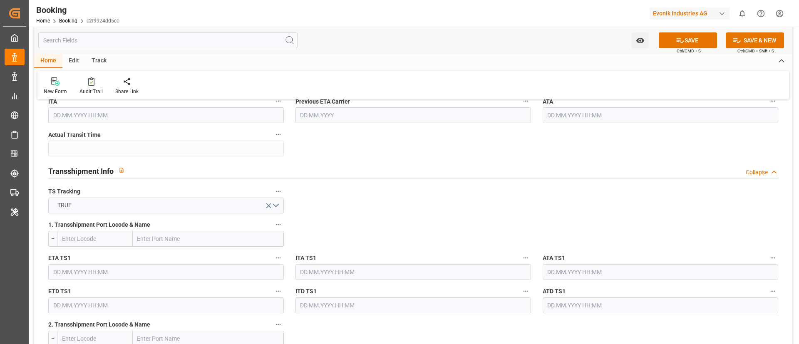
click at [182, 229] on input "text" at bounding box center [208, 239] width 151 height 16
paste input "ALGECIRAS"
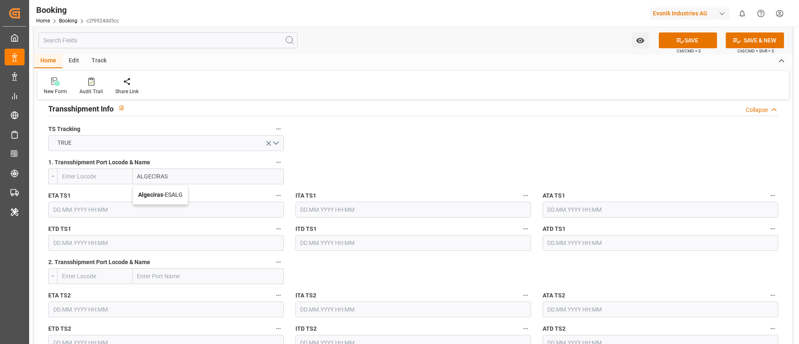
click at [168, 194] on span "Algeciras - ESALG" at bounding box center [160, 194] width 45 height 7
type input "Algeciras"
type input "ESALG"
click at [105, 206] on input "text" at bounding box center [165, 210] width 235 height 16
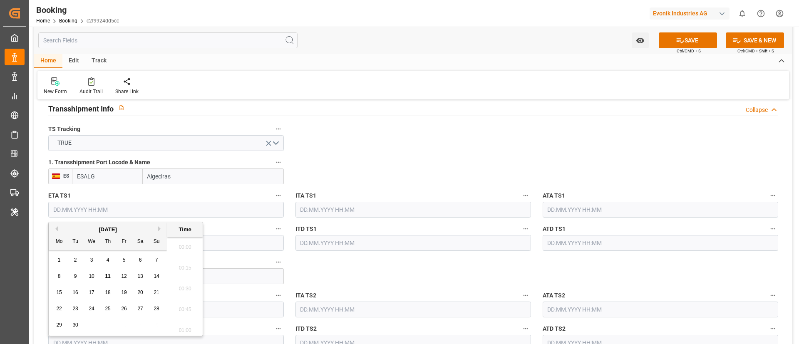
scroll to position [1022, 0]
click at [57, 228] on button "Previous Month" at bounding box center [55, 228] width 5 height 5
click at [158, 229] on span "17" at bounding box center [156, 293] width 5 height 6
type input "[DATE] 00:00"
click at [124, 212] on input "[DATE] 00:00" at bounding box center [165, 210] width 235 height 16
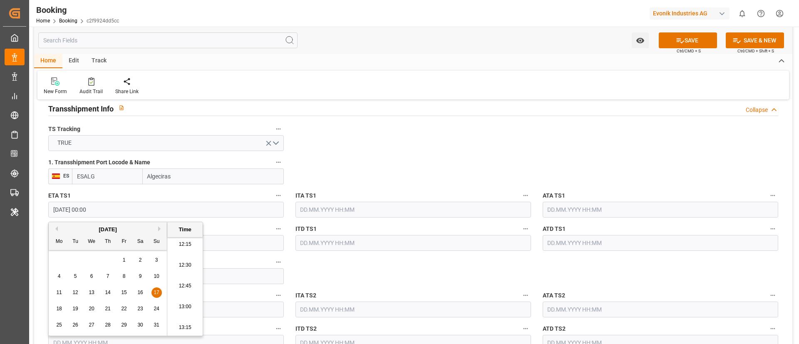
click at [124, 212] on input "[DATE] 00:00" at bounding box center [165, 210] width 235 height 16
click at [532, 210] on input "text" at bounding box center [659, 210] width 235 height 16
paste input "[DATE] 00:00"
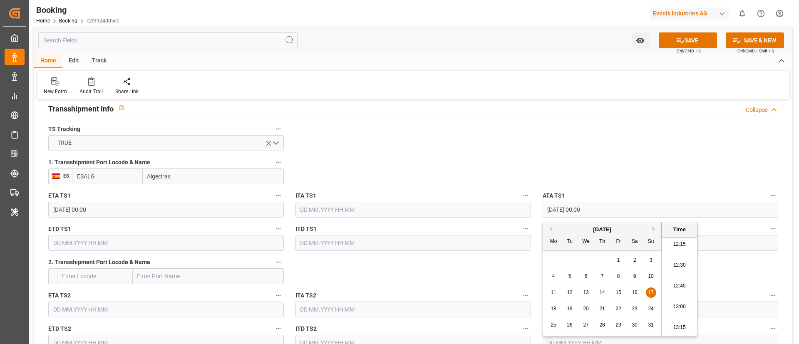
type input "[DATE] 00:00"
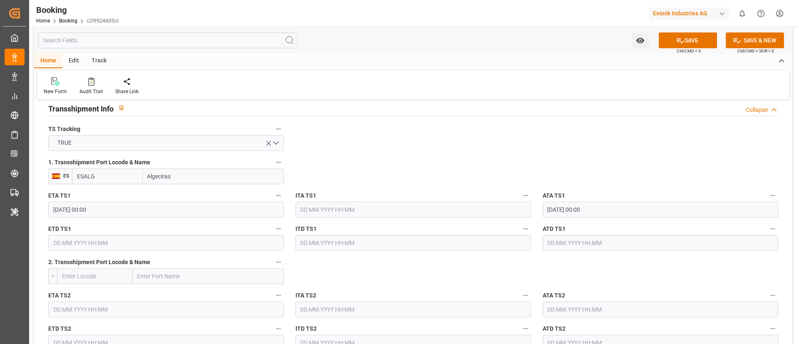
click at [114, 229] on input "text" at bounding box center [165, 243] width 235 height 16
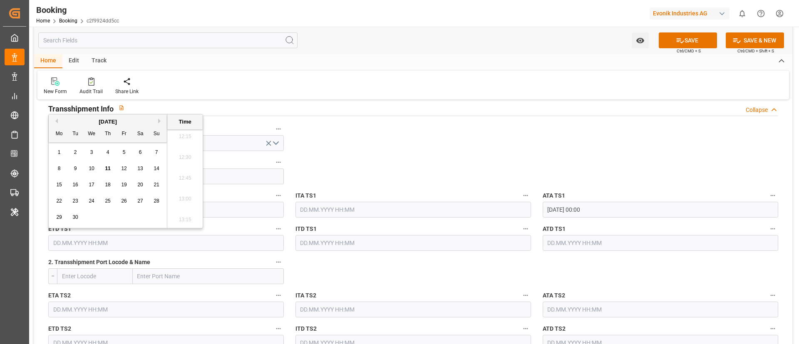
click at [58, 120] on div "[DATE]" at bounding box center [108, 122] width 118 height 8
click at [55, 120] on button "Previous Month" at bounding box center [55, 121] width 5 height 5
click at [60, 215] on span "25" at bounding box center [58, 217] width 5 height 6
type input "25.08.2025 00:00"
click at [109, 229] on input "25.08.2025 00:00" at bounding box center [165, 243] width 235 height 16
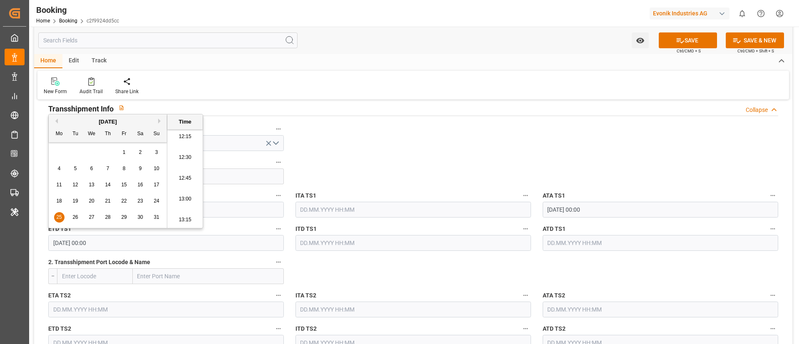
click at [109, 229] on input "25.08.2025 00:00" at bounding box center [165, 243] width 235 height 16
click at [532, 229] on input "text" at bounding box center [659, 243] width 235 height 16
paste input "25.08.2025 00:00"
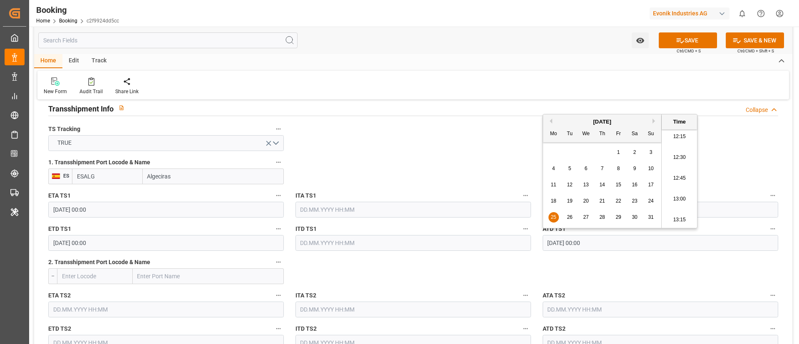
type input "25.08.2025 00:00"
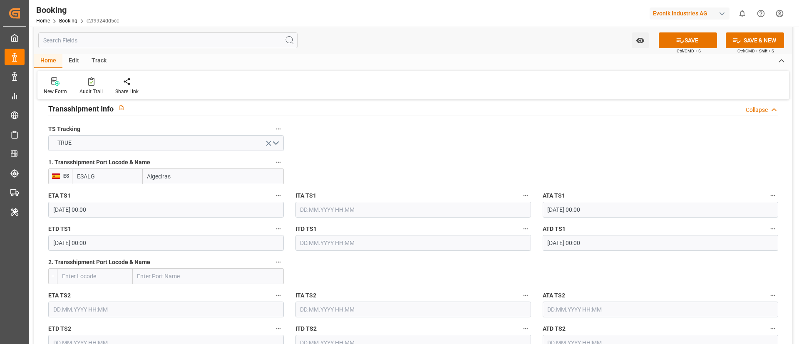
click at [185, 229] on input "text" at bounding box center [208, 276] width 151 height 16
paste input "TANGIER"
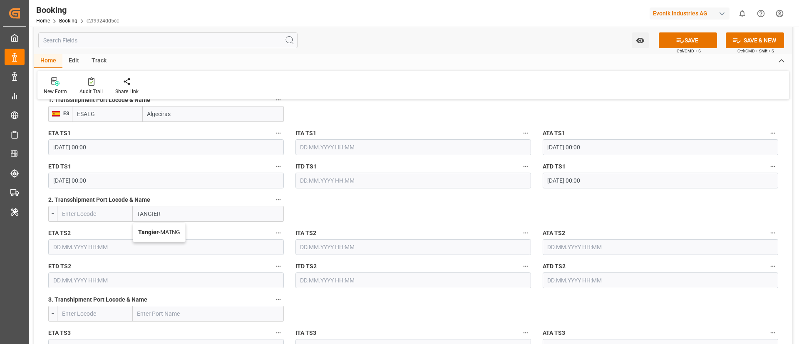
click at [168, 229] on span "Tangier - MATNG" at bounding box center [159, 232] width 42 height 7
type input "Tangier"
type input "MATNG"
click at [126, 229] on input "text" at bounding box center [165, 247] width 235 height 16
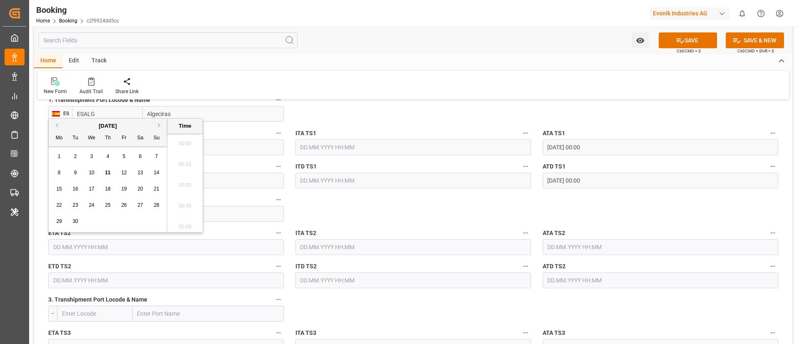
scroll to position [1022, 0]
click at [56, 126] on button "Previous Month" at bounding box center [55, 125] width 5 height 5
click at [61, 220] on span "25" at bounding box center [58, 221] width 5 height 6
type input "25.08.2025 00:00"
click at [119, 229] on input "25.08.2025 00:00" at bounding box center [165, 247] width 235 height 16
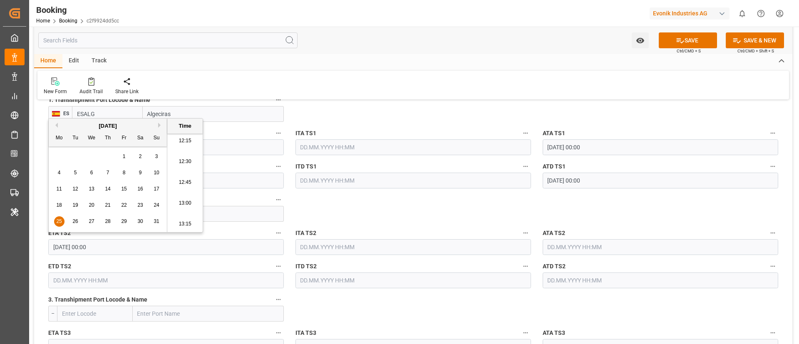
click at [119, 229] on input "25.08.2025 00:00" at bounding box center [165, 247] width 235 height 16
click at [532, 229] on input "text" at bounding box center [659, 247] width 235 height 16
paste input "25.08.2025 00:00"
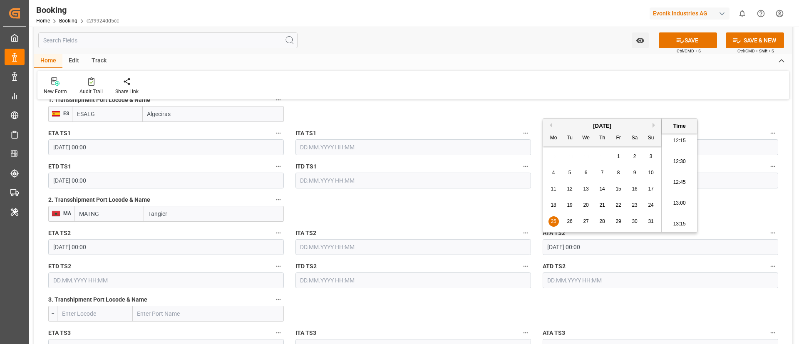
type input "25.08.2025 00:00"
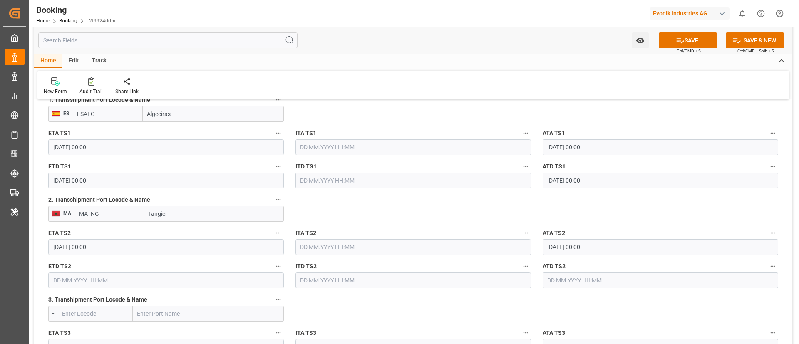
click at [98, 229] on input "text" at bounding box center [165, 280] width 235 height 16
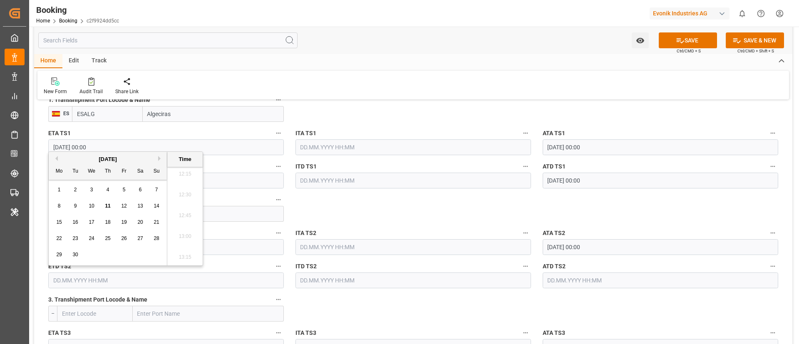
click at [59, 206] on span "8" at bounding box center [59, 206] width 3 height 6
type input "[DATE] 00:00"
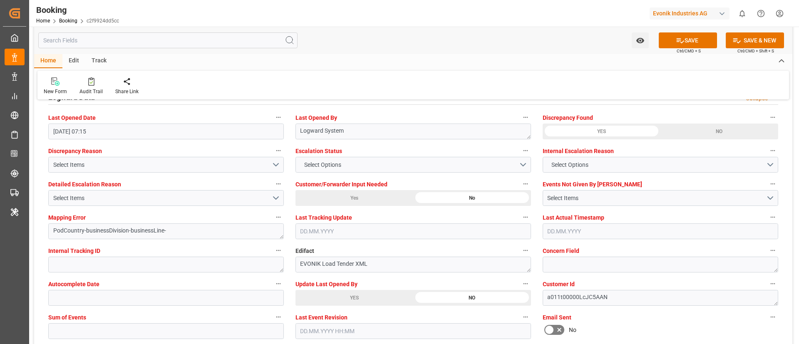
scroll to position [1560, 0]
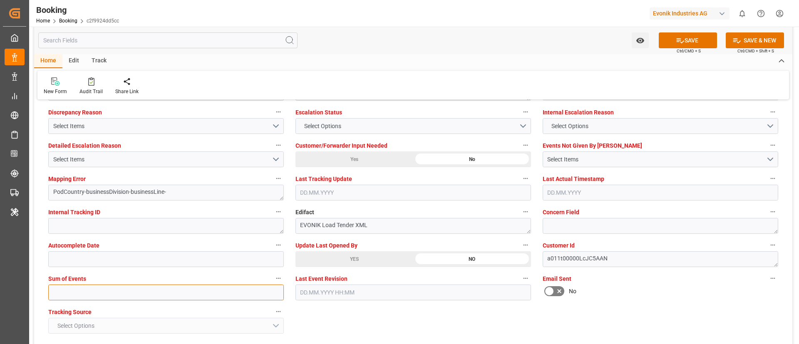
click at [188, 229] on input "text" at bounding box center [165, 293] width 235 height 16
type input "0"
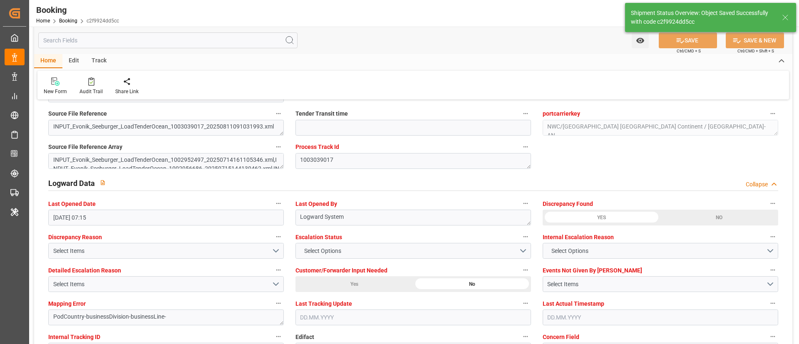
type input "[DATE] 00:00"
type input "25.08.2025 00:00"
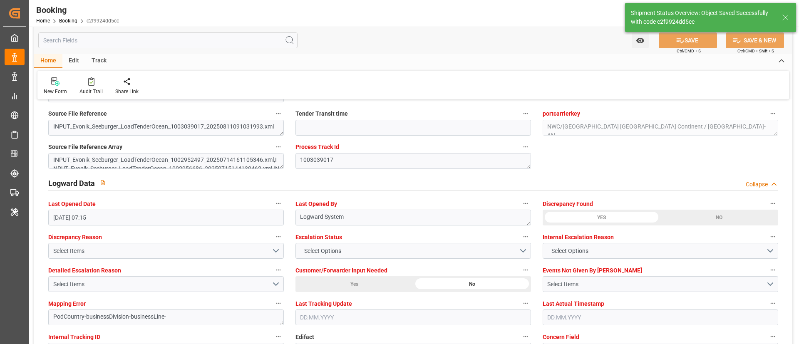
type input "[DATE] 00:00"
type input "11.09.2025 07:22"
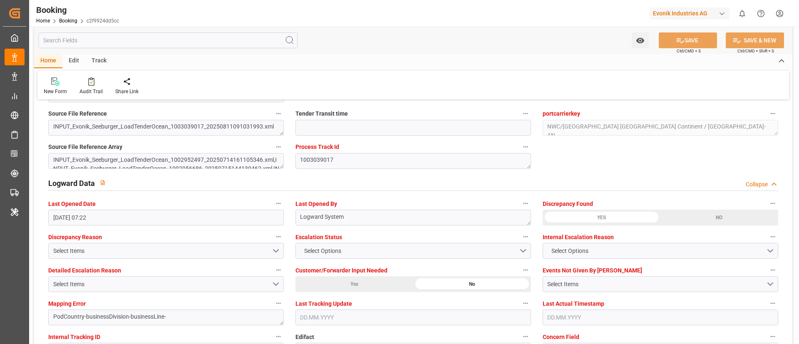
click at [445, 53] on div "Watch Option SAVE Ctrl/CMD + S SAVE & NEW Ctrl/CMD + Shift + S" at bounding box center [413, 40] width 758 height 27
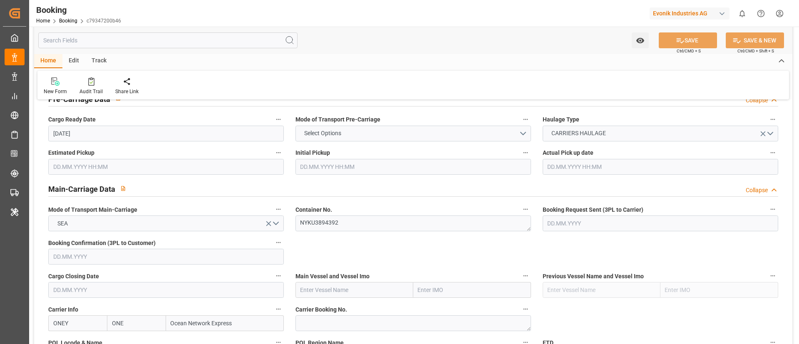
scroll to position [562, 0]
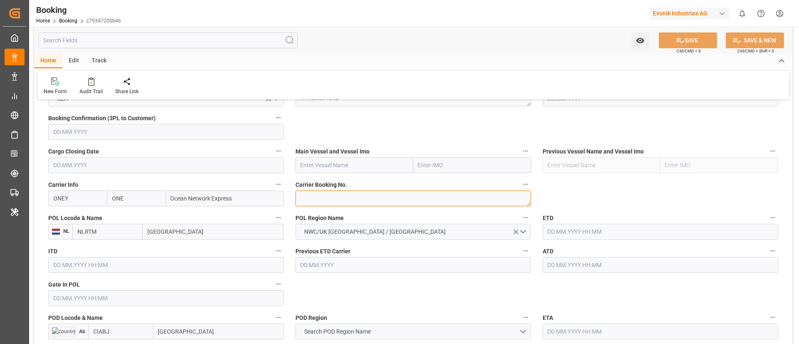
click at [319, 198] on textarea at bounding box center [412, 199] width 235 height 16
paste textarea "HAMF63461800"
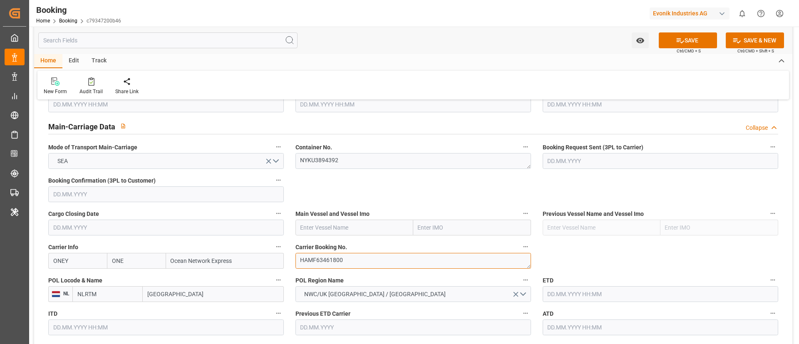
type textarea "HAMF63461800"
click at [338, 223] on input "text" at bounding box center [354, 228] width 118 height 16
paste input "NAVIOS VERMILION"
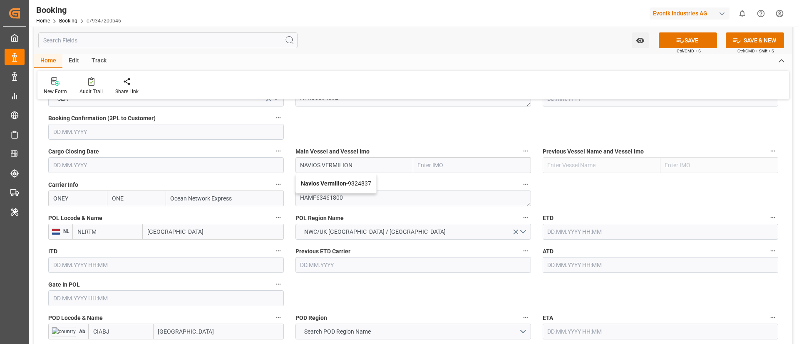
click at [336, 183] on b "Navios Vermilion" at bounding box center [323, 183] width 45 height 7
type input "Navios Vermilion"
type input "9324837"
type input "Navios Vermilion"
click at [188, 230] on input "[GEOGRAPHIC_DATA]" at bounding box center [213, 232] width 141 height 16
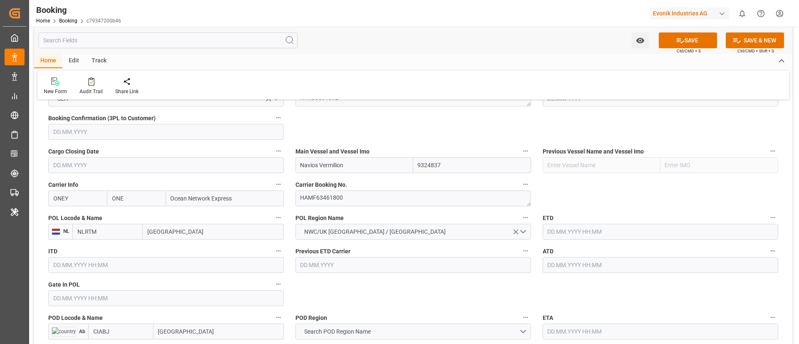
click at [188, 230] on input "[GEOGRAPHIC_DATA]" at bounding box center [213, 232] width 141 height 16
paste input "[GEOGRAPHIC_DATA]"
type input "[GEOGRAPHIC_DATA]"
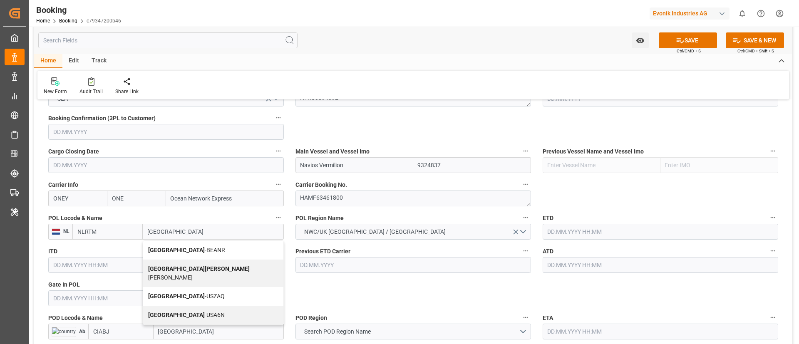
click at [186, 250] on span "Antwerp - BEANR" at bounding box center [186, 250] width 77 height 7
type input "BEANR"
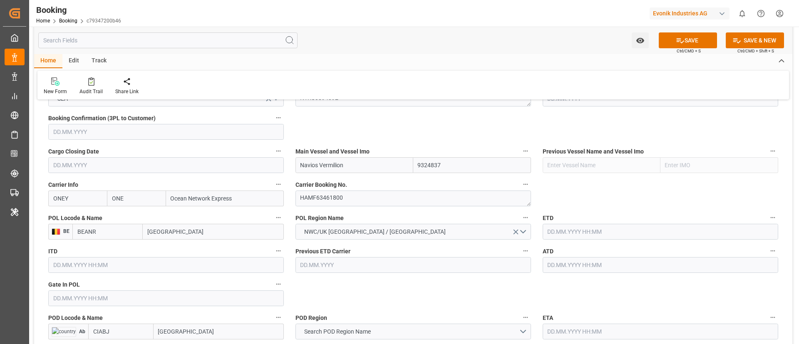
type input "[GEOGRAPHIC_DATA]"
click at [125, 296] on input "text" at bounding box center [165, 298] width 235 height 16
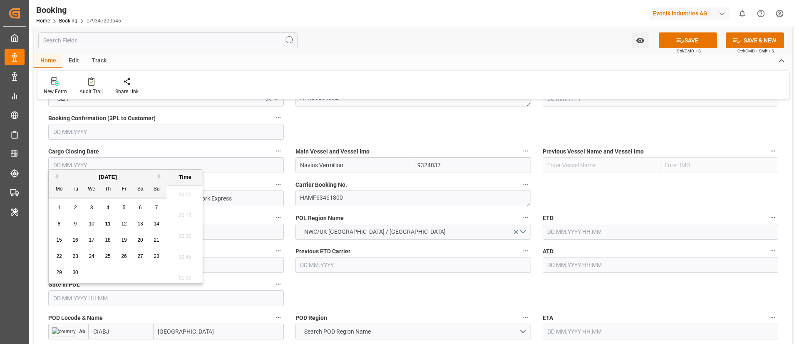
scroll to position [1022, 0]
click at [57, 176] on button "Previous Month" at bounding box center [55, 176] width 5 height 5
click at [61, 225] on div "4" at bounding box center [59, 224] width 10 height 10
type input "[DATE] 00:00"
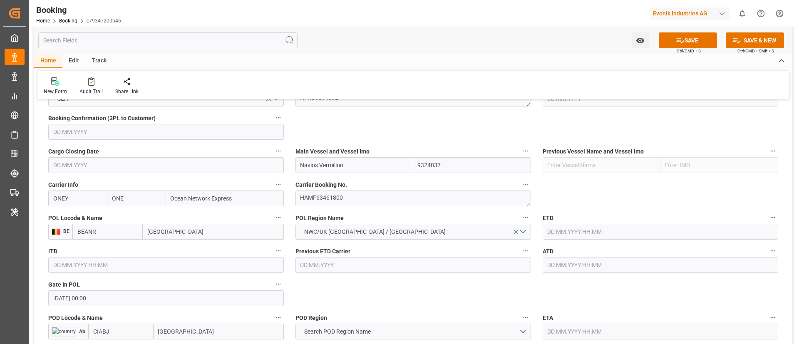
click at [575, 232] on input "text" at bounding box center [659, 232] width 235 height 16
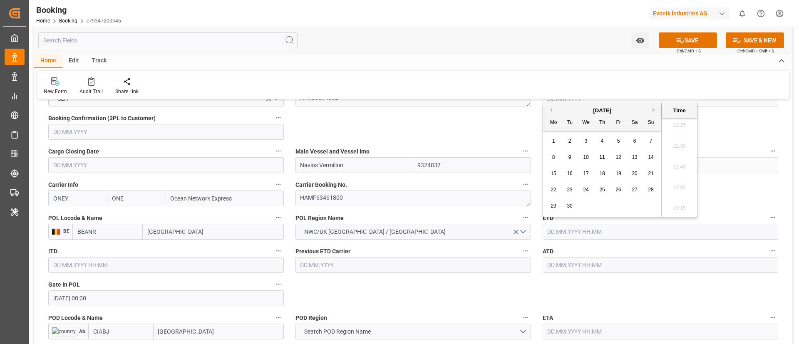
click at [551, 111] on button "Previous Month" at bounding box center [549, 109] width 5 height 5
click at [650, 158] on span "10" at bounding box center [650, 157] width 5 height 6
type input "[DATE] 00:00"
click at [607, 227] on input "[DATE] 00:00" at bounding box center [659, 232] width 235 height 16
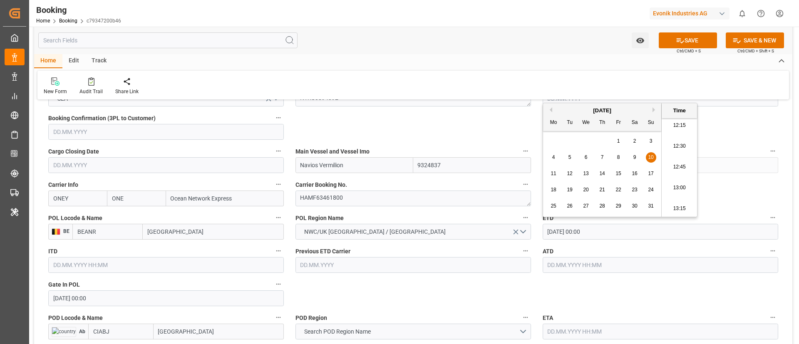
click at [607, 227] on input "[DATE] 00:00" at bounding box center [659, 232] width 235 height 16
click at [575, 266] on input "text" at bounding box center [659, 265] width 235 height 16
paste input "[DATE] 00:00"
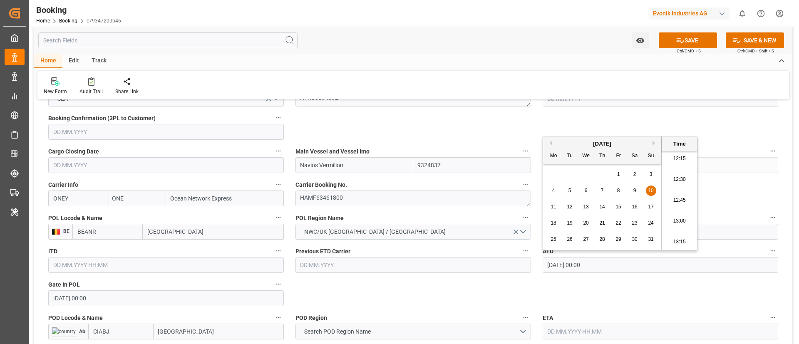
type input "[DATE] 00:00"
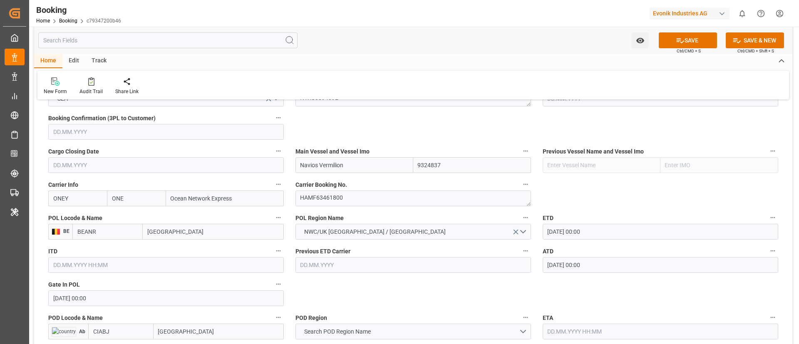
scroll to position [624, 0]
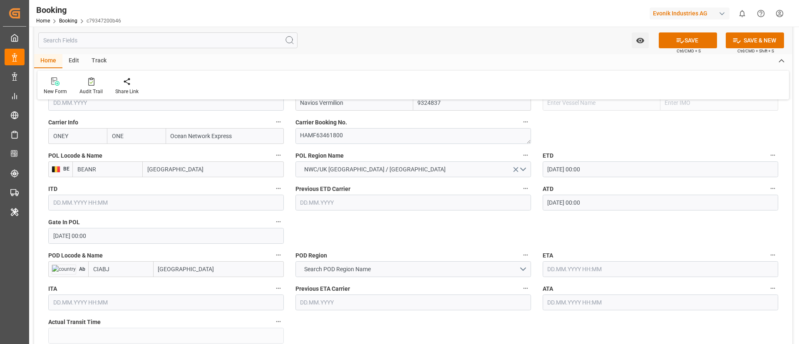
click at [212, 270] on input "[GEOGRAPHIC_DATA]" at bounding box center [219, 269] width 130 height 16
click at [184, 289] on span "Abidjan - CIABJ" at bounding box center [196, 287] width 74 height 7
type input "[GEOGRAPHIC_DATA]"
click at [348, 267] on span "Search POD Region Name" at bounding box center [337, 269] width 75 height 9
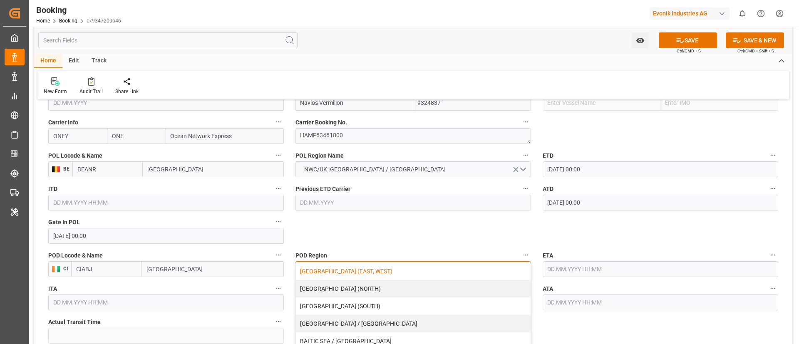
click at [343, 271] on div "[GEOGRAPHIC_DATA] (EAST, WEST)" at bounding box center [413, 271] width 235 height 17
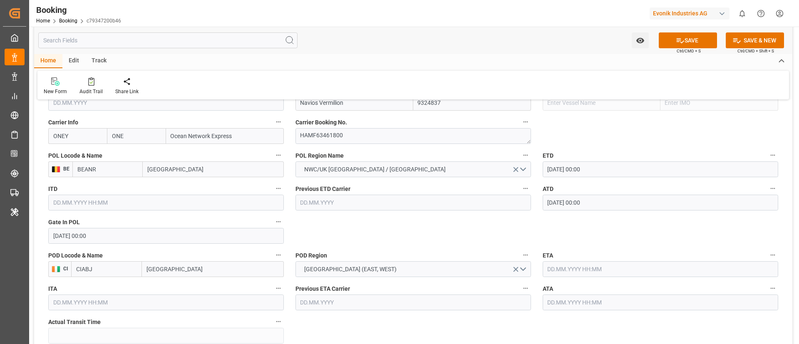
click at [579, 267] on input "text" at bounding box center [659, 269] width 235 height 16
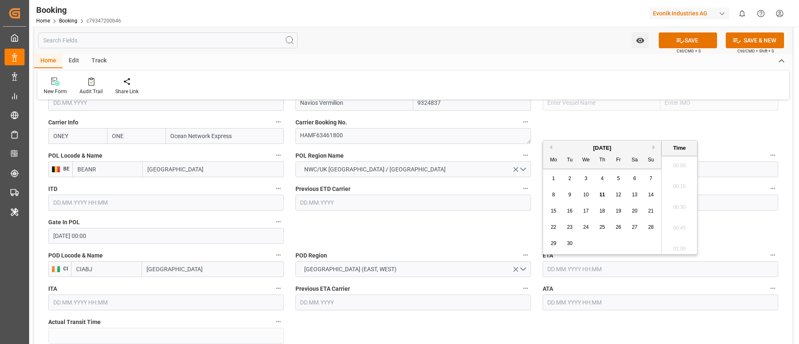
scroll to position [1022, 0]
click at [553, 228] on span "22" at bounding box center [552, 227] width 5 height 6
type input "[DATE] 00:00"
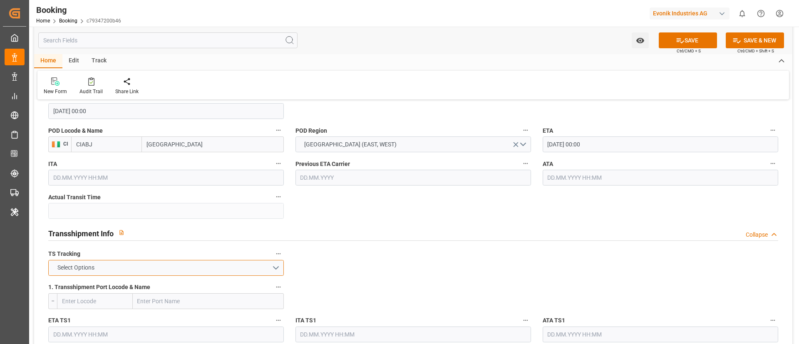
click at [212, 269] on button "Select Options" at bounding box center [165, 268] width 235 height 16
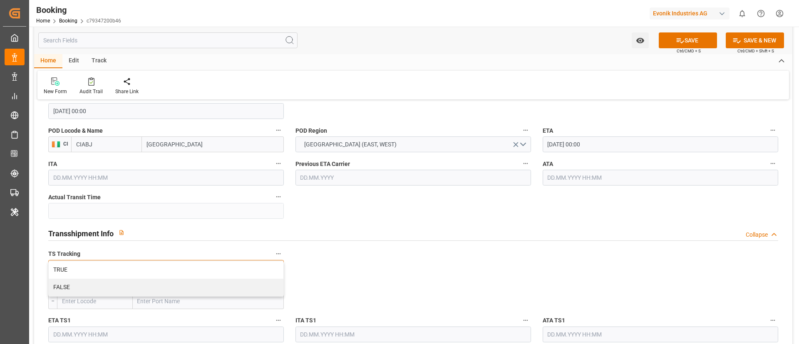
click at [212, 269] on div "TRUE" at bounding box center [166, 269] width 235 height 17
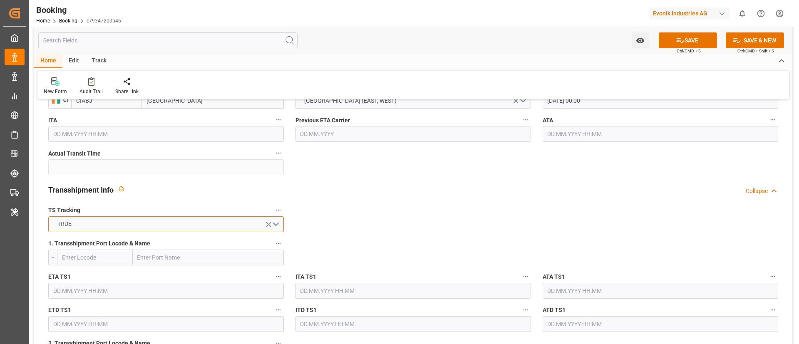
scroll to position [811, 0]
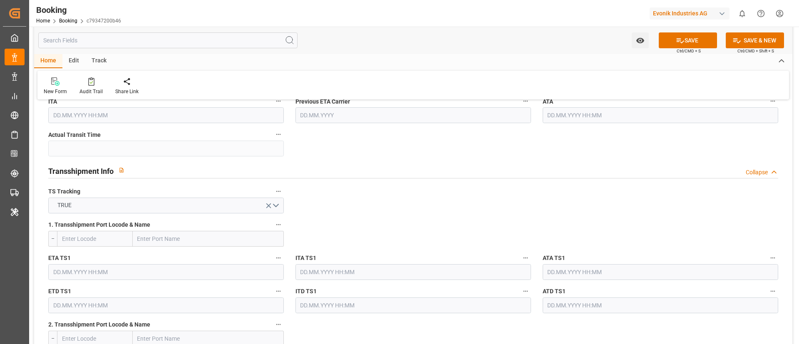
click at [193, 234] on input "text" at bounding box center [208, 239] width 151 height 16
paste input "ALGECIRAS"
click at [176, 254] on span "Algeciras - ESALG" at bounding box center [160, 257] width 45 height 7
type input "Algeciras"
type input "ESALG"
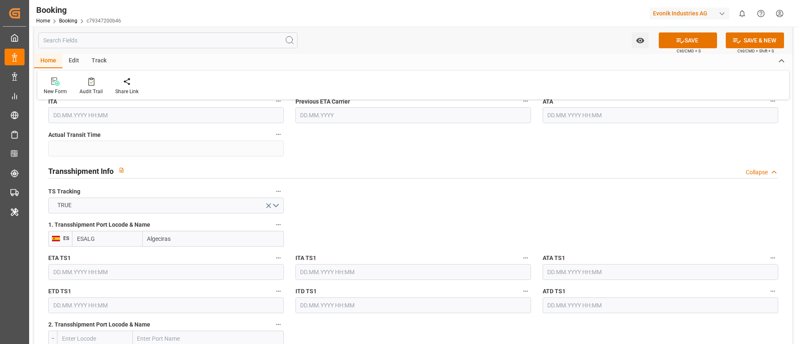
click at [131, 275] on input "text" at bounding box center [165, 272] width 235 height 16
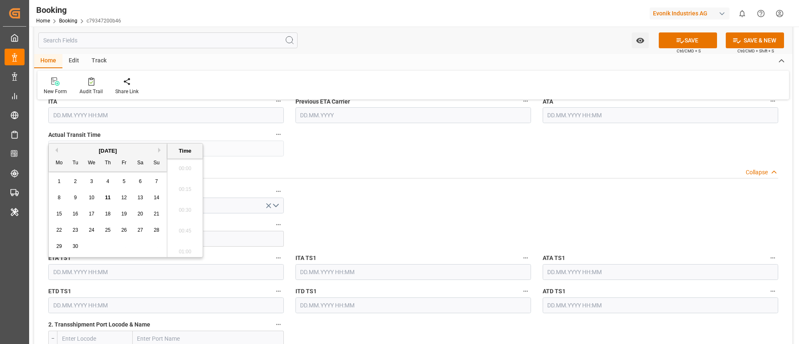
scroll to position [1022, 0]
click at [56, 149] on button "Previous Month" at bounding box center [55, 150] width 5 height 5
click at [158, 212] on span "17" at bounding box center [156, 214] width 5 height 6
type input "[DATE] 00:00"
click at [141, 272] on input "[DATE] 00:00" at bounding box center [165, 272] width 235 height 16
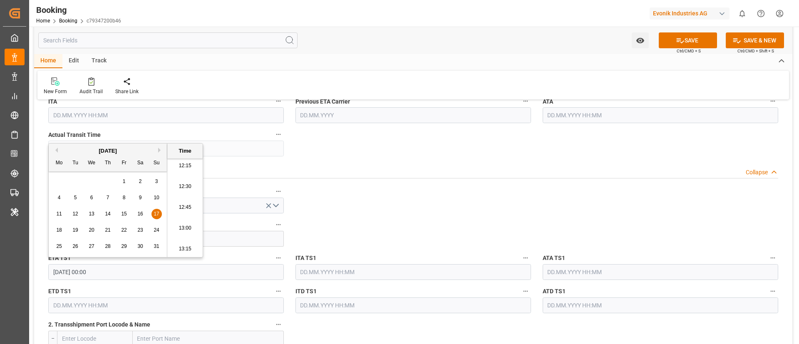
click at [141, 272] on input "[DATE] 00:00" at bounding box center [165, 272] width 235 height 16
click at [568, 273] on input "text" at bounding box center [659, 272] width 235 height 16
paste input "[DATE] 00:00"
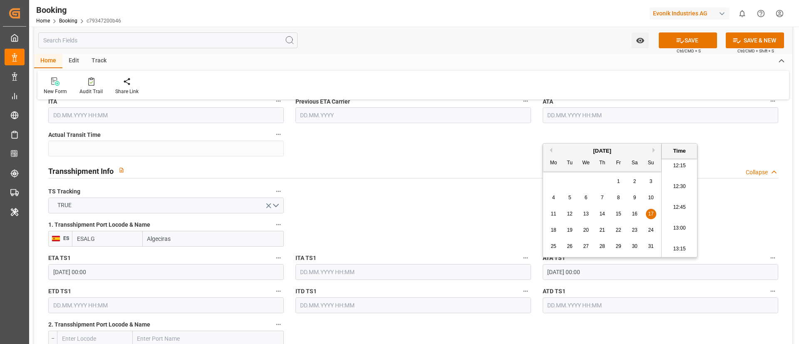
type input "[DATE] 00:00"
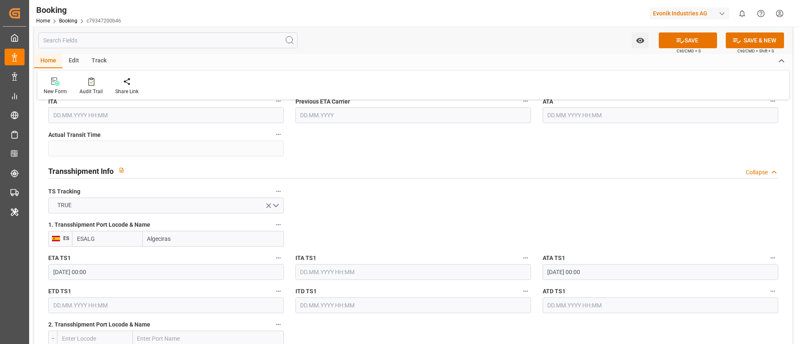
scroll to position [936, 0]
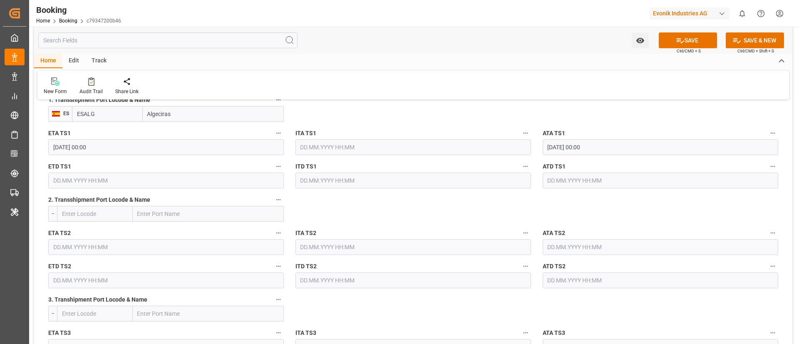
click at [131, 177] on input "text" at bounding box center [165, 181] width 235 height 16
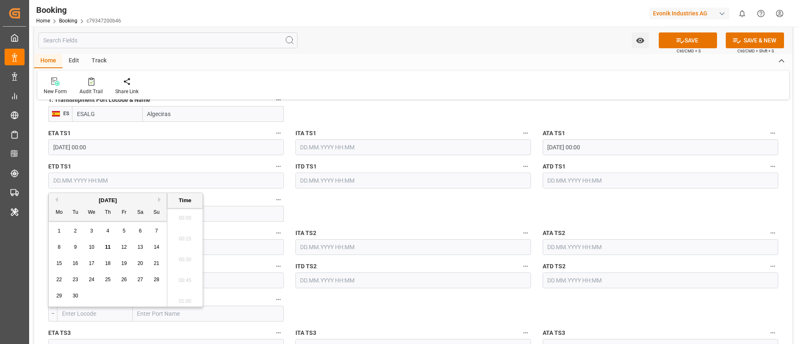
scroll to position [1043, 0]
click at [60, 249] on span "8" at bounding box center [59, 247] width 3 height 6
type input "[DATE] 00:00"
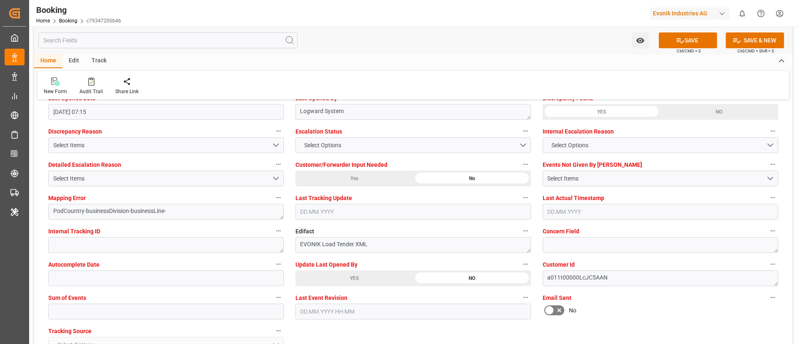
scroll to position [1560, 0]
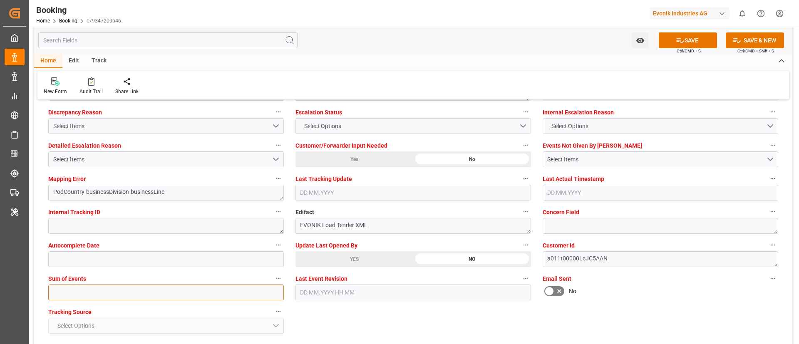
click at [151, 292] on input "text" at bounding box center [165, 293] width 235 height 16
type input "0"
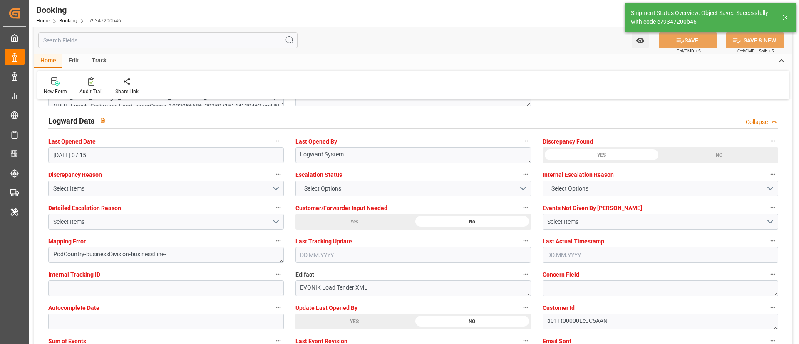
type textarea "Vismitha Mahadev"
type textarea "businessDivision-businessLine-"
type textarea "Yes"
type input "[DATE] 00:00"
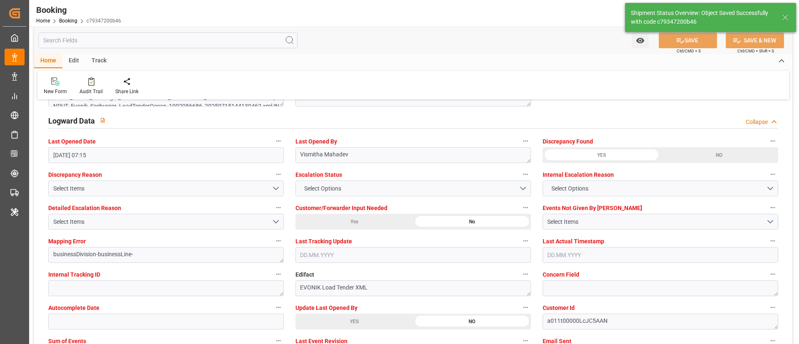
type input "[DATE] 00:00"
type input "[DATE] 07:31"
